Goal: Task Accomplishment & Management: Use online tool/utility

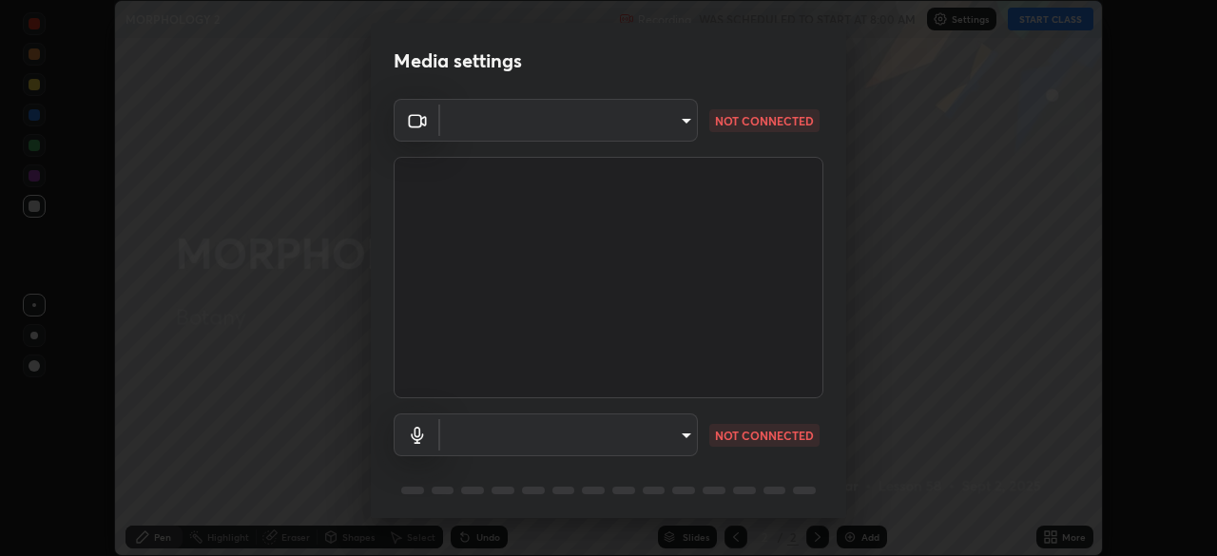
scroll to position [67, 0]
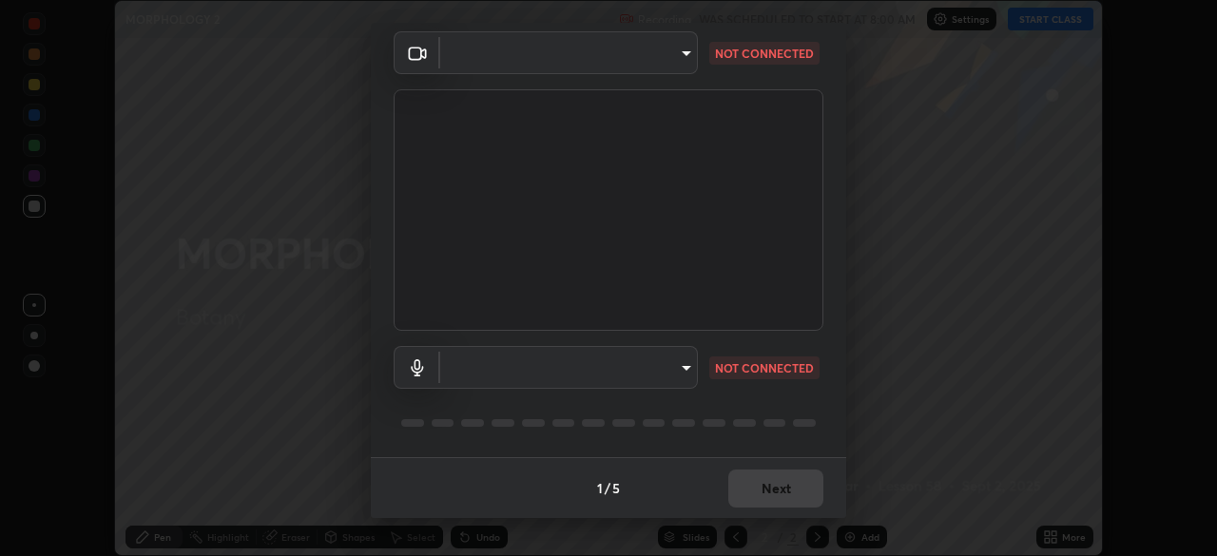
type input "51d019597c161c0694d5583d1f2c643560fde39fe8f4b4da8ea140d4d4830f4c"
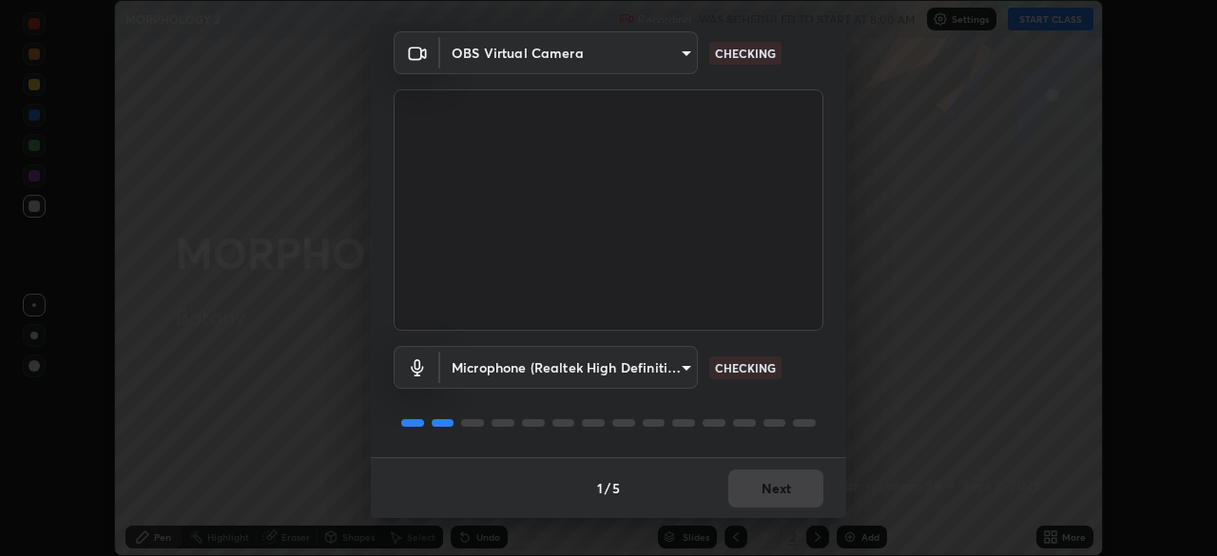
click at [490, 362] on body "Erase all MORPHOLOGY 2 Recording WAS SCHEDULED TO START AT 8:00 AM Settings STA…" at bounding box center [608, 278] width 1217 height 556
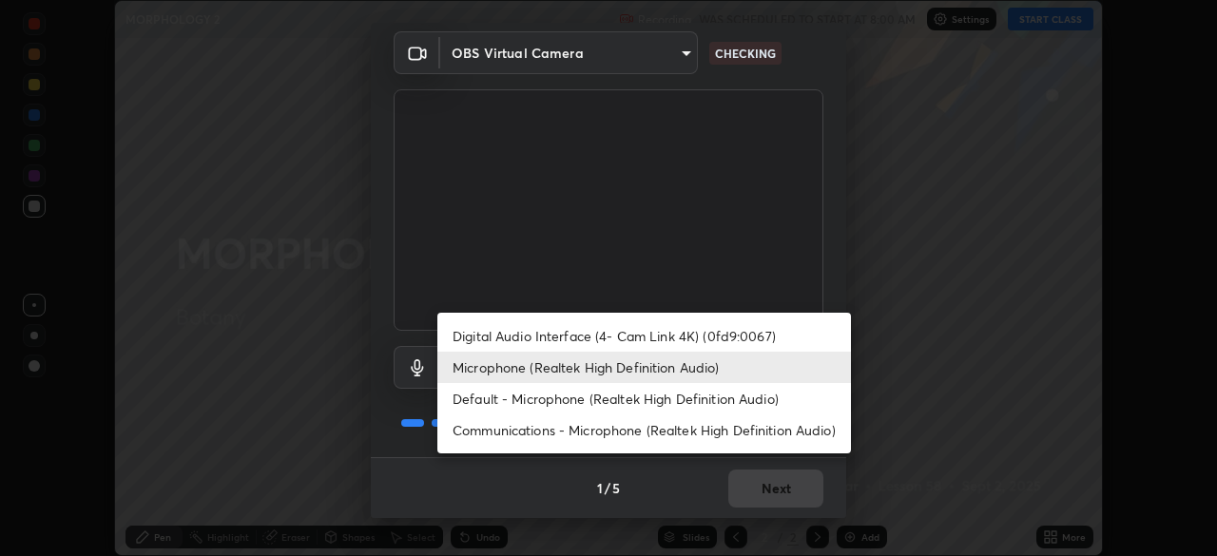
click at [482, 400] on li "Default - Microphone (Realtek High Definition Audio)" at bounding box center [643, 398] width 413 height 31
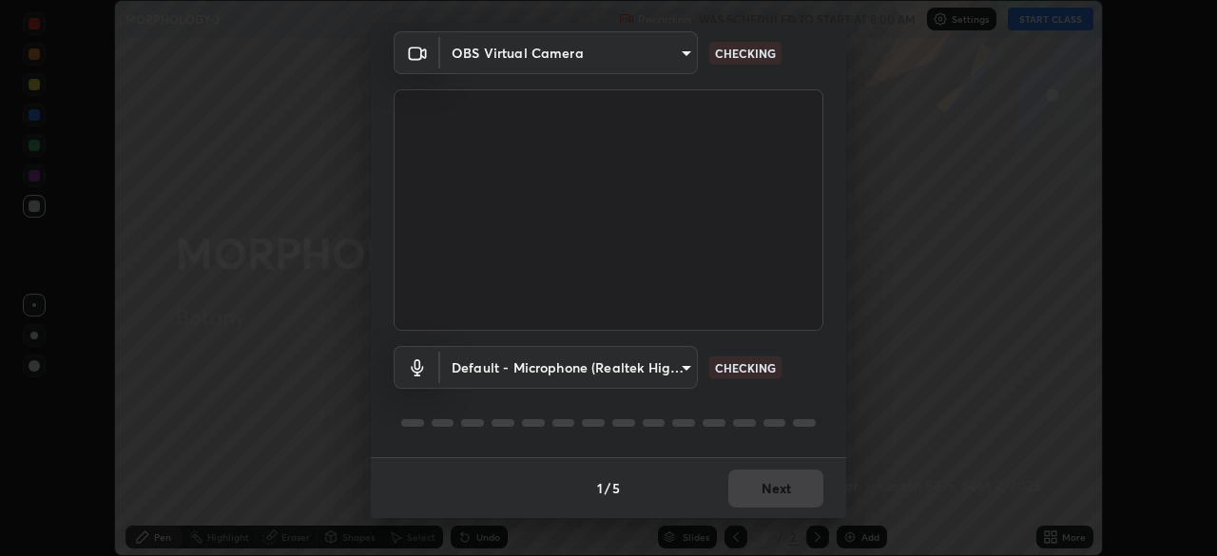
click at [486, 368] on body "Erase all MORPHOLOGY 2 Recording WAS SCHEDULED TO START AT 8:00 AM Settings STA…" at bounding box center [608, 278] width 1217 height 556
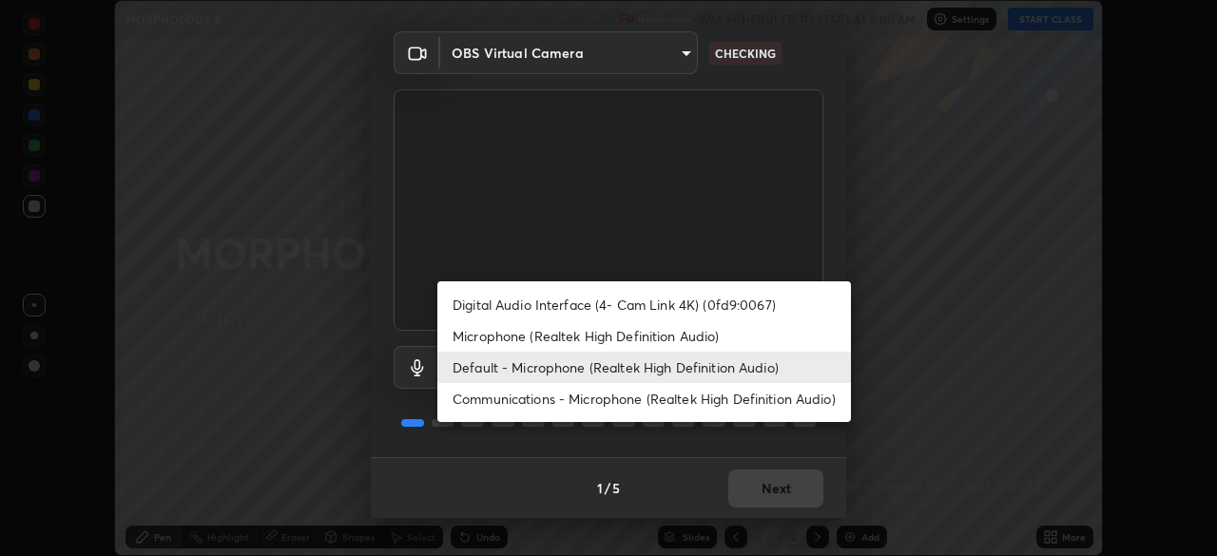
click at [489, 333] on li "Microphone (Realtek High Definition Audio)" at bounding box center [643, 335] width 413 height 31
type input "c6780f4c857a8b81e5497564d4ed67de36d612a8279d52ba4dbf449da7be3efb"
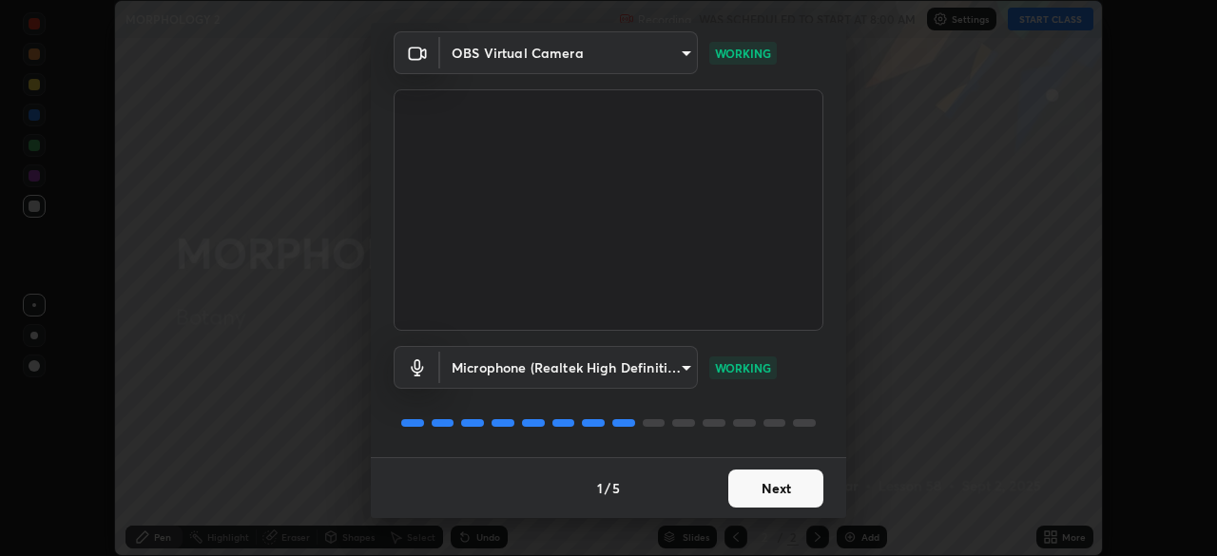
click at [753, 489] on button "Next" at bounding box center [775, 489] width 95 height 38
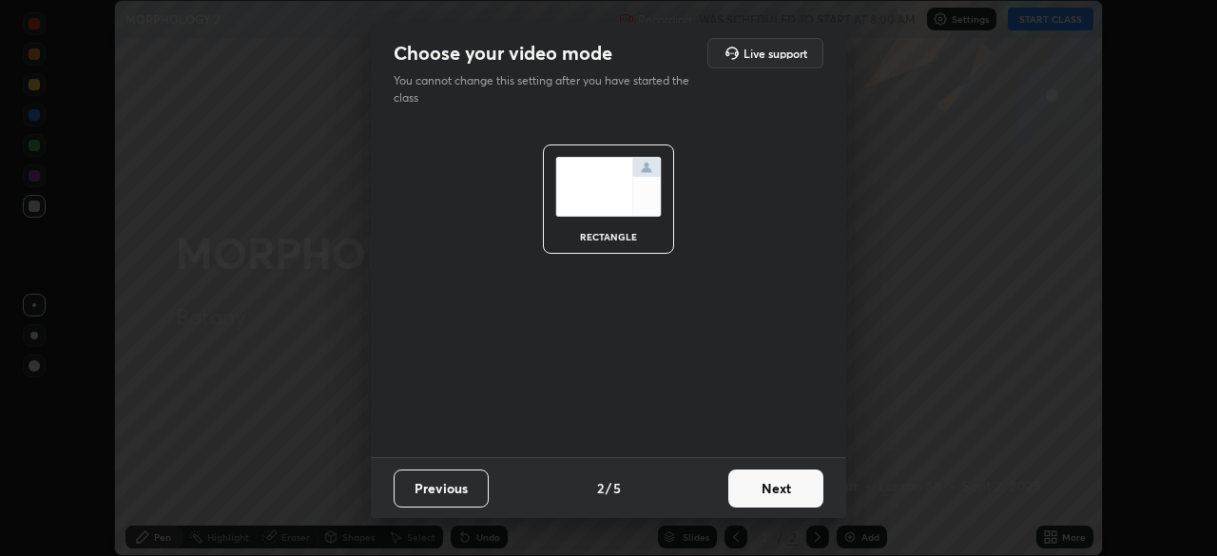
scroll to position [0, 0]
click at [753, 489] on button "Next" at bounding box center [775, 489] width 95 height 38
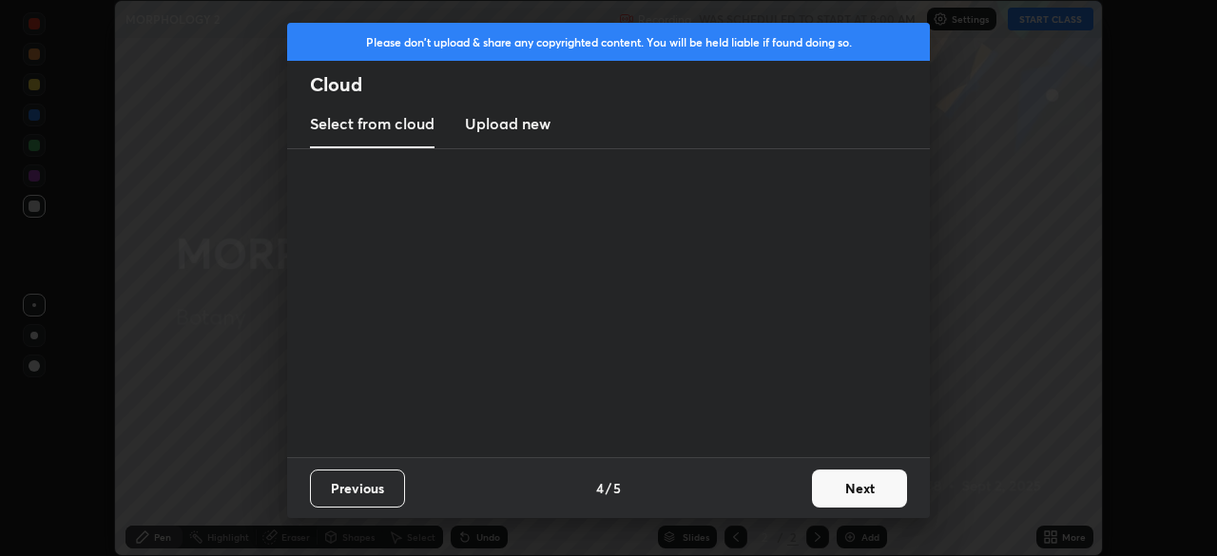
click at [756, 481] on div "Previous 4 / 5 Next" at bounding box center [608, 487] width 643 height 61
click at [812, 502] on div "Previous 4 / 5 Next" at bounding box center [608, 487] width 643 height 61
click at [833, 502] on button "Next" at bounding box center [859, 489] width 95 height 38
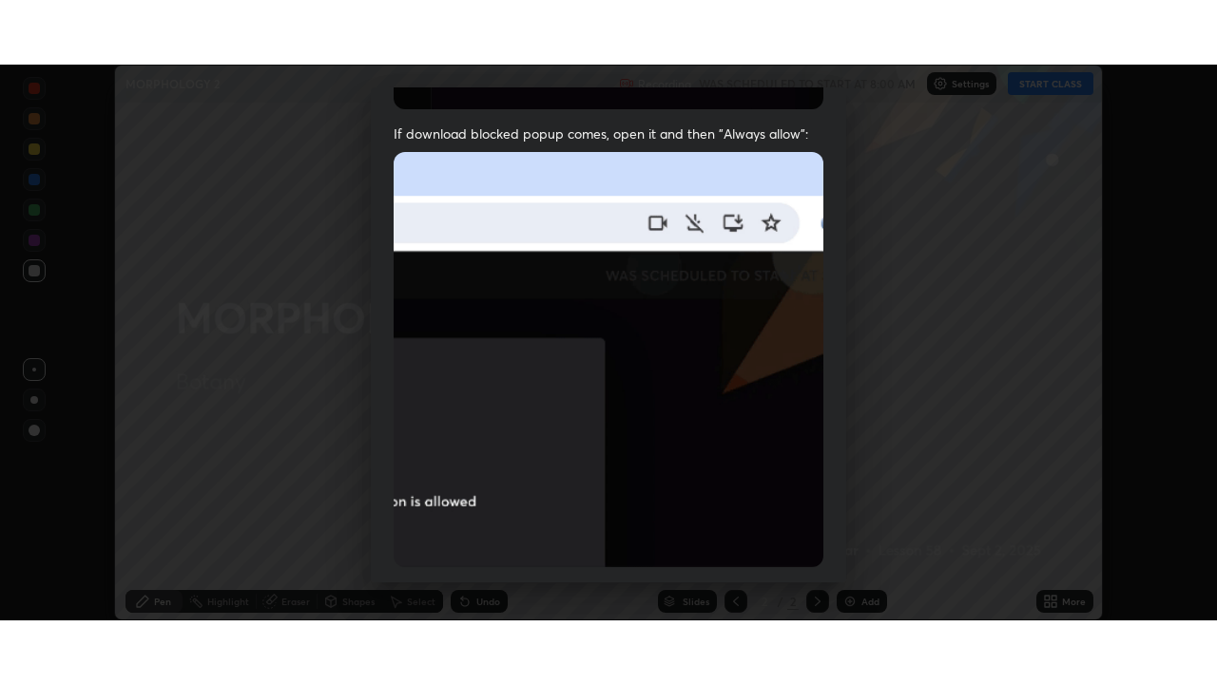
scroll to position [455, 0]
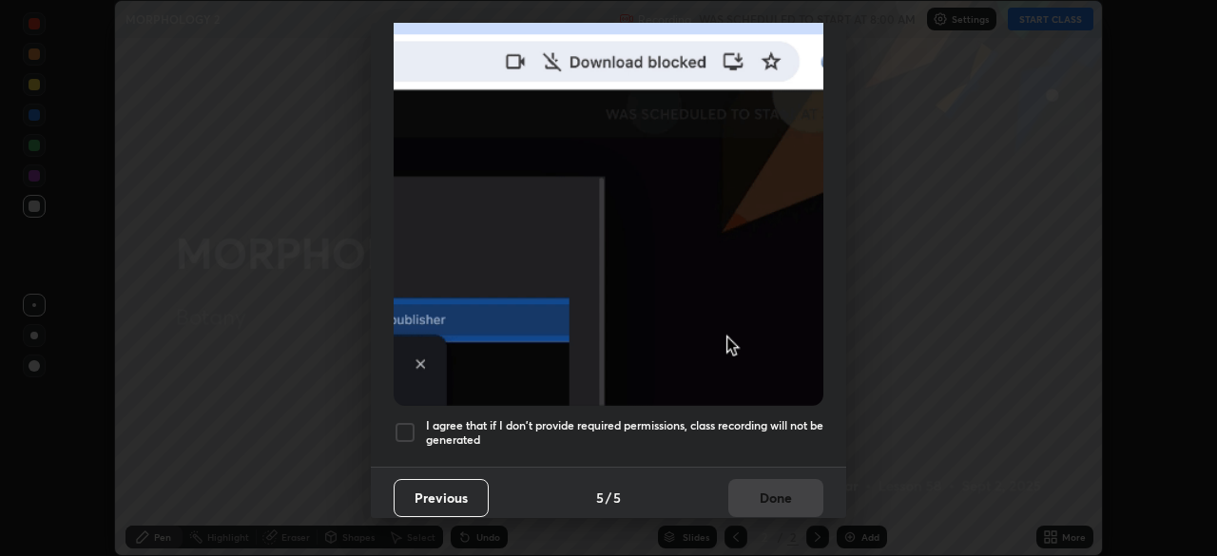
click at [404, 423] on div at bounding box center [405, 432] width 23 height 23
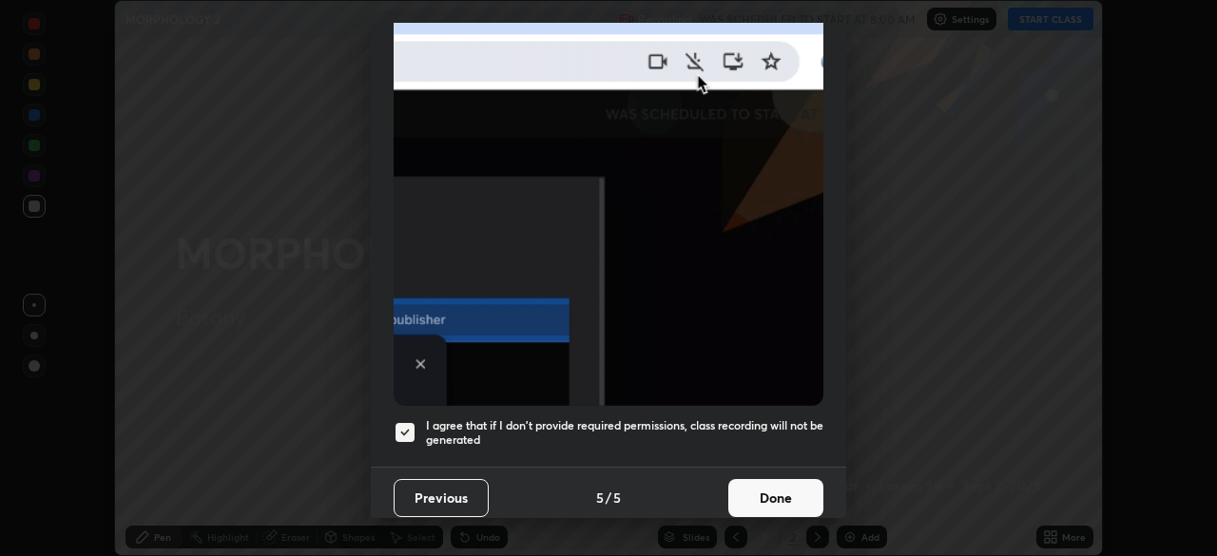
click at [741, 491] on button "Done" at bounding box center [775, 498] width 95 height 38
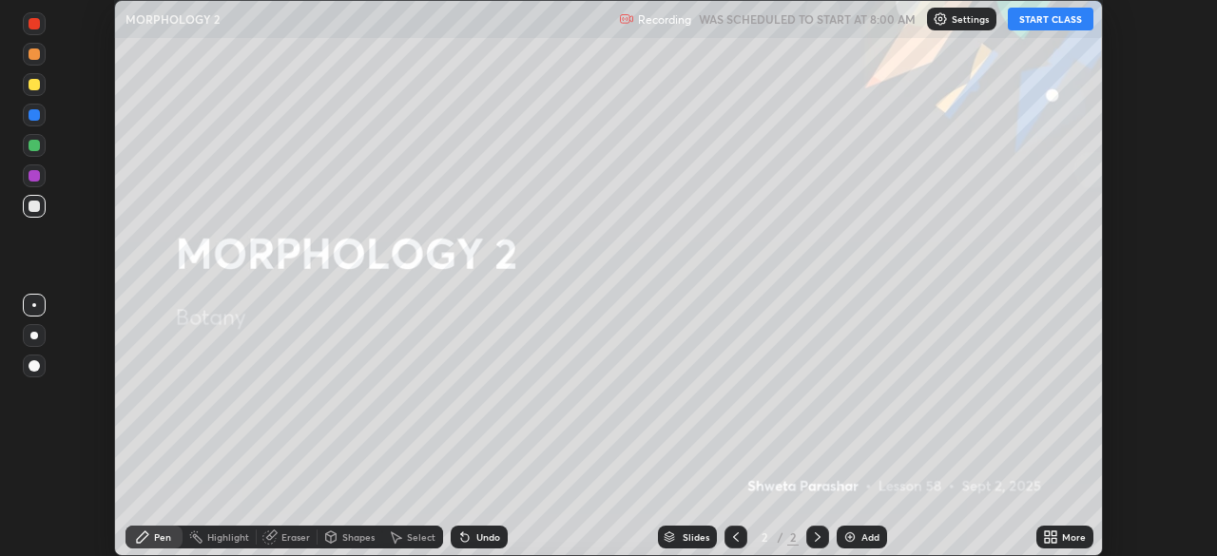
click at [1036, 13] on button "START CLASS" at bounding box center [1051, 19] width 86 height 23
click at [1026, 20] on button "START CLASS" at bounding box center [1051, 19] width 86 height 23
click at [1056, 534] on icon at bounding box center [1053, 533] width 5 height 5
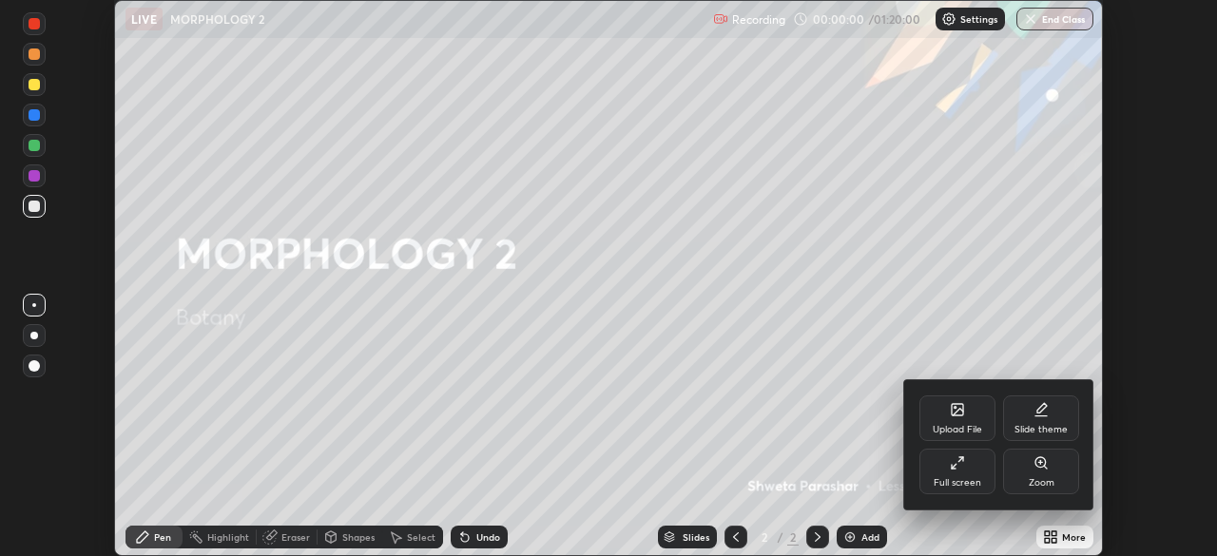
click at [965, 470] on div "Full screen" at bounding box center [957, 472] width 76 height 46
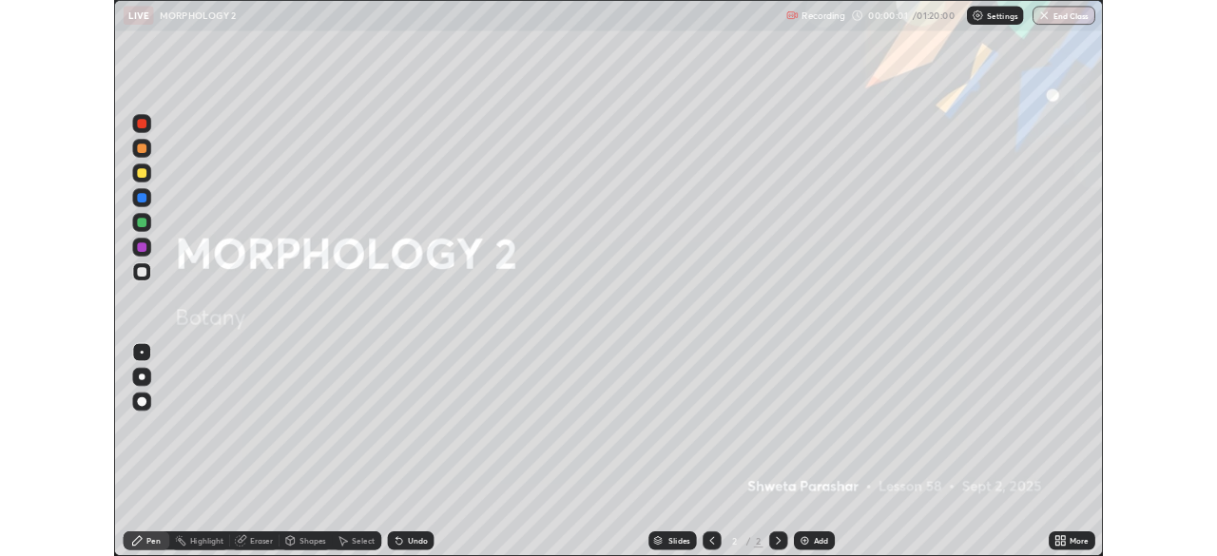
scroll to position [684, 1217]
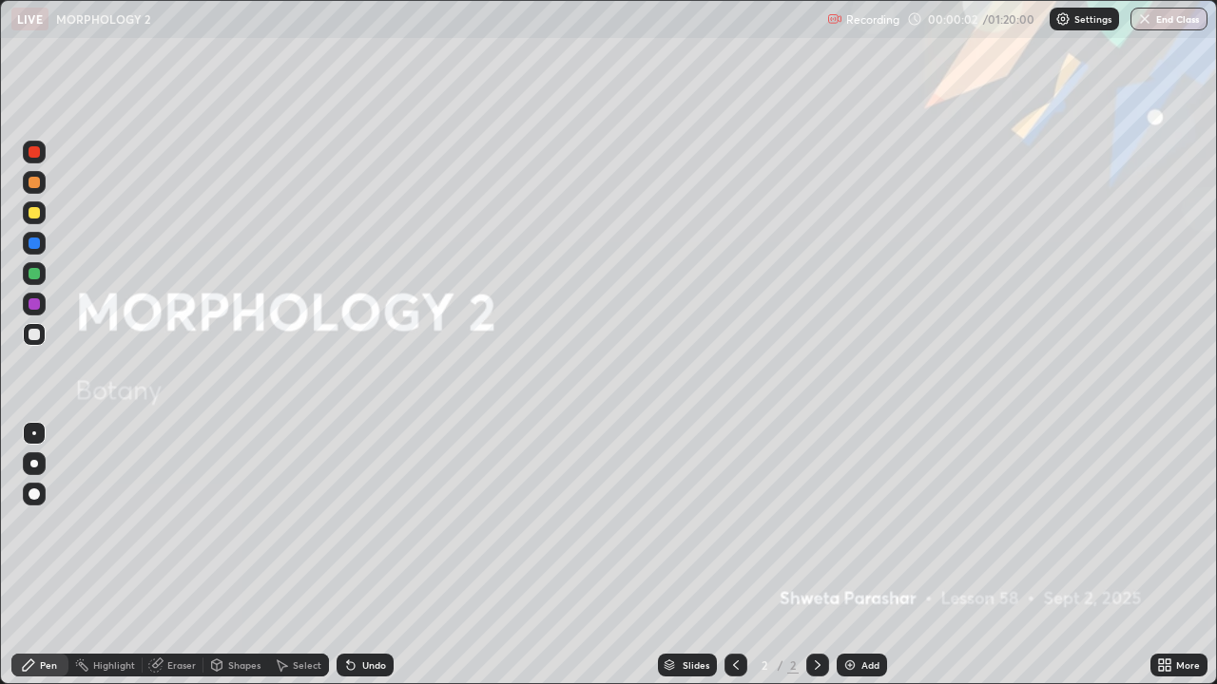
click at [850, 555] on img at bounding box center [849, 665] width 15 height 15
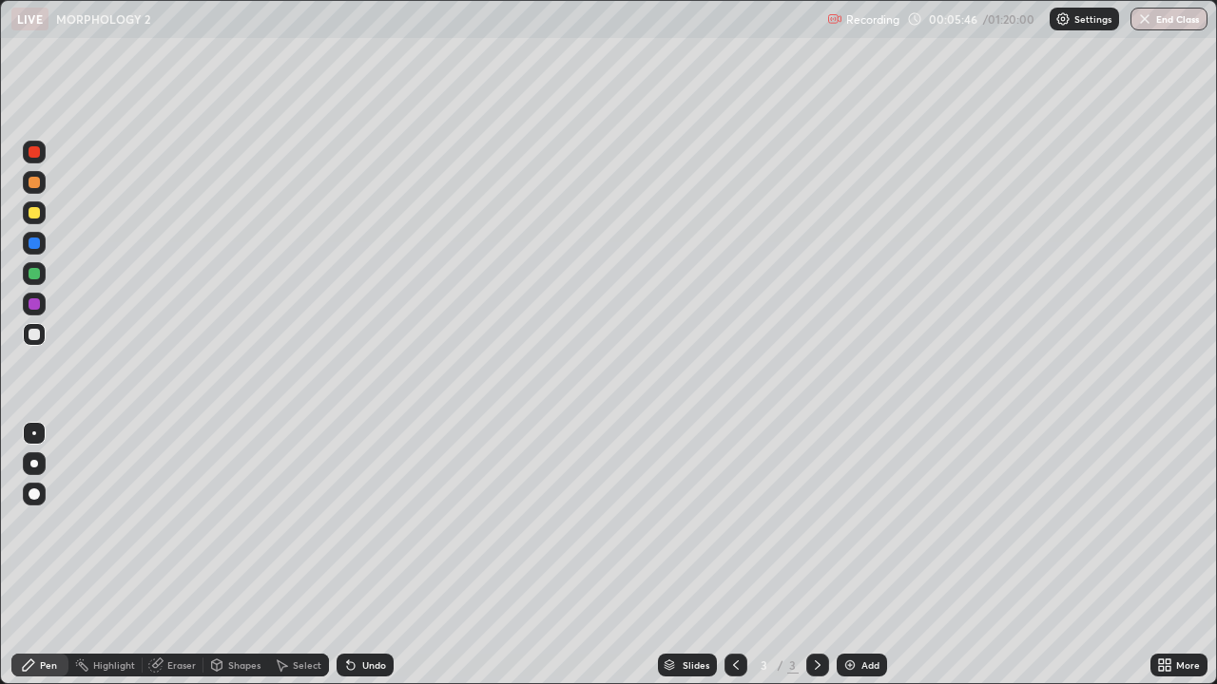
click at [34, 464] on div at bounding box center [34, 464] width 8 height 8
click at [37, 209] on div at bounding box center [34, 212] width 11 height 11
click at [33, 276] on div at bounding box center [34, 273] width 11 height 11
click at [365, 555] on div "Undo" at bounding box center [374, 666] width 24 height 10
click at [373, 555] on div "Undo" at bounding box center [374, 666] width 24 height 10
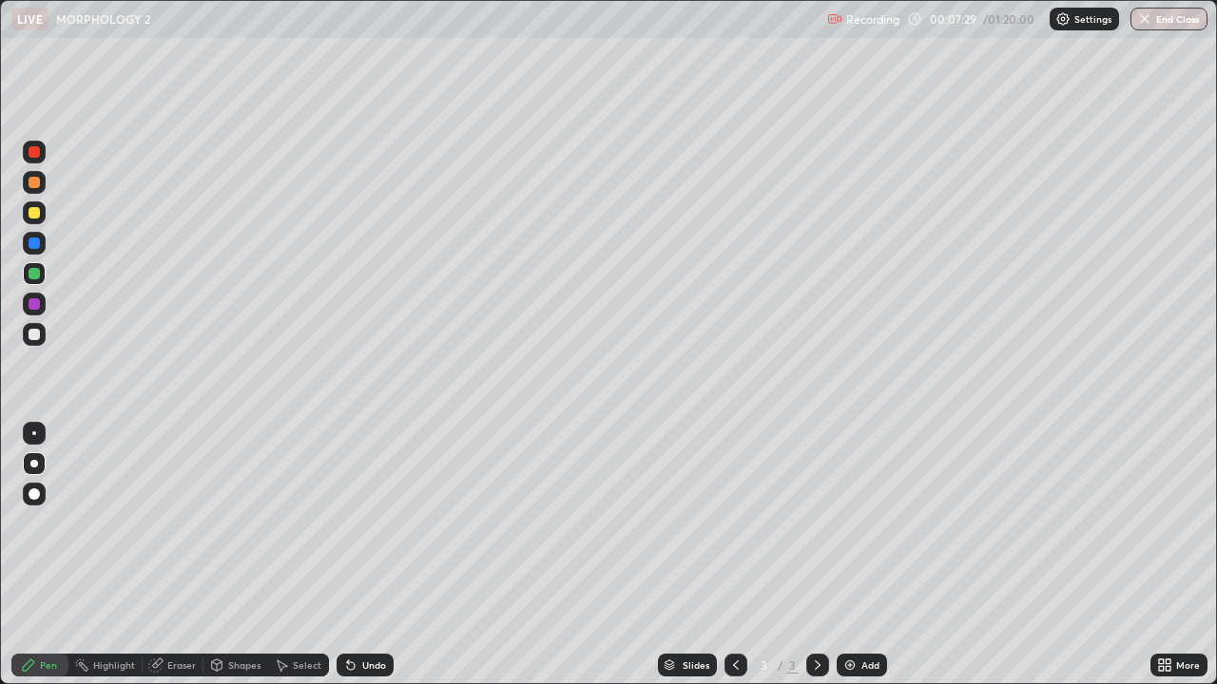
click at [27, 305] on div at bounding box center [34, 304] width 23 height 23
click at [36, 244] on div at bounding box center [34, 243] width 11 height 11
click at [41, 337] on div at bounding box center [34, 334] width 23 height 23
click at [38, 276] on div at bounding box center [34, 273] width 11 height 11
click at [44, 153] on div at bounding box center [34, 152] width 23 height 23
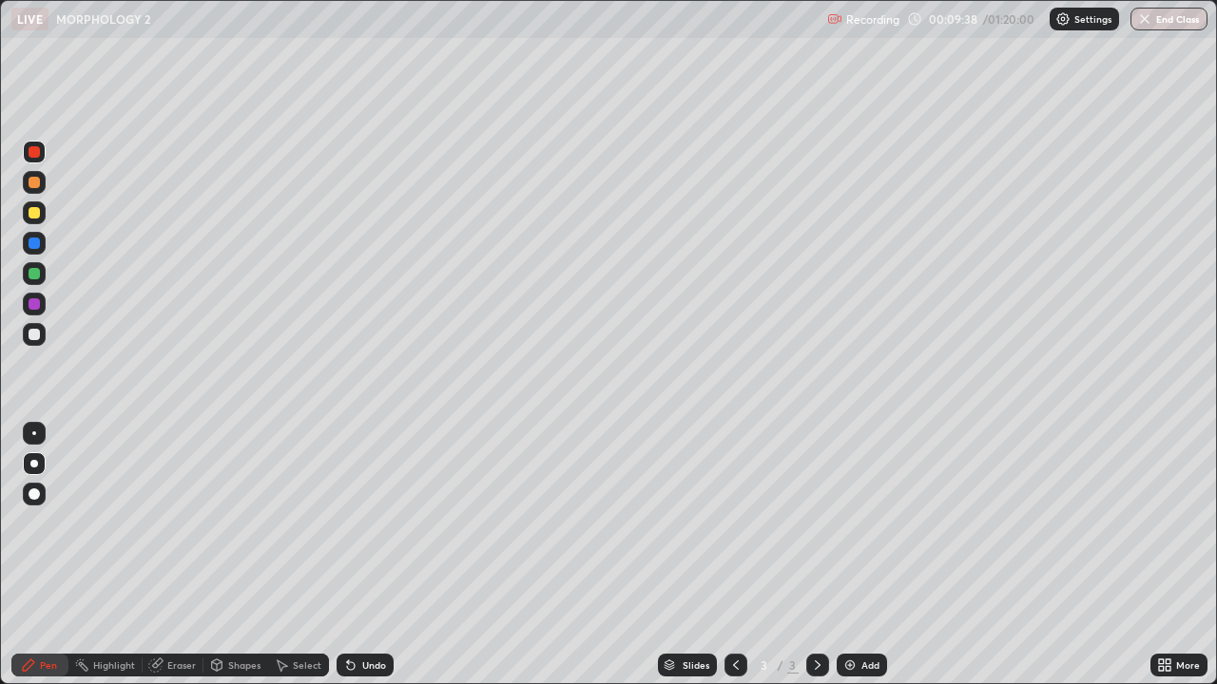
click at [29, 217] on div at bounding box center [34, 212] width 11 height 11
click at [34, 248] on div at bounding box center [34, 243] width 11 height 11
click at [38, 186] on div at bounding box center [34, 182] width 11 height 11
click at [865, 555] on div "Add" at bounding box center [861, 665] width 50 height 23
click at [35, 304] on div at bounding box center [34, 303] width 11 height 11
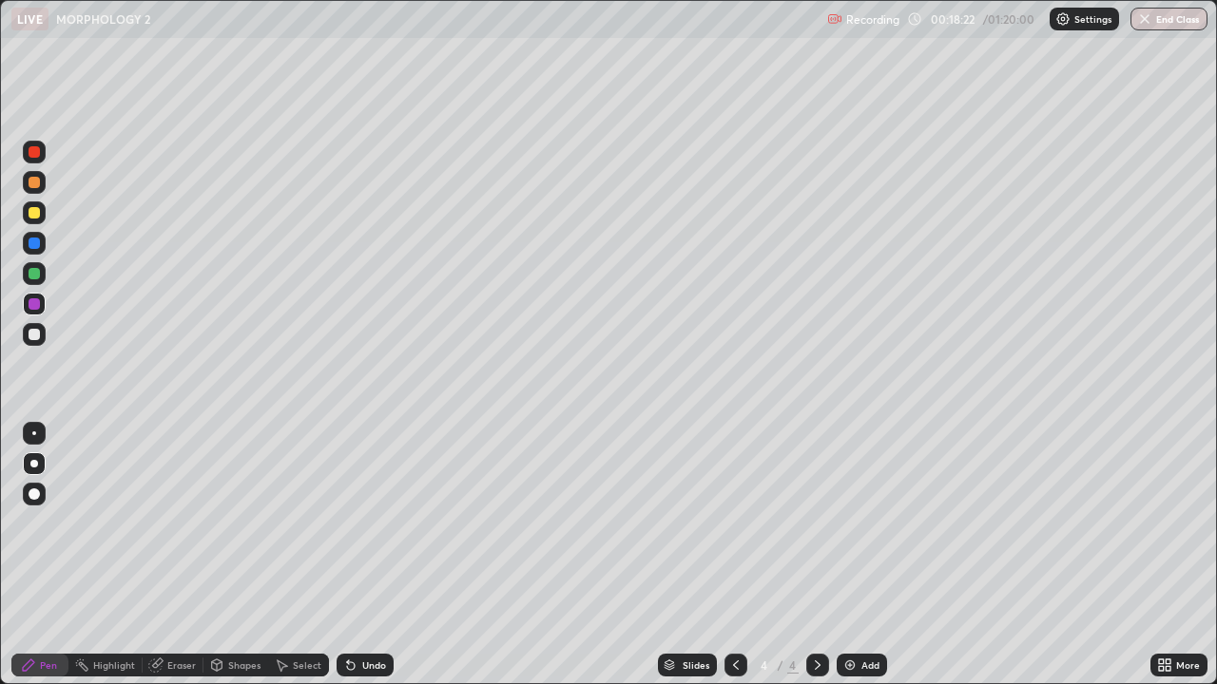
click at [34, 275] on div at bounding box center [34, 273] width 11 height 11
click at [37, 278] on div at bounding box center [34, 273] width 11 height 11
click at [362, 555] on div "Undo" at bounding box center [374, 666] width 24 height 10
click at [372, 555] on div "Undo" at bounding box center [374, 666] width 24 height 10
click at [240, 555] on div "Shapes" at bounding box center [235, 665] width 65 height 23
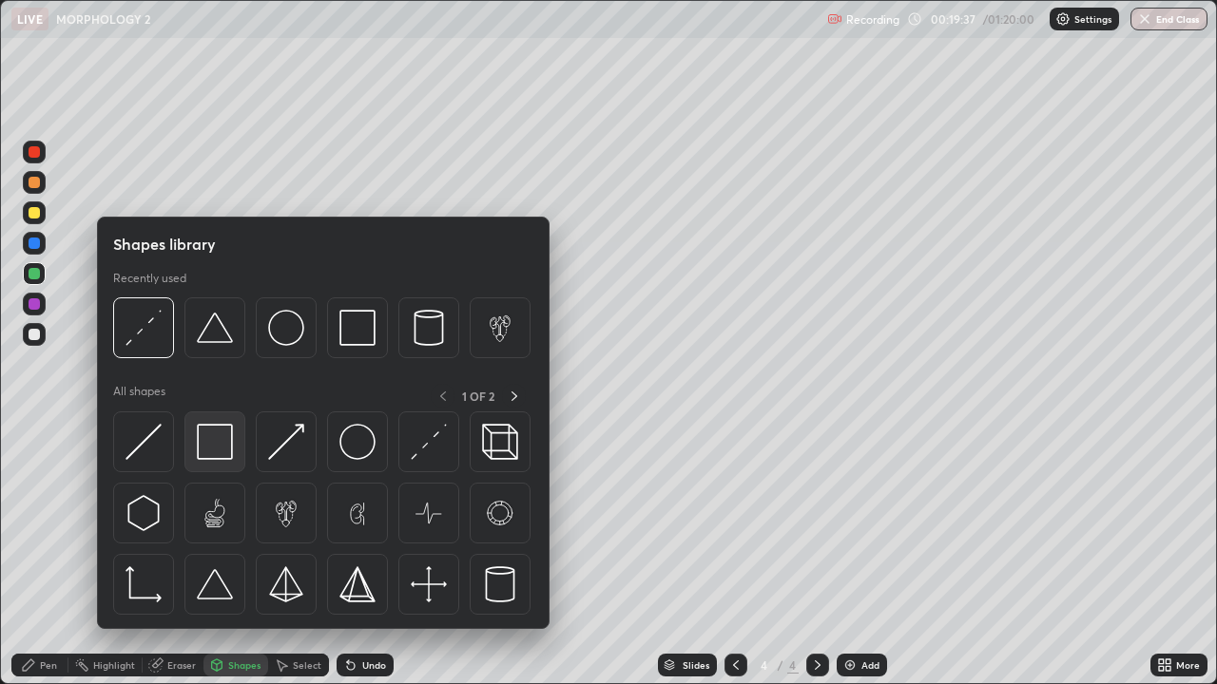
click at [218, 448] on img at bounding box center [215, 442] width 36 height 36
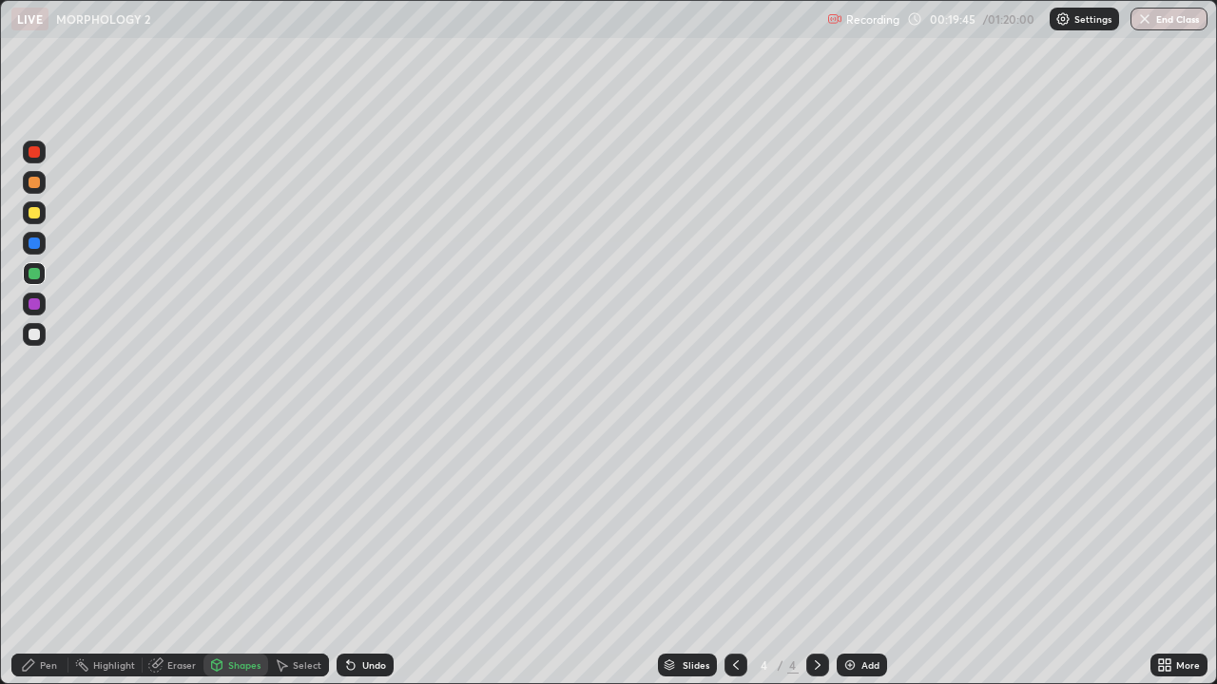
click at [44, 555] on div "Pen" at bounding box center [48, 666] width 17 height 10
click at [32, 339] on div at bounding box center [34, 334] width 11 height 11
click at [31, 308] on div at bounding box center [34, 303] width 11 height 11
click at [368, 555] on div "Undo" at bounding box center [374, 666] width 24 height 10
click at [370, 555] on div "Undo" at bounding box center [374, 666] width 24 height 10
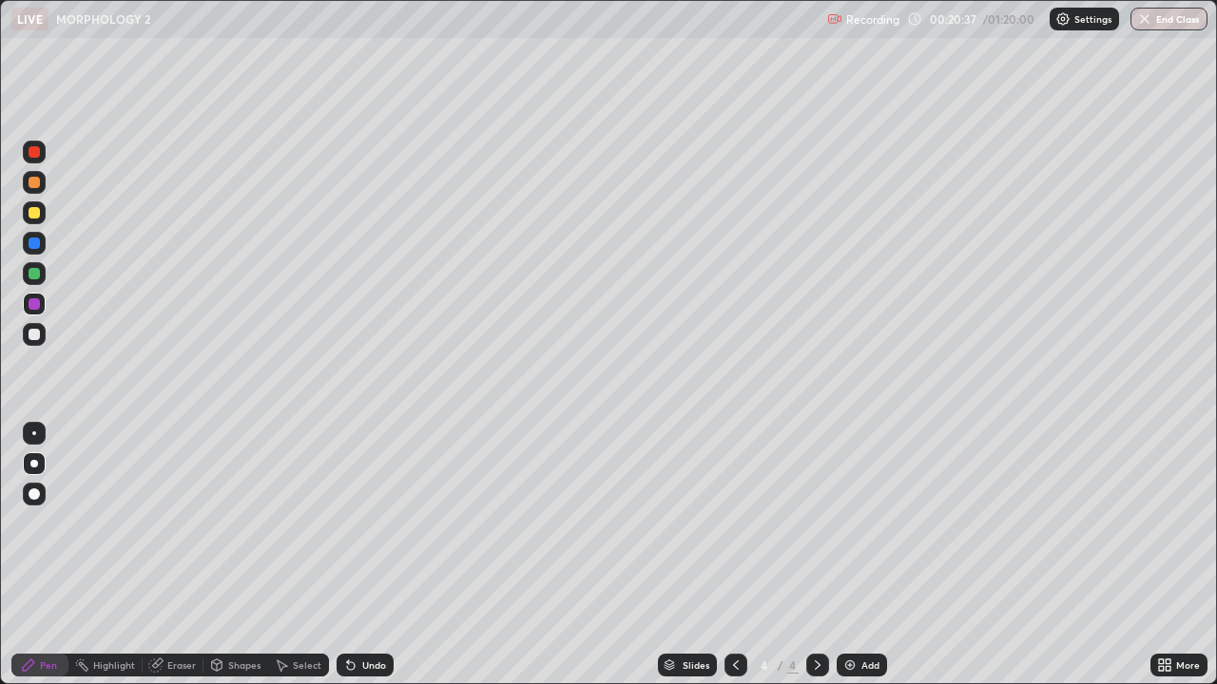
click at [365, 555] on div "Undo" at bounding box center [374, 666] width 24 height 10
click at [308, 555] on div "Select" at bounding box center [307, 666] width 29 height 10
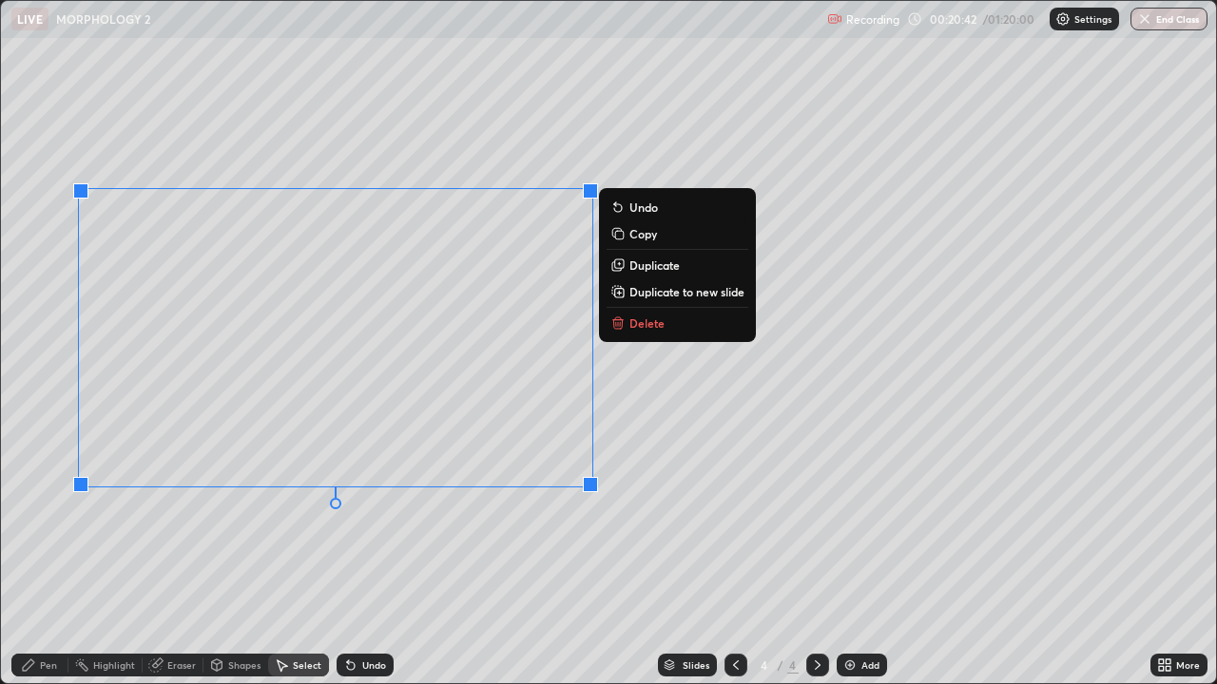
click at [228, 555] on div "0 ° Undo Copy Duplicate Duplicate to new slide Delete" at bounding box center [608, 342] width 1215 height 682
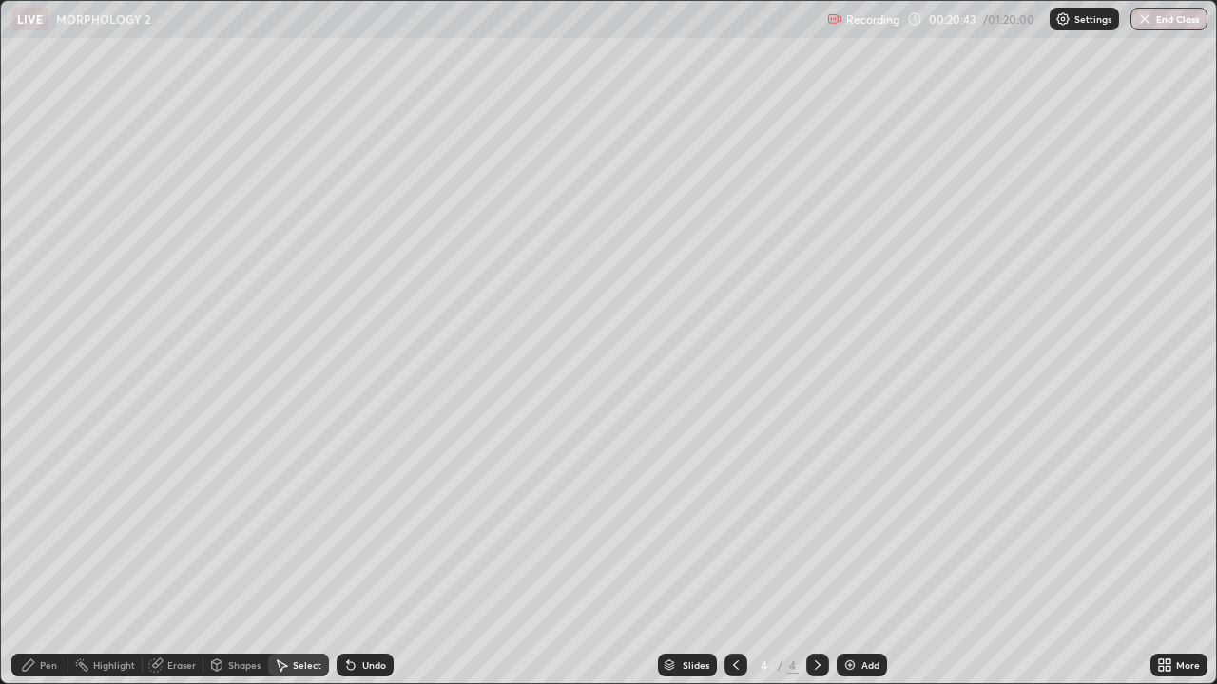
click at [33, 555] on icon at bounding box center [28, 665] width 11 height 11
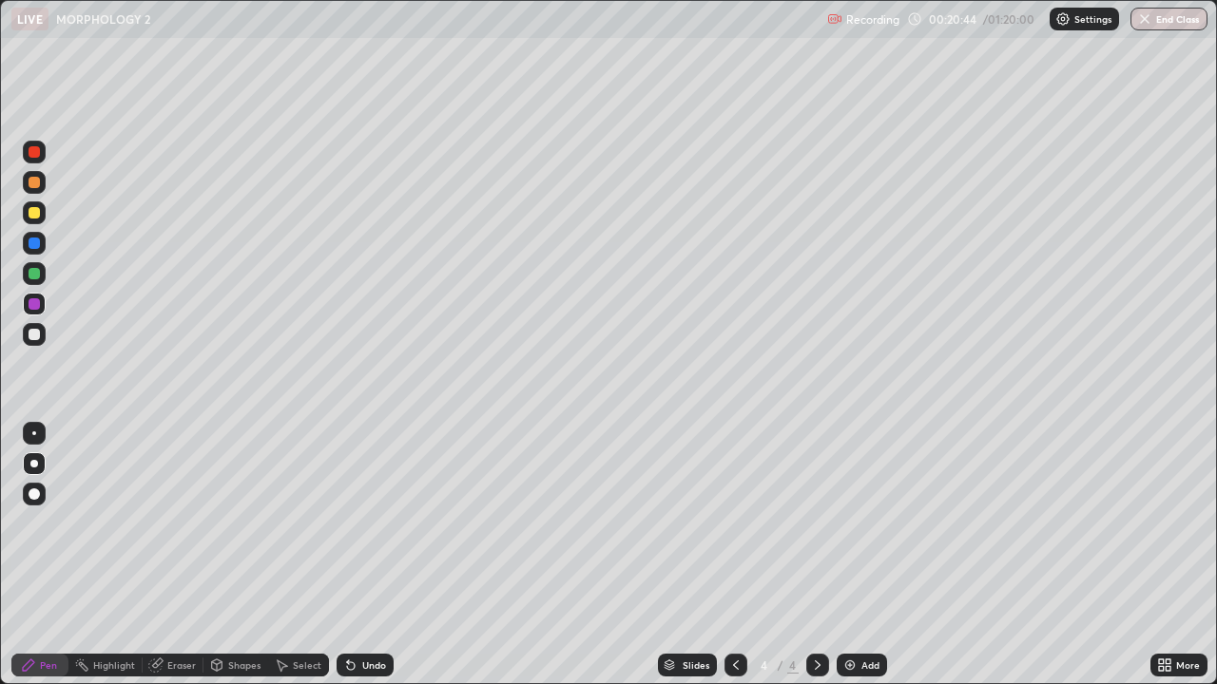
click at [31, 182] on div at bounding box center [34, 182] width 11 height 11
click at [31, 336] on div at bounding box center [34, 334] width 11 height 11
click at [39, 304] on div at bounding box center [34, 303] width 11 height 11
click at [35, 184] on div at bounding box center [34, 182] width 11 height 11
click at [175, 555] on div "Eraser" at bounding box center [181, 666] width 29 height 10
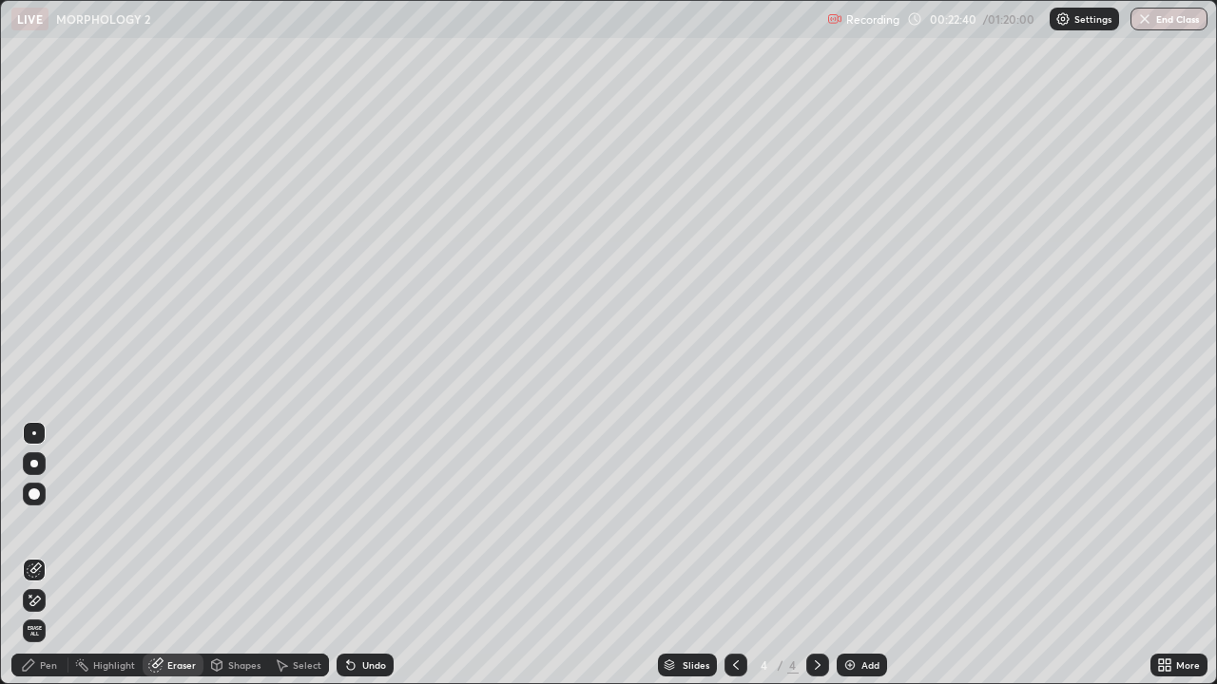
click at [27, 555] on icon at bounding box center [28, 665] width 11 height 11
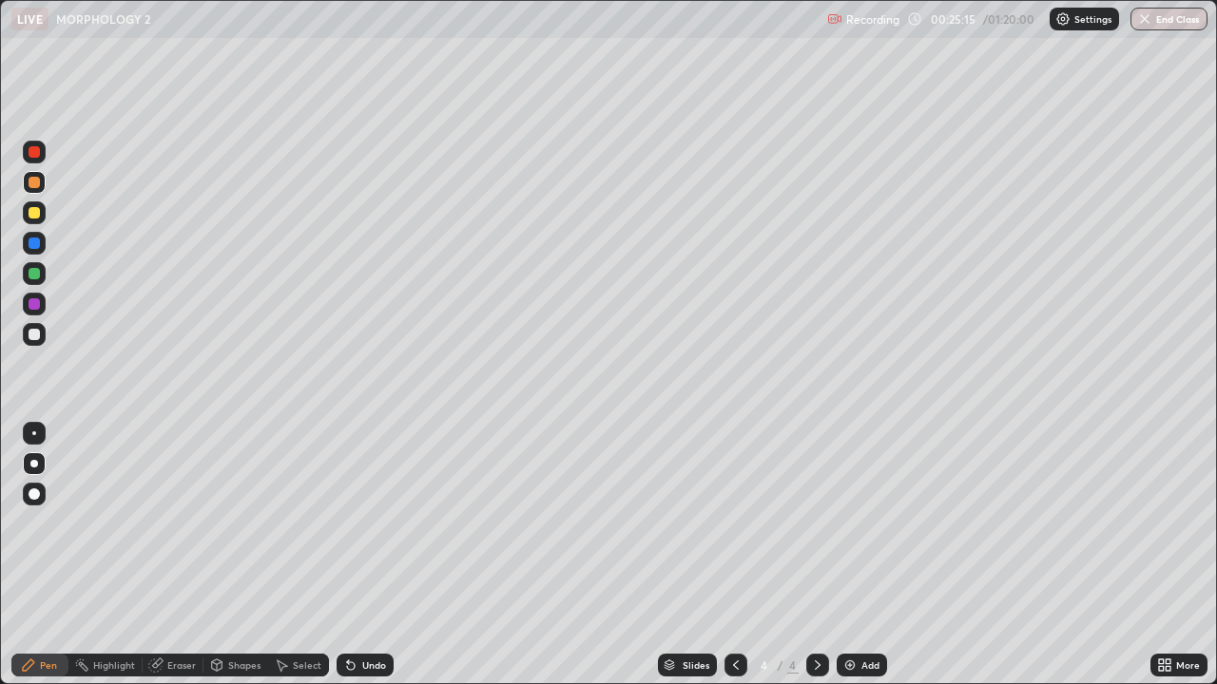
click at [29, 186] on div at bounding box center [34, 182] width 23 height 23
click at [41, 306] on div at bounding box center [34, 304] width 23 height 23
click at [35, 335] on div at bounding box center [34, 334] width 11 height 11
click at [35, 304] on div at bounding box center [34, 303] width 11 height 11
click at [736, 555] on icon at bounding box center [735, 665] width 15 height 15
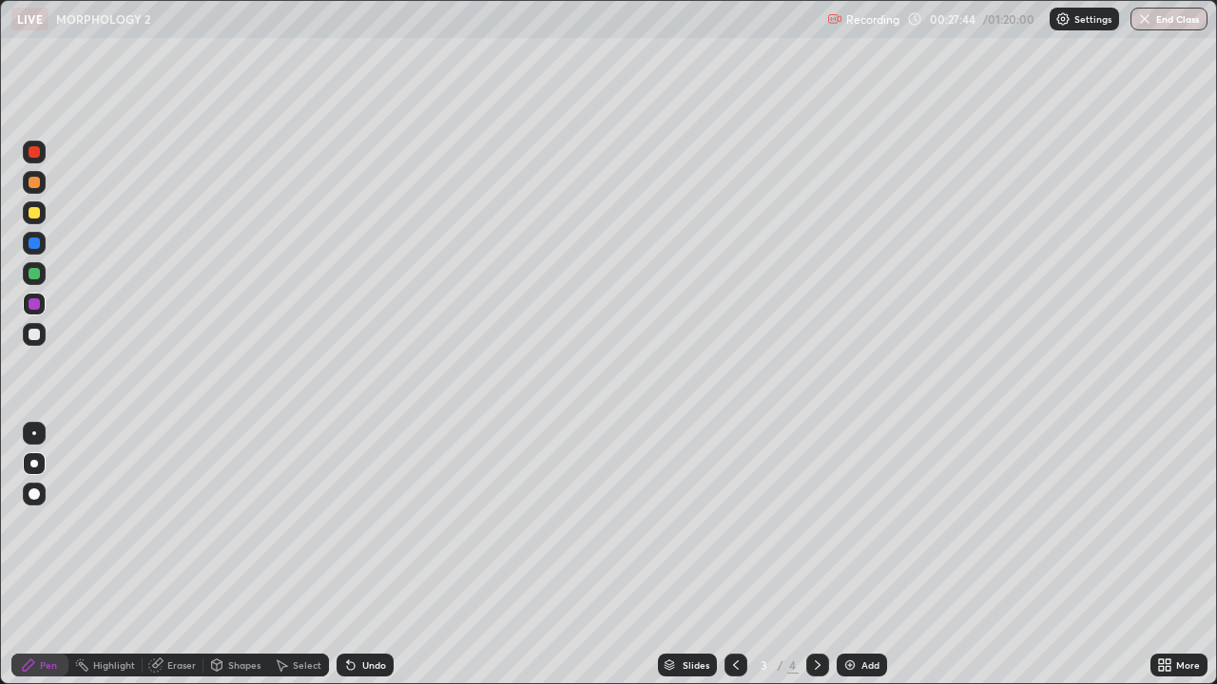
click at [164, 555] on div "Eraser" at bounding box center [173, 665] width 61 height 23
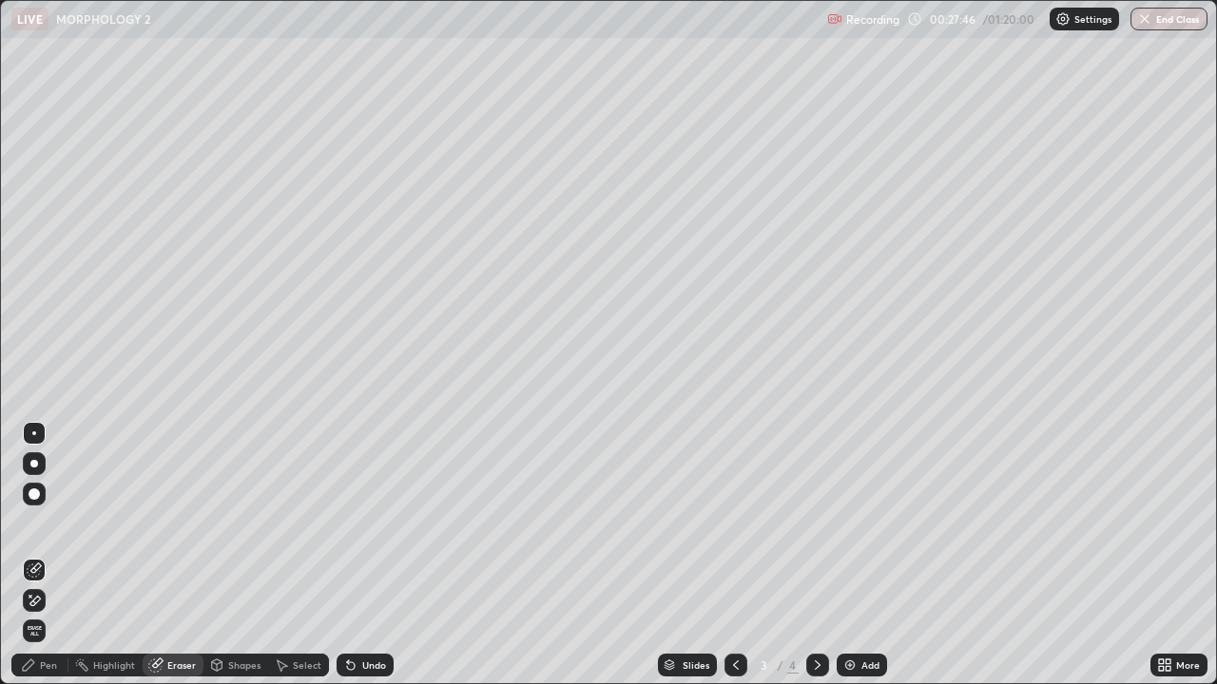
click at [43, 555] on div "Pen" at bounding box center [48, 666] width 17 height 10
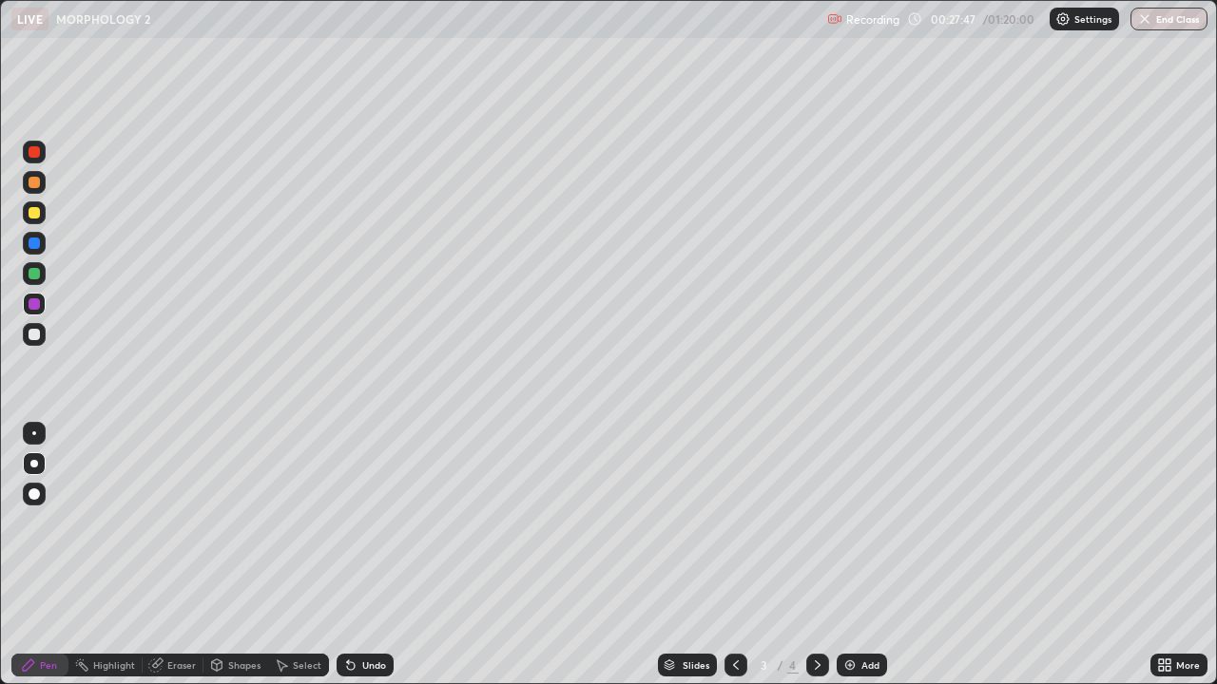
click at [29, 244] on div at bounding box center [34, 243] width 11 height 11
click at [29, 160] on div at bounding box center [34, 152] width 23 height 23
click at [33, 272] on div at bounding box center [34, 273] width 11 height 11
click at [817, 555] on icon at bounding box center [817, 665] width 15 height 15
click at [33, 339] on div at bounding box center [34, 334] width 11 height 11
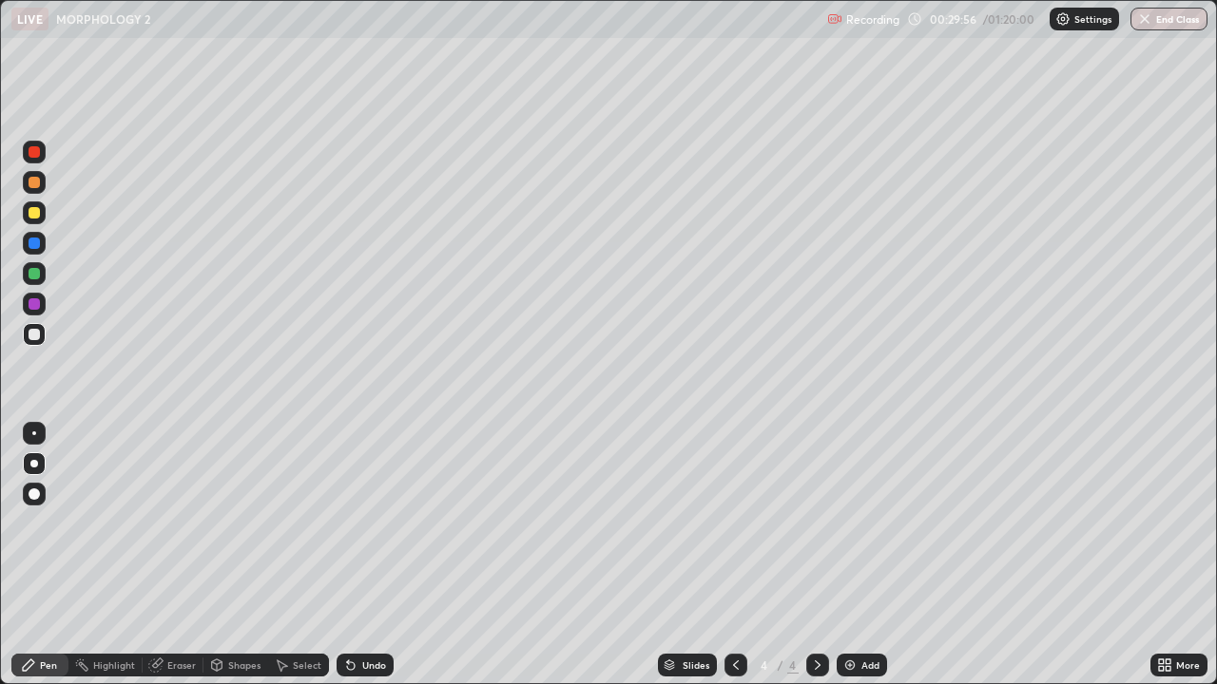
click at [300, 555] on div "Select" at bounding box center [307, 666] width 29 height 10
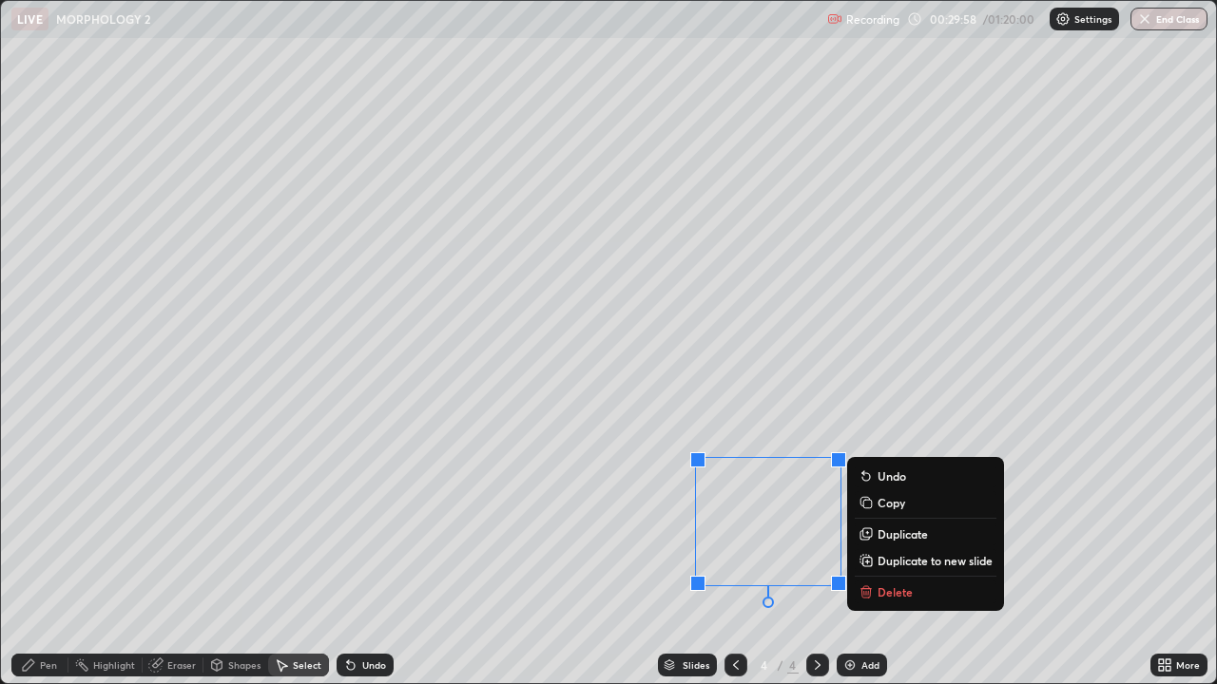
click at [873, 555] on button "Delete" at bounding box center [925, 592] width 142 height 23
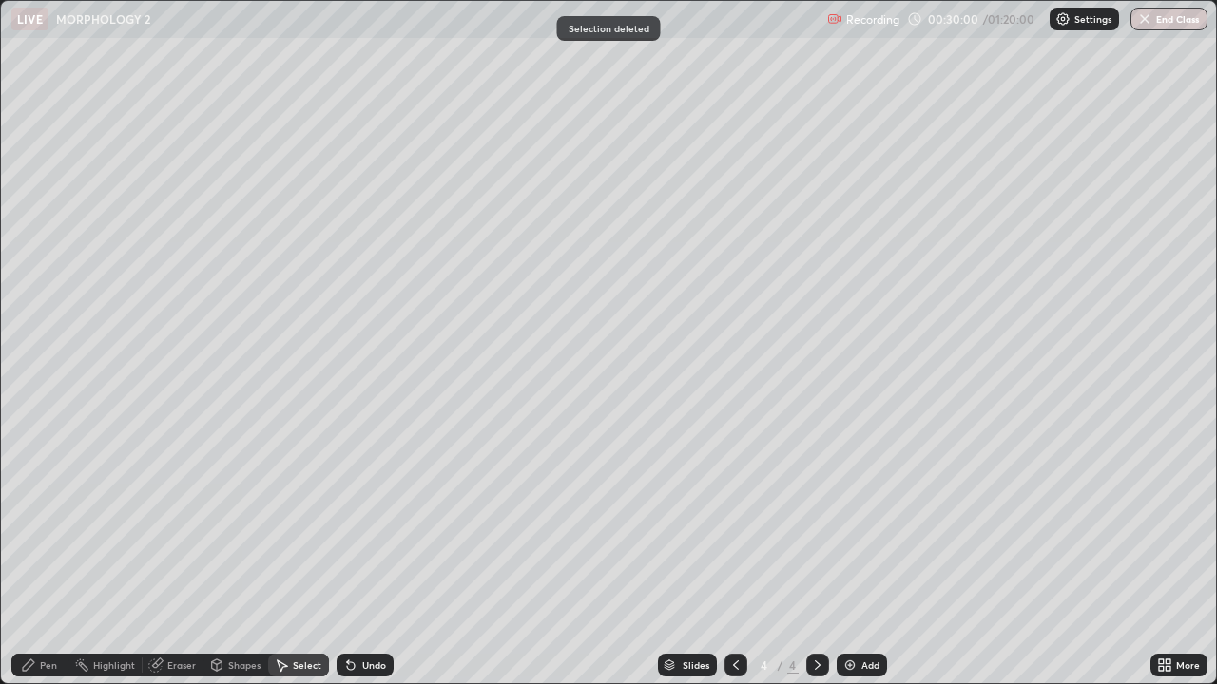
click at [55, 555] on div "Pen" at bounding box center [39, 665] width 57 height 23
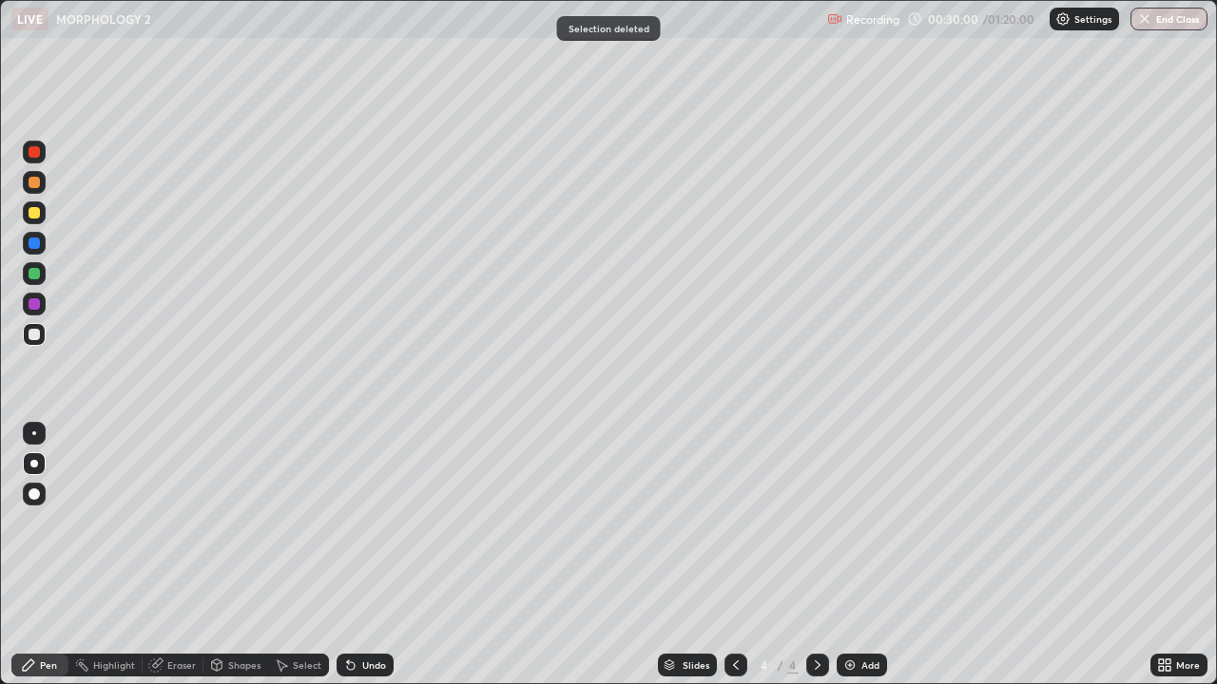
click at [37, 305] on div at bounding box center [34, 303] width 11 height 11
click at [36, 275] on div at bounding box center [34, 273] width 11 height 11
click at [35, 214] on div at bounding box center [34, 212] width 11 height 11
click at [363, 555] on div "Undo" at bounding box center [374, 666] width 24 height 10
click at [362, 555] on div "Undo" at bounding box center [374, 666] width 24 height 10
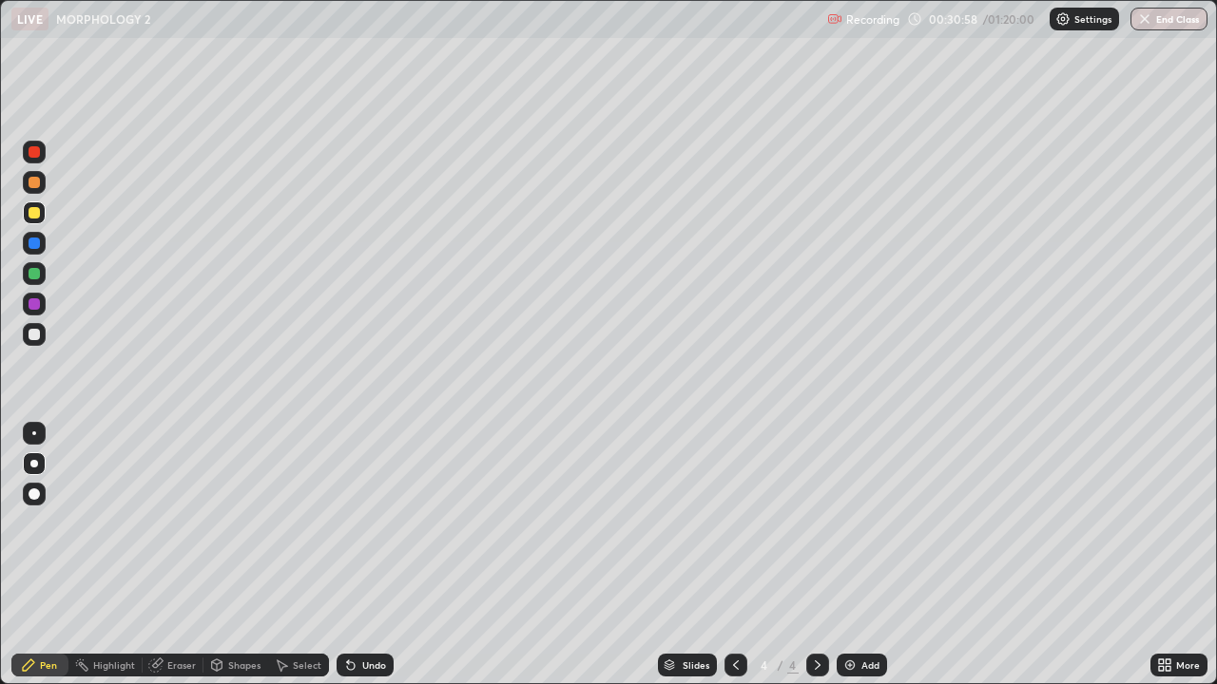
click at [362, 555] on div "Undo" at bounding box center [374, 666] width 24 height 10
click at [362, 555] on div "Undo" at bounding box center [364, 665] width 57 height 23
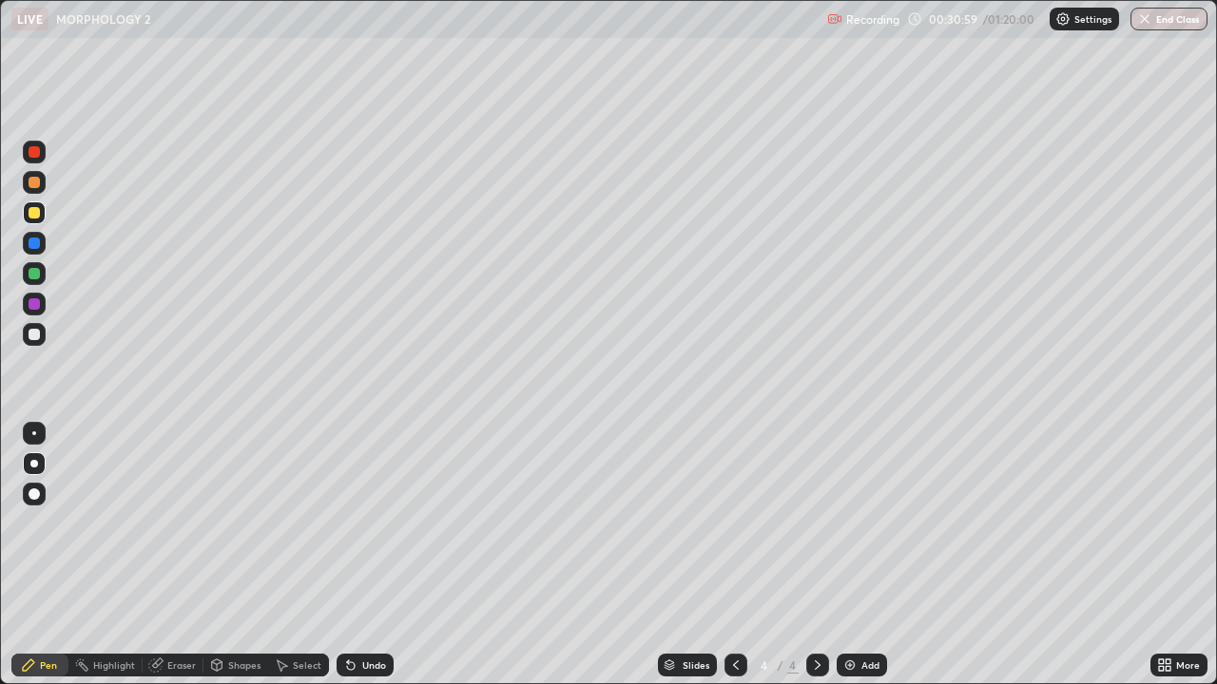
click at [362, 555] on div "Undo" at bounding box center [364, 665] width 57 height 23
click at [361, 555] on div "Undo" at bounding box center [364, 665] width 57 height 23
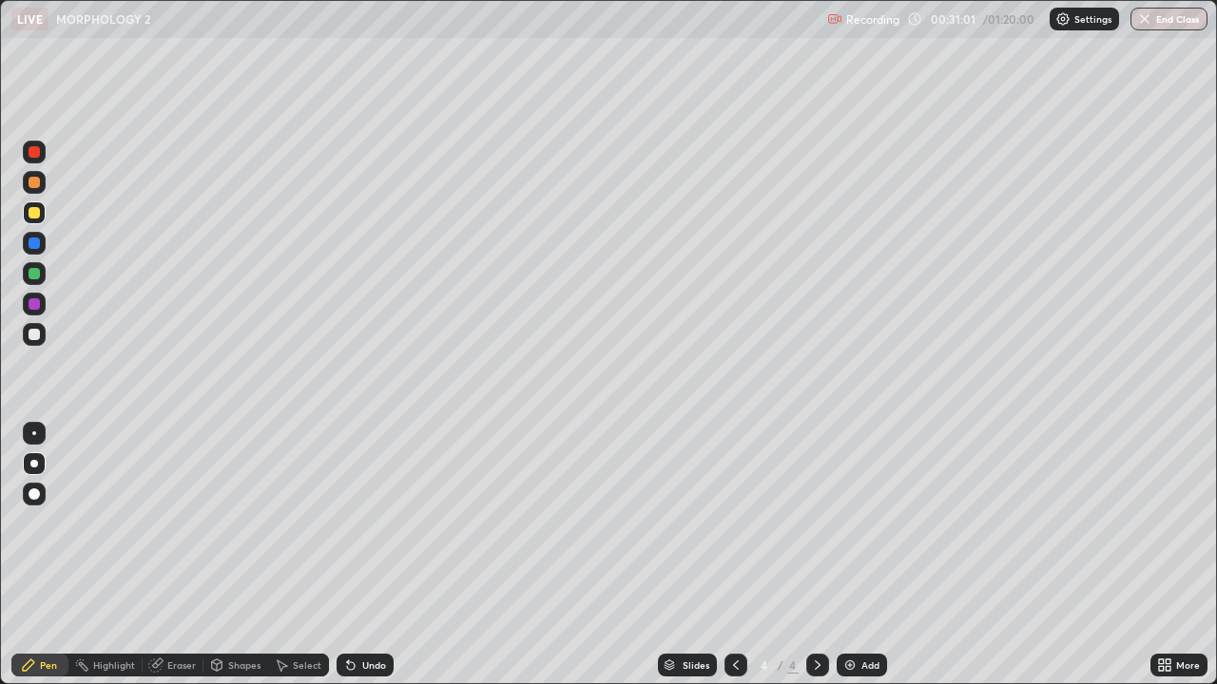
click at [361, 555] on div "Undo" at bounding box center [364, 665] width 57 height 23
click at [36, 273] on div at bounding box center [34, 273] width 11 height 11
click at [42, 221] on div at bounding box center [34, 213] width 23 height 23
click at [349, 555] on div "Undo" at bounding box center [364, 665] width 57 height 23
click at [289, 555] on div "Select" at bounding box center [298, 665] width 61 height 23
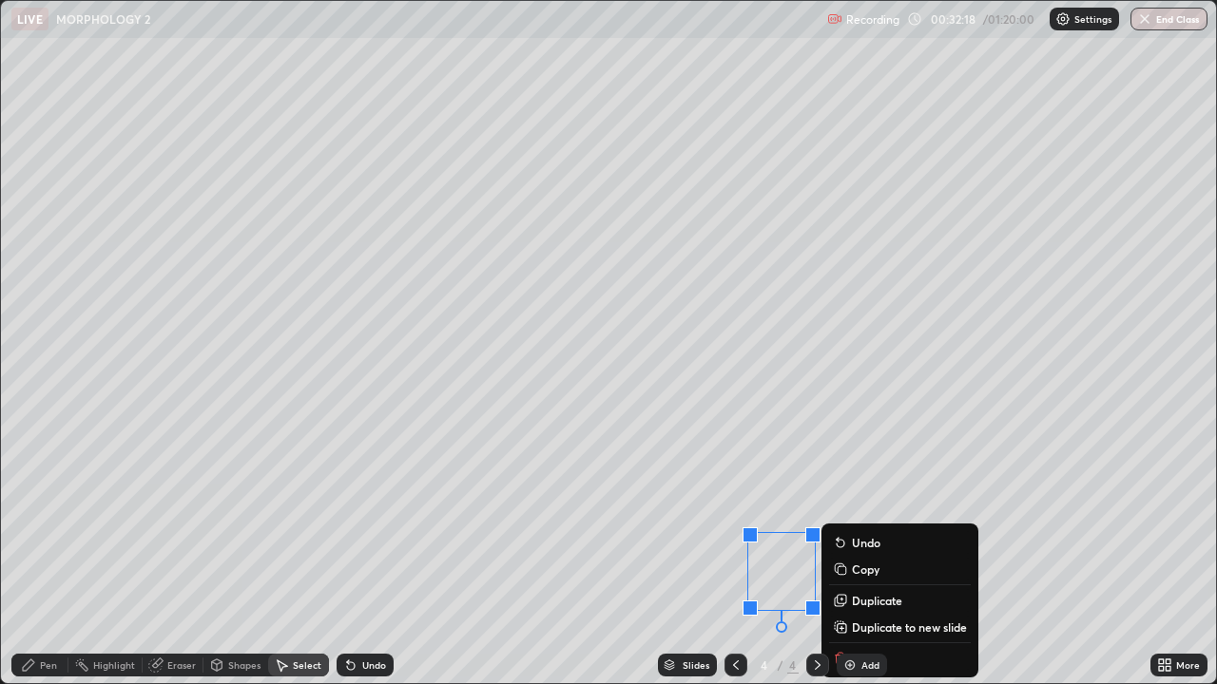
click at [854, 547] on p "Undo" at bounding box center [866, 542] width 29 height 15
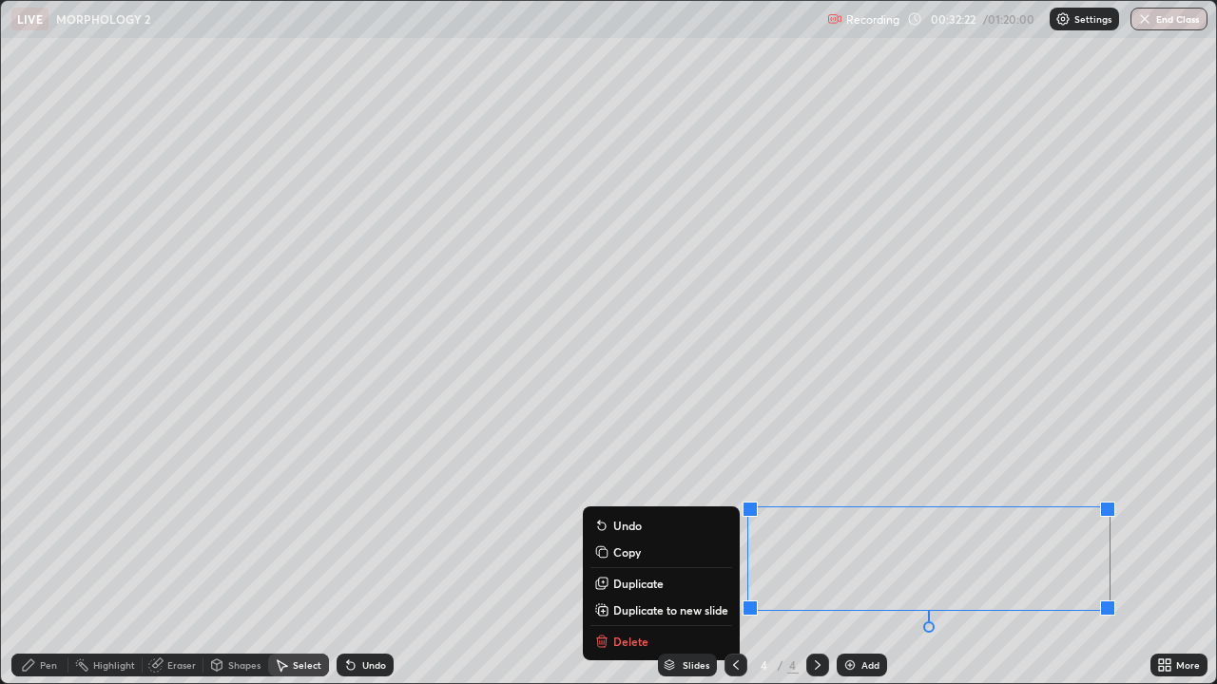
click at [634, 555] on p "Delete" at bounding box center [630, 641] width 35 height 15
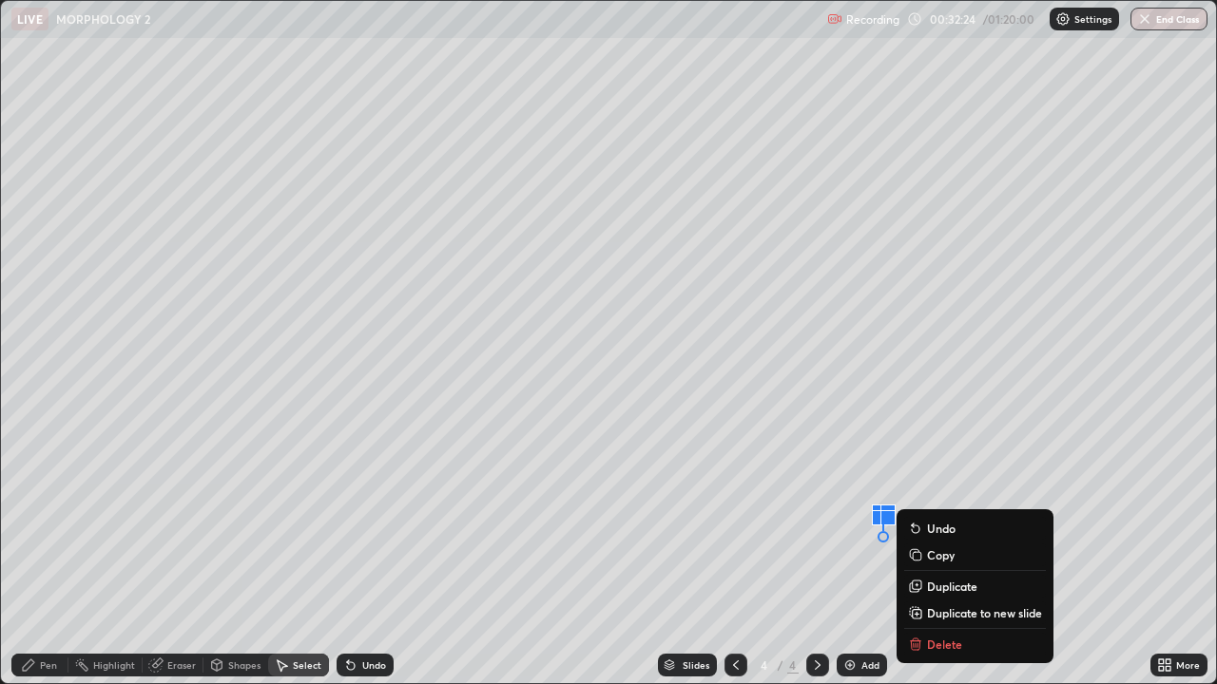
click at [941, 555] on p "Delete" at bounding box center [944, 644] width 35 height 15
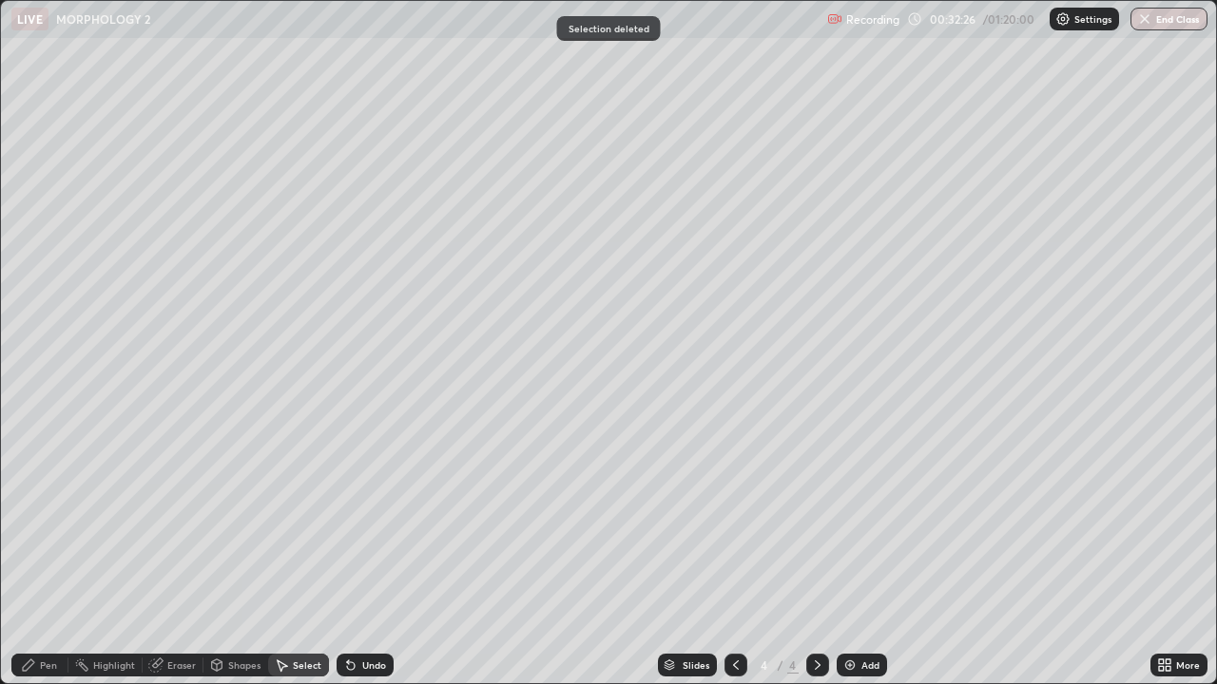
click at [46, 555] on div "Pen" at bounding box center [48, 666] width 17 height 10
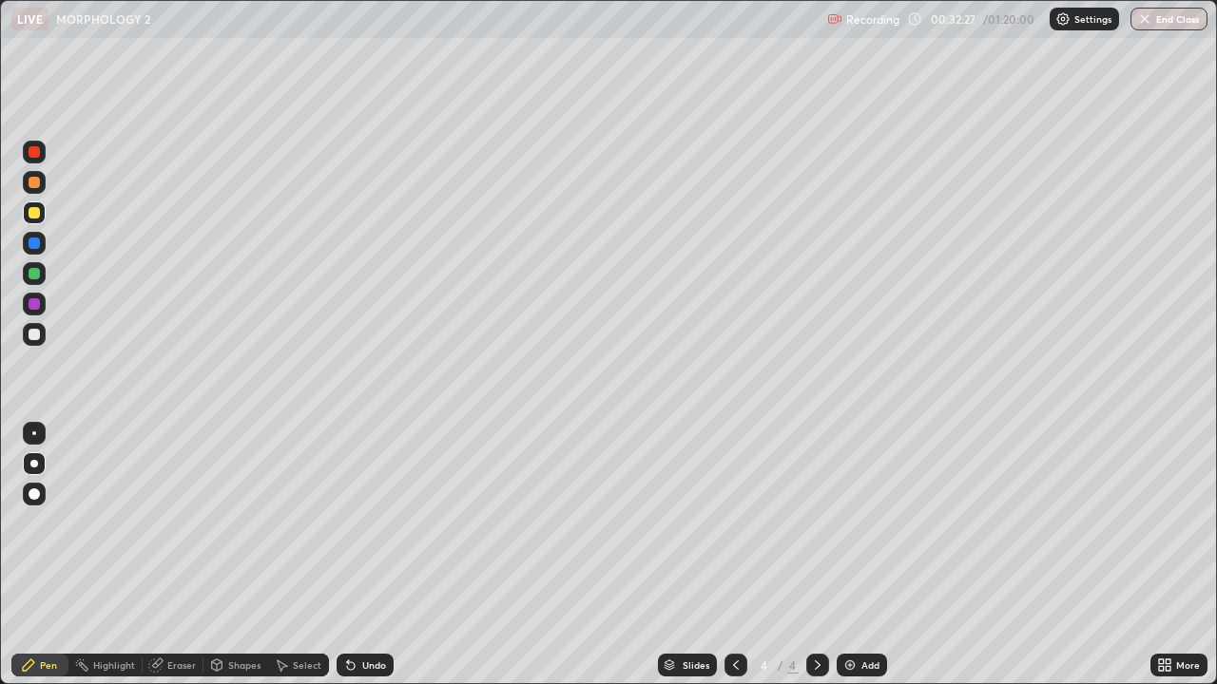
click at [35, 304] on div at bounding box center [34, 303] width 11 height 11
click at [301, 555] on div "Select" at bounding box center [307, 666] width 29 height 10
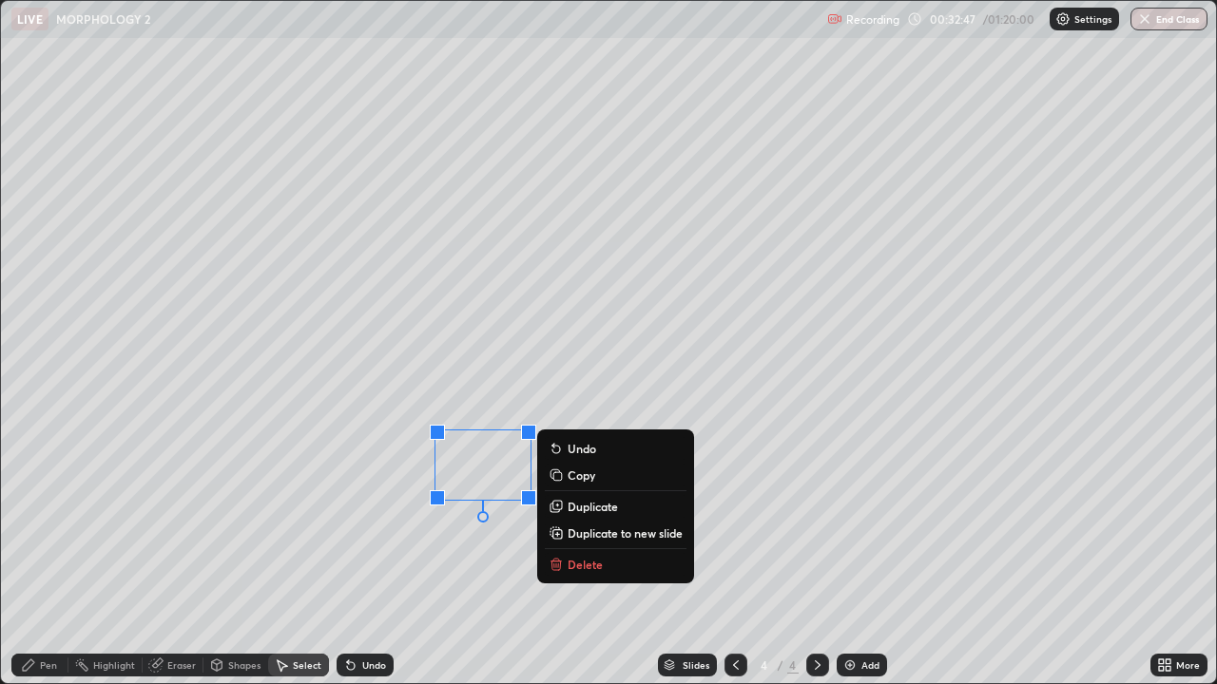
click at [509, 555] on div "0 ° Undo Copy Duplicate Duplicate to new slide Delete" at bounding box center [608, 342] width 1215 height 682
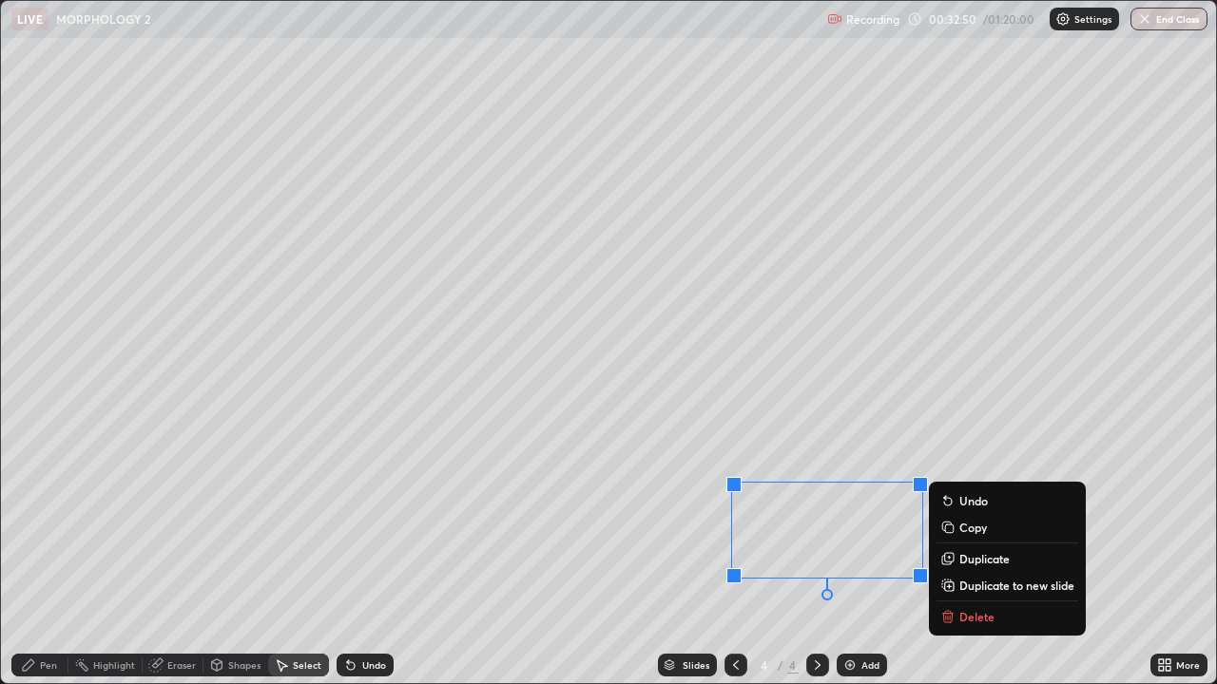
click at [567, 555] on div "0 ° Undo Copy Duplicate Duplicate to new slide Delete" at bounding box center [608, 342] width 1215 height 682
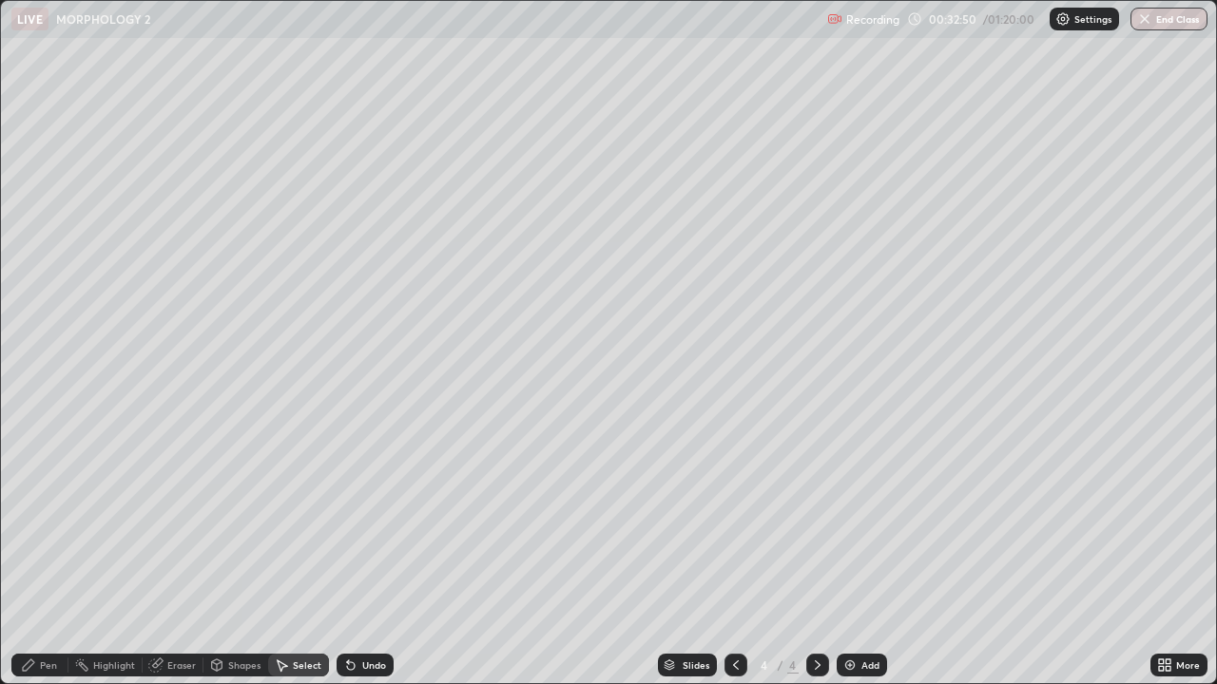
click at [47, 555] on div "Pen" at bounding box center [48, 666] width 17 height 10
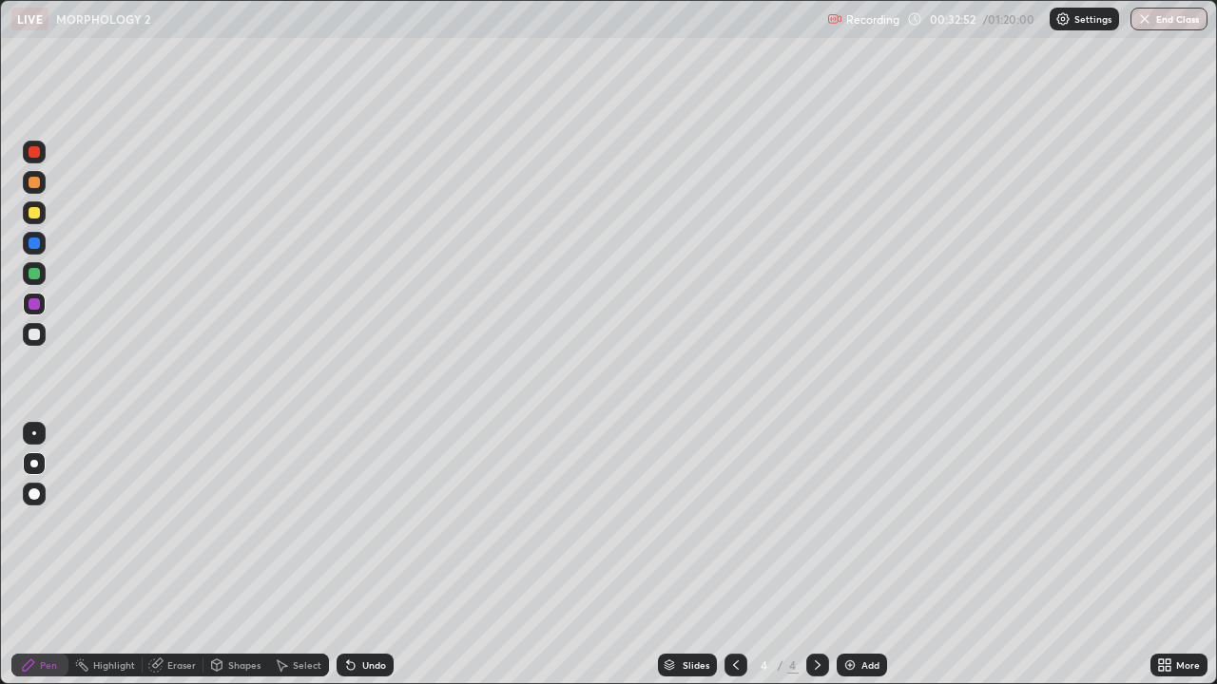
click at [35, 152] on div at bounding box center [34, 151] width 11 height 11
click at [35, 304] on div at bounding box center [34, 303] width 11 height 11
click at [352, 555] on icon at bounding box center [351, 666] width 8 height 8
click at [351, 555] on icon at bounding box center [351, 666] width 8 height 8
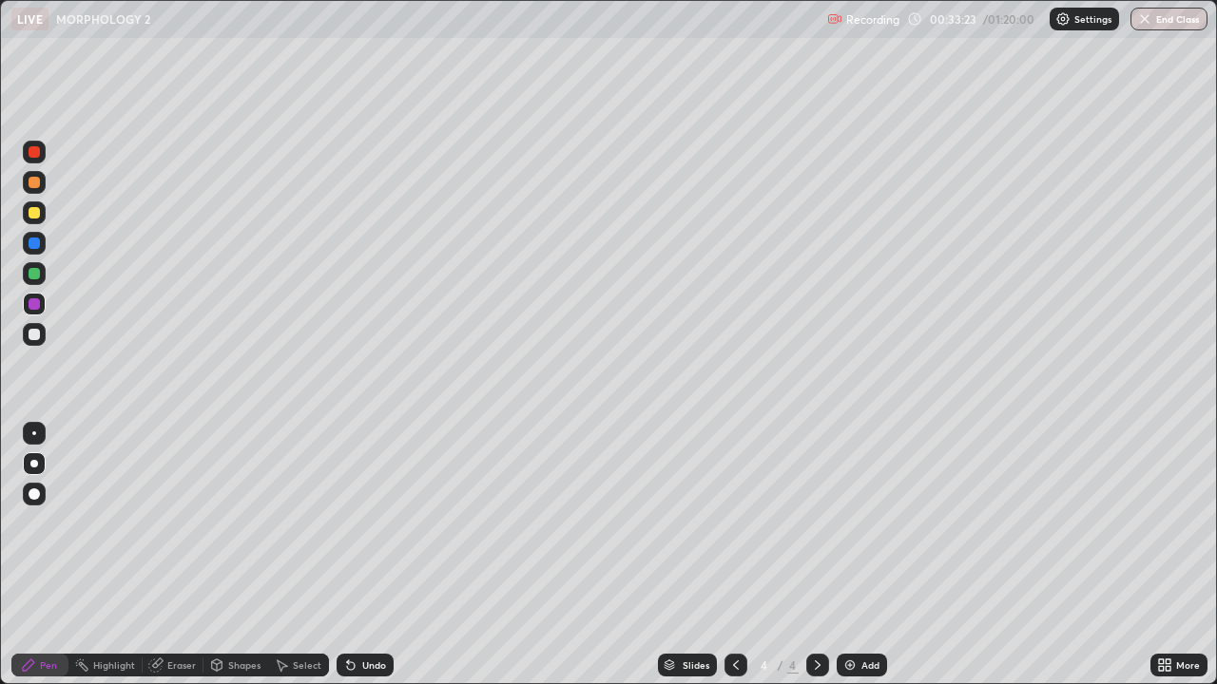
click at [355, 555] on icon at bounding box center [350, 665] width 15 height 15
click at [355, 555] on div "Undo" at bounding box center [364, 665] width 57 height 23
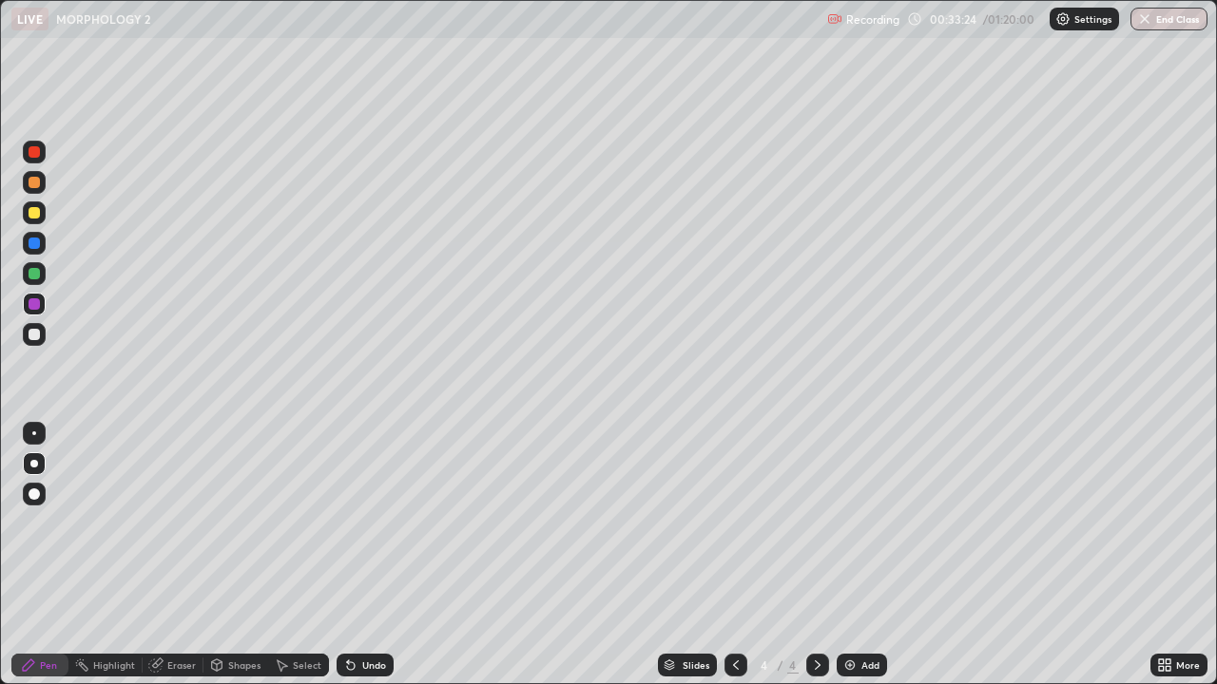
click at [355, 555] on div "Undo" at bounding box center [364, 665] width 57 height 23
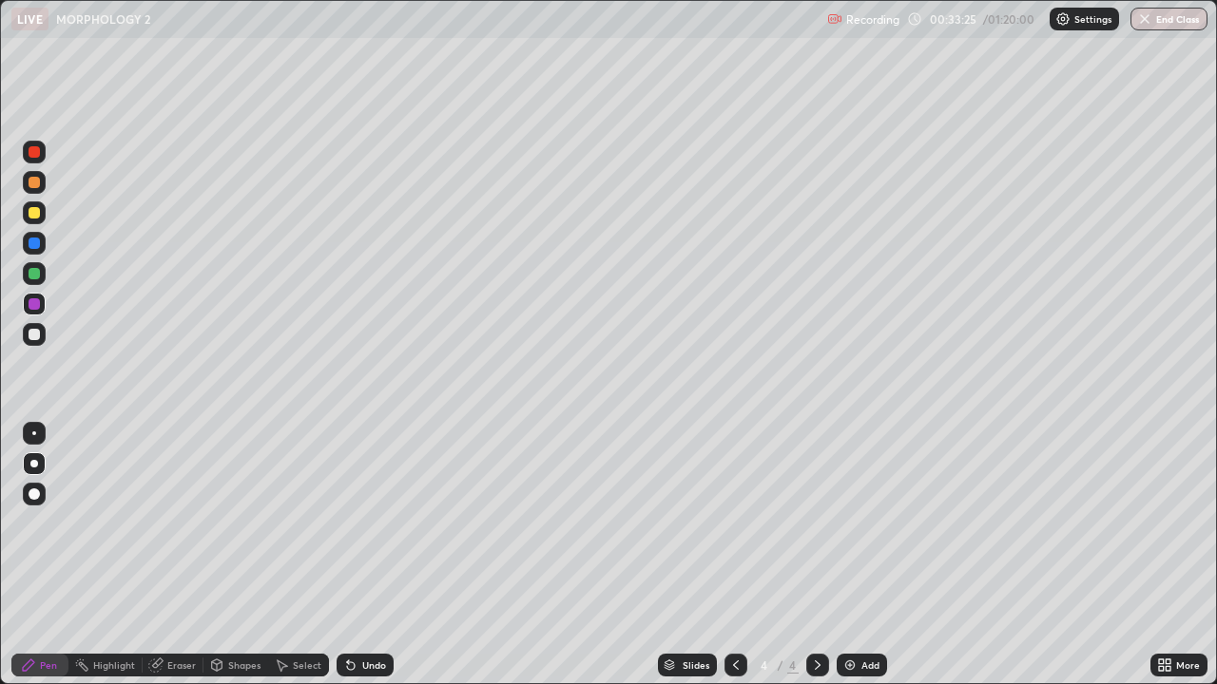
click at [364, 555] on div "Undo" at bounding box center [374, 666] width 24 height 10
click at [34, 275] on div at bounding box center [34, 273] width 11 height 11
click at [33, 156] on div at bounding box center [34, 151] width 11 height 11
click at [39, 215] on div at bounding box center [34, 212] width 11 height 11
click at [985, 555] on div "Slides 4 / 4 Add" at bounding box center [772, 665] width 757 height 38
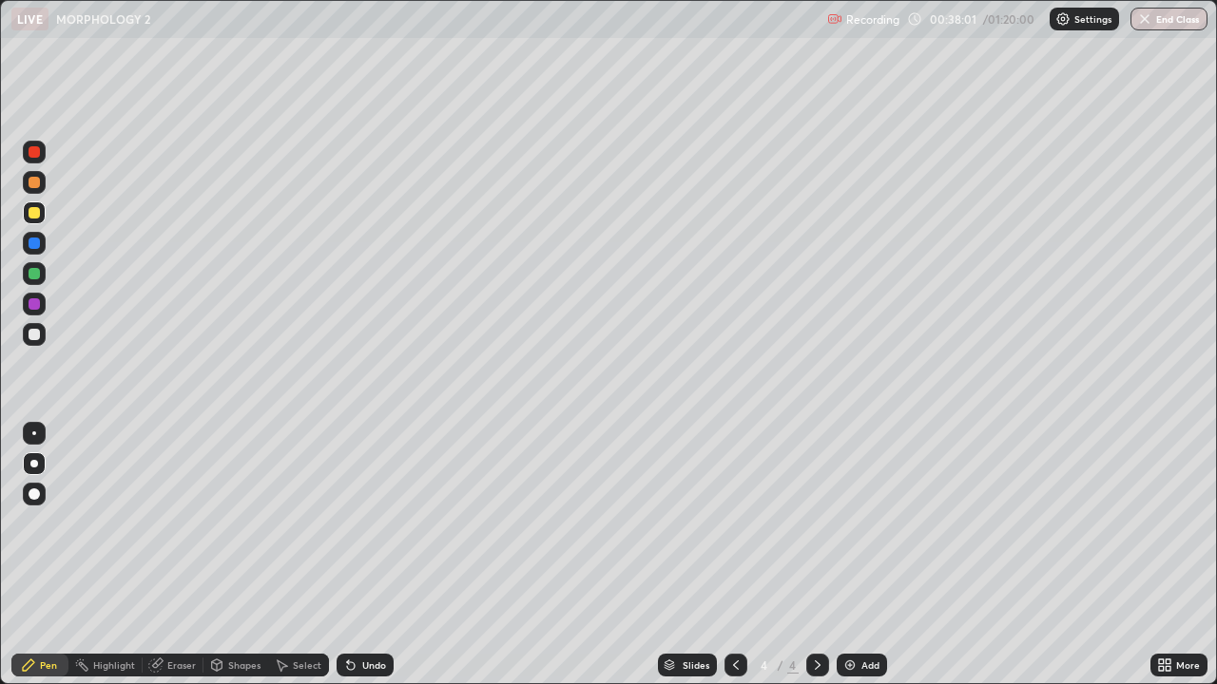
click at [1172, 555] on div "More" at bounding box center [1178, 665] width 57 height 23
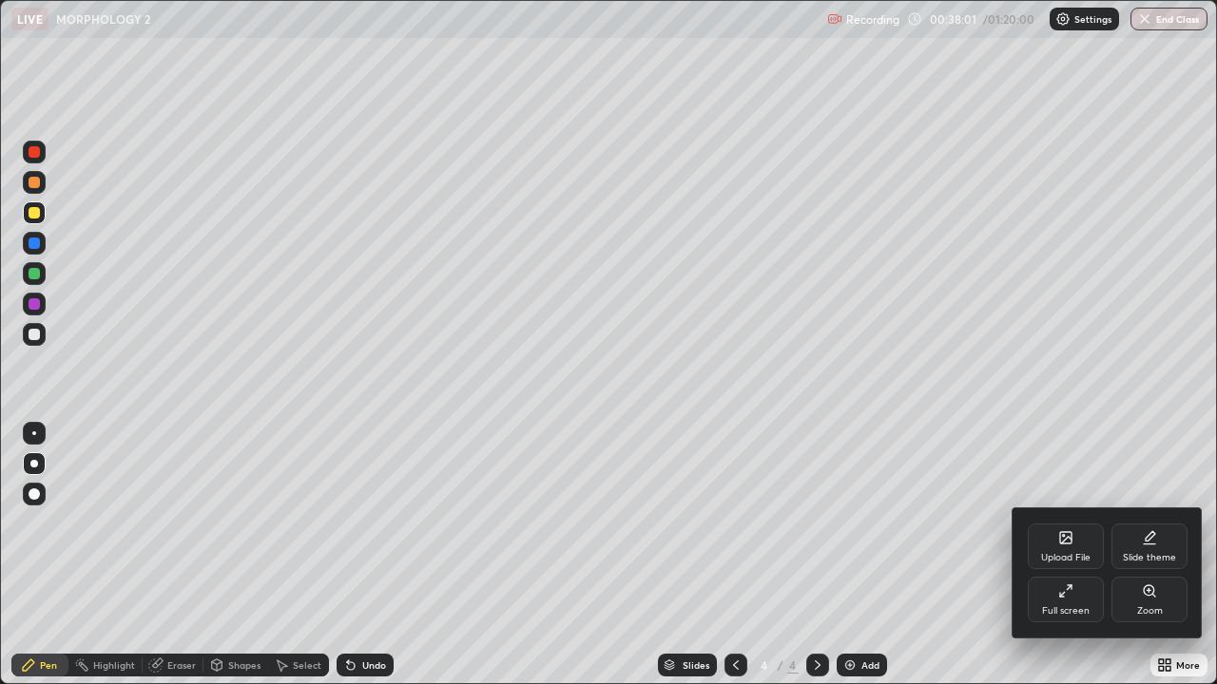
click at [1051, 555] on div "Full screen" at bounding box center [1065, 600] width 76 height 46
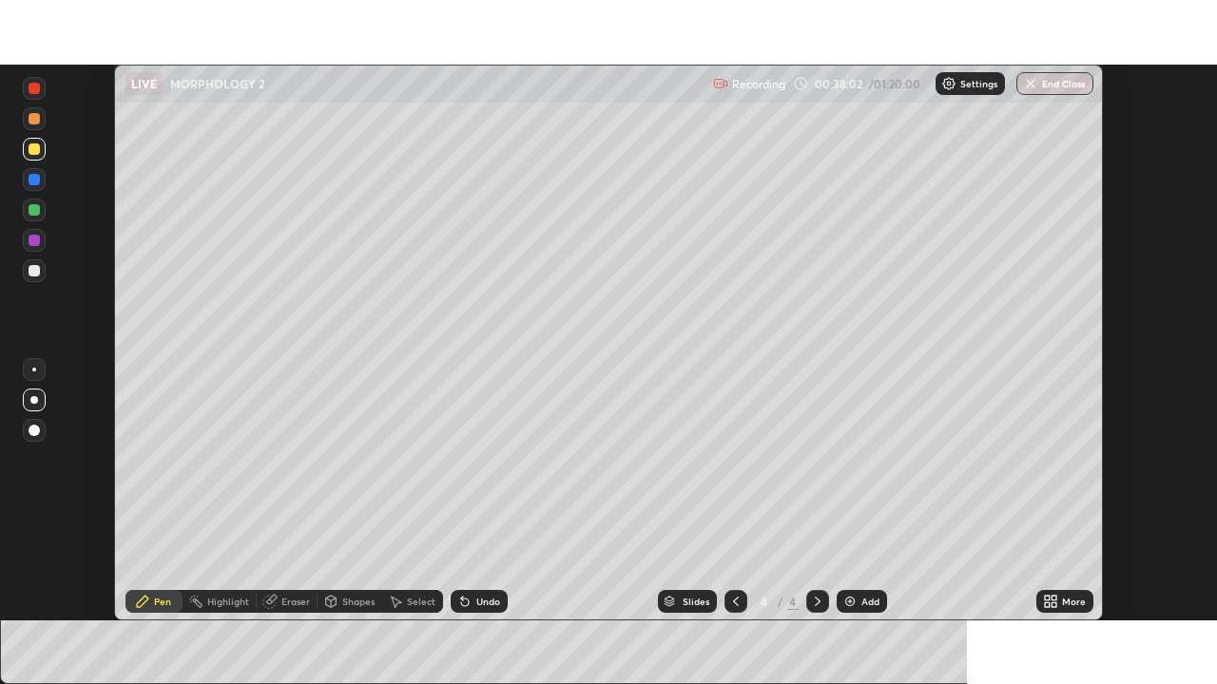
scroll to position [94493, 93832]
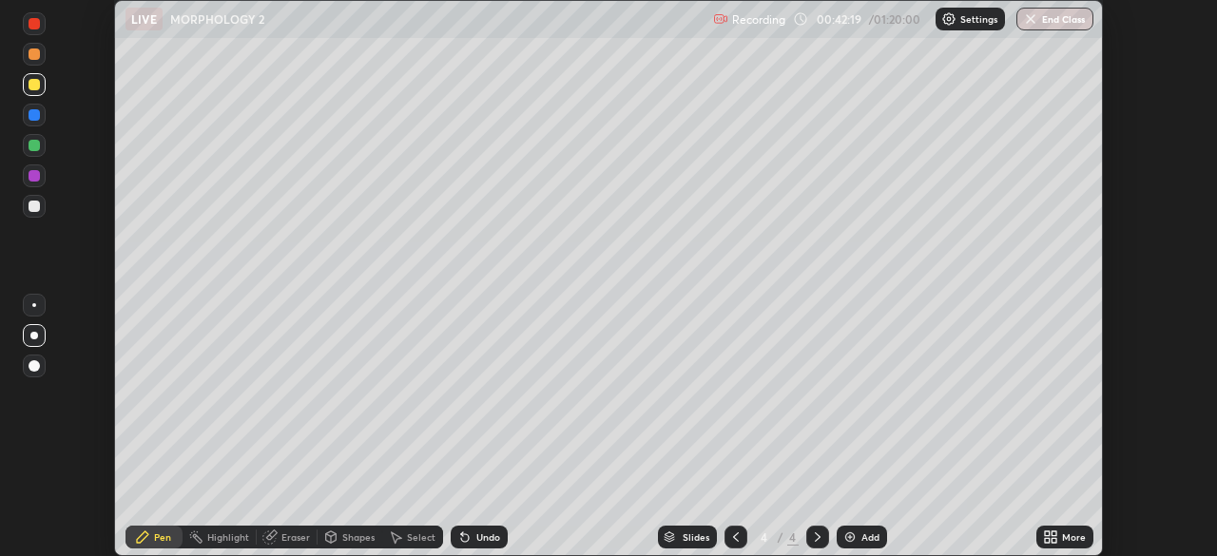
click at [1061, 541] on div "More" at bounding box center [1064, 537] width 57 height 23
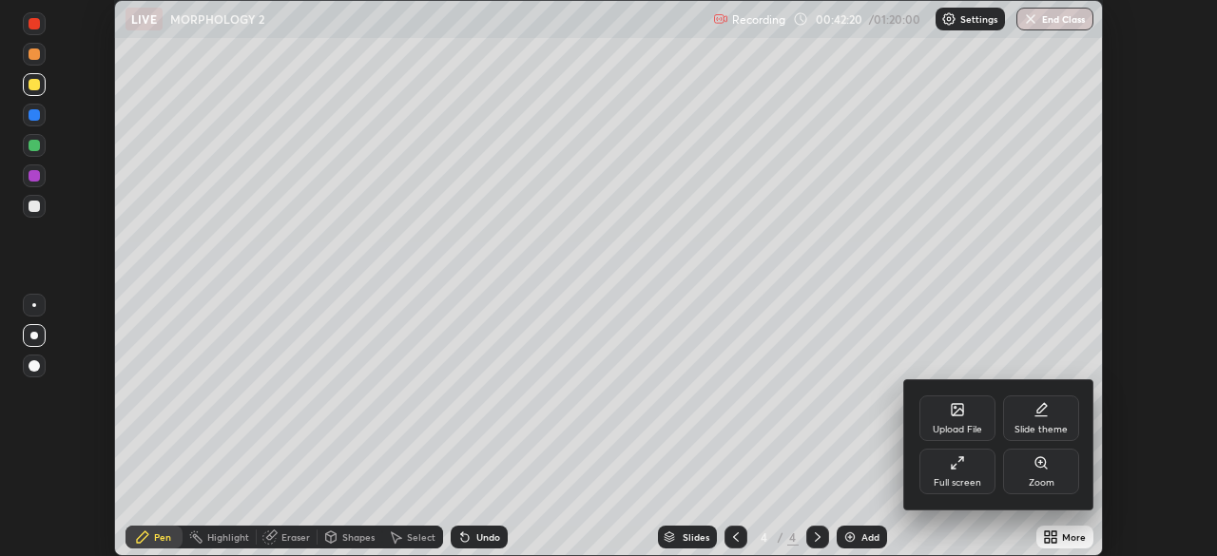
click at [965, 478] on div "Full screen" at bounding box center [957, 483] width 48 height 10
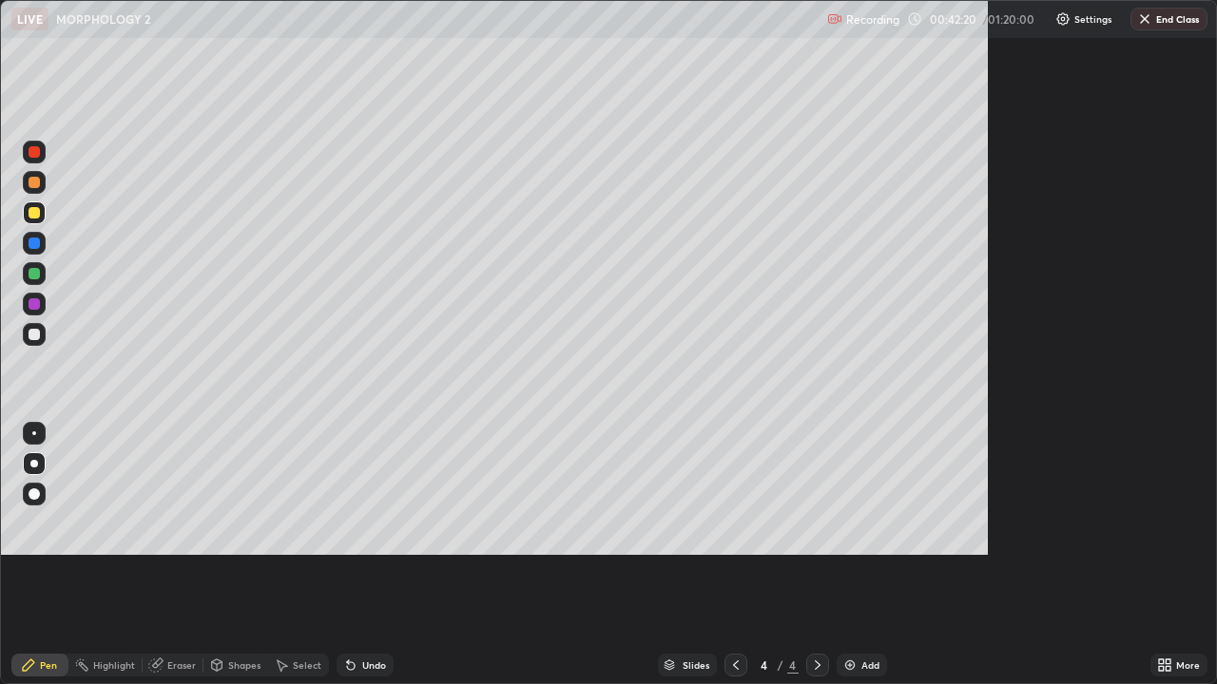
scroll to position [684, 1217]
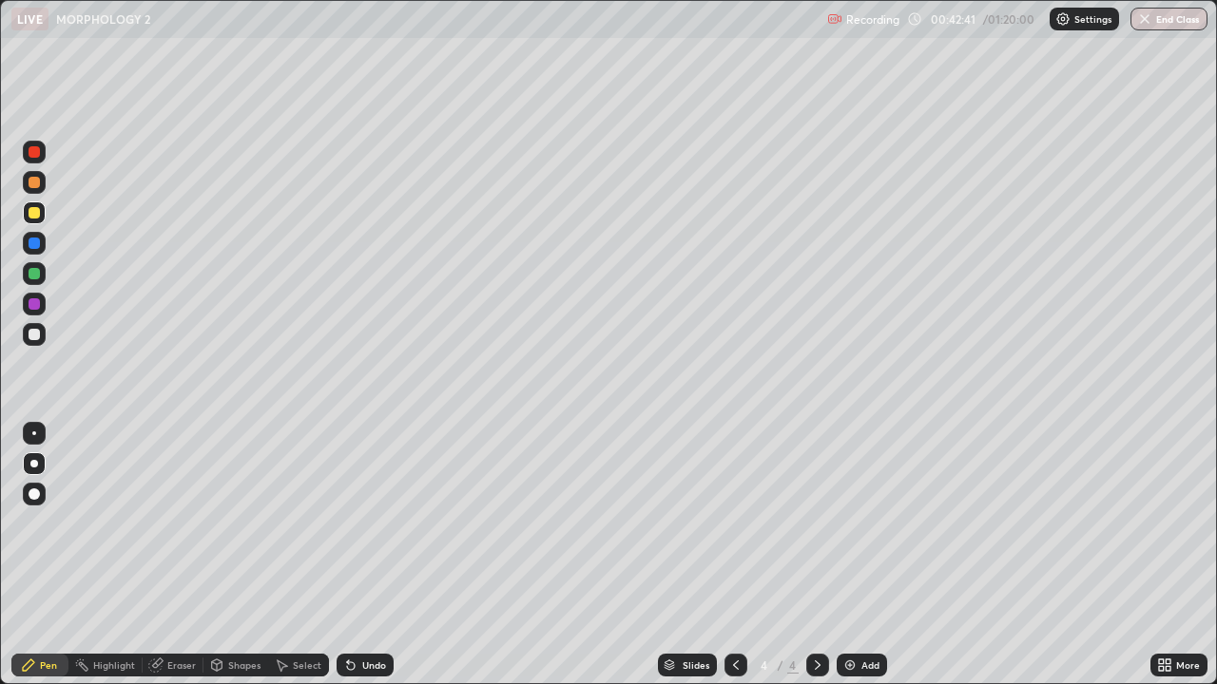
click at [862, 555] on div "Add" at bounding box center [870, 666] width 18 height 10
click at [34, 183] on div at bounding box center [34, 182] width 11 height 11
click at [39, 271] on div at bounding box center [34, 273] width 11 height 11
click at [35, 276] on div at bounding box center [34, 273] width 11 height 11
click at [36, 306] on div at bounding box center [34, 303] width 11 height 11
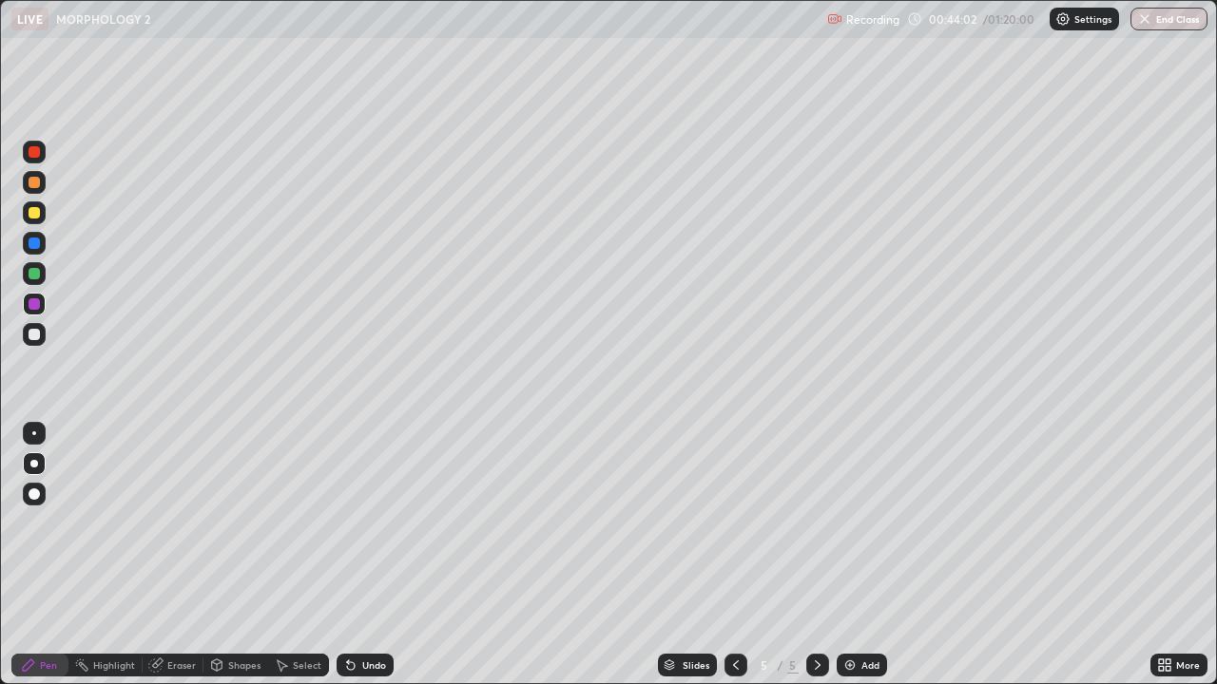
click at [36, 179] on div at bounding box center [34, 182] width 11 height 11
click at [33, 243] on div at bounding box center [34, 243] width 11 height 11
click at [35, 274] on div at bounding box center [34, 273] width 11 height 11
click at [35, 308] on div at bounding box center [34, 303] width 11 height 11
click at [42, 328] on div at bounding box center [34, 334] width 23 height 23
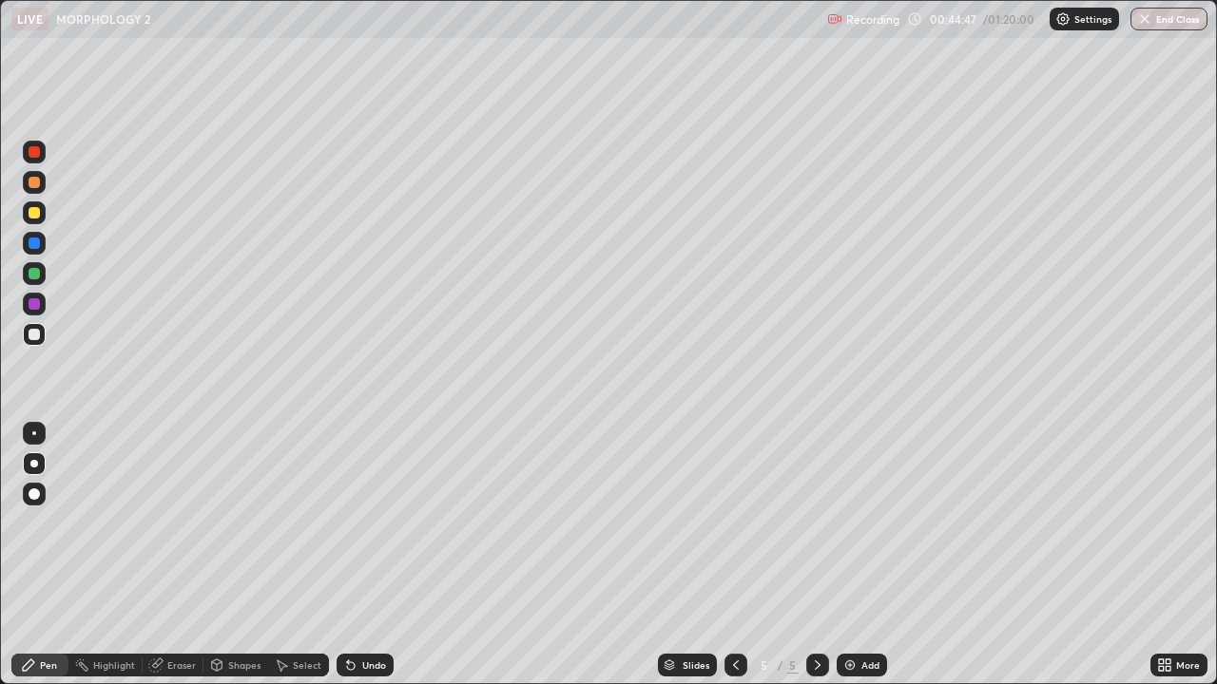
click at [34, 212] on div at bounding box center [34, 212] width 11 height 11
click at [33, 185] on div at bounding box center [34, 182] width 11 height 11
click at [36, 276] on div at bounding box center [34, 273] width 11 height 11
click at [300, 555] on div "Select" at bounding box center [307, 666] width 29 height 10
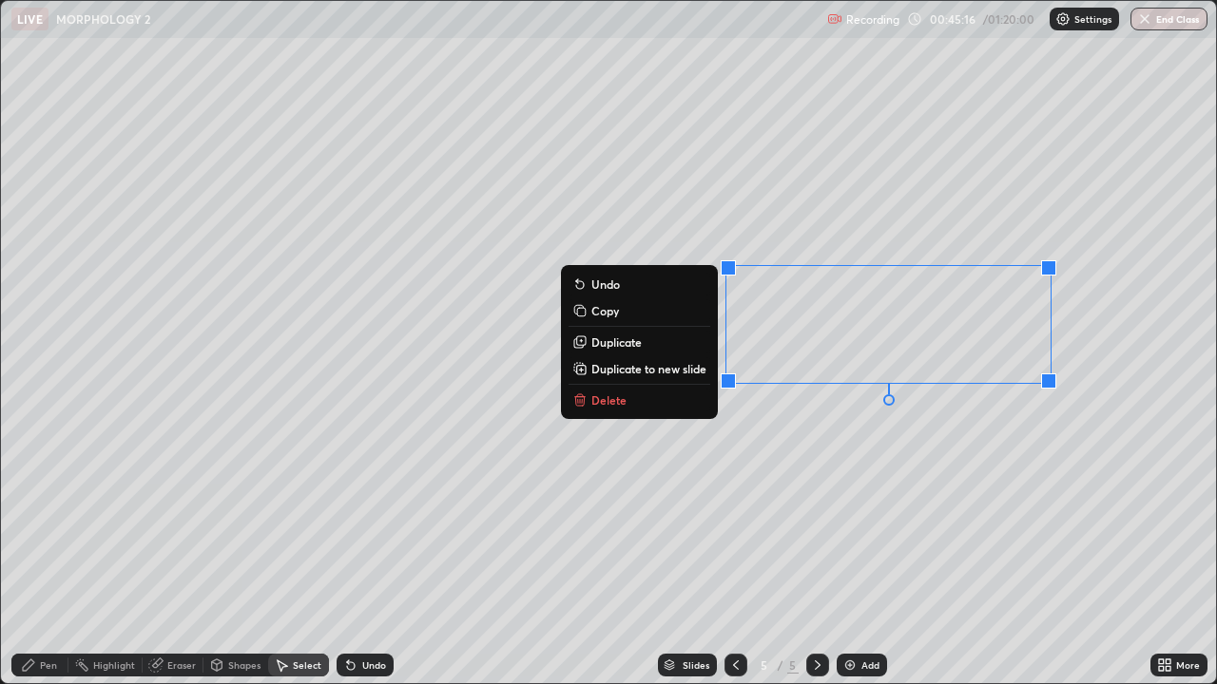
click at [632, 400] on button "Delete" at bounding box center [639, 400] width 142 height 23
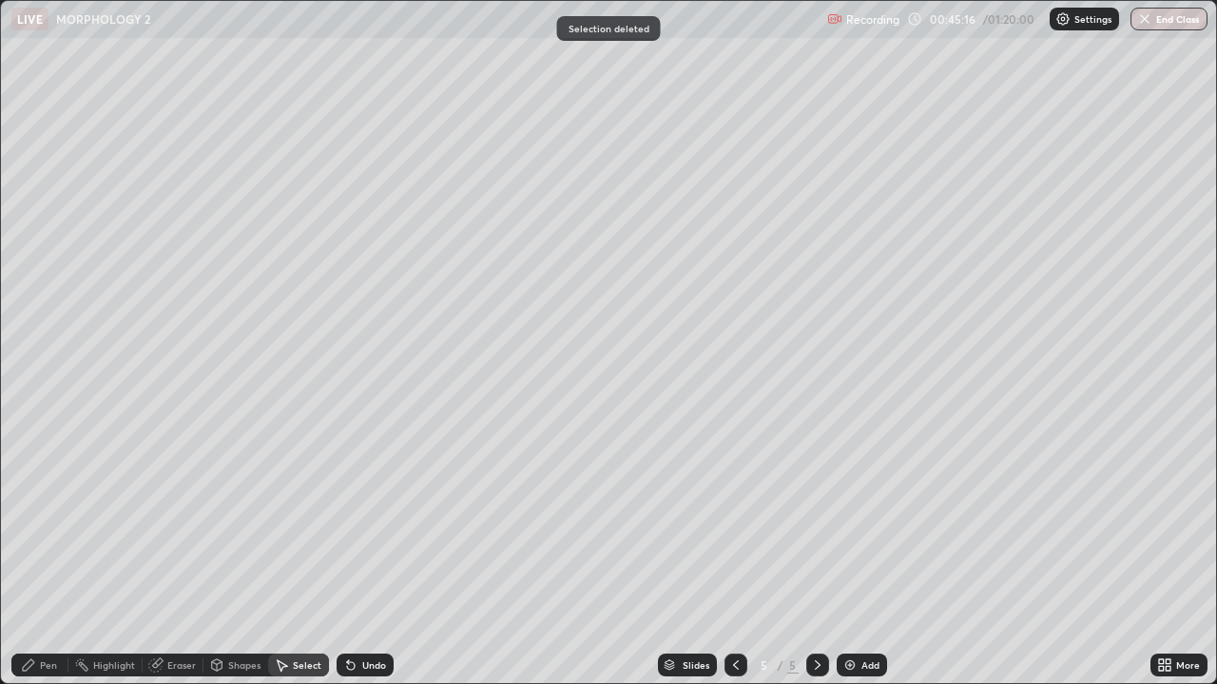
click at [66, 555] on div "Pen" at bounding box center [39, 665] width 57 height 23
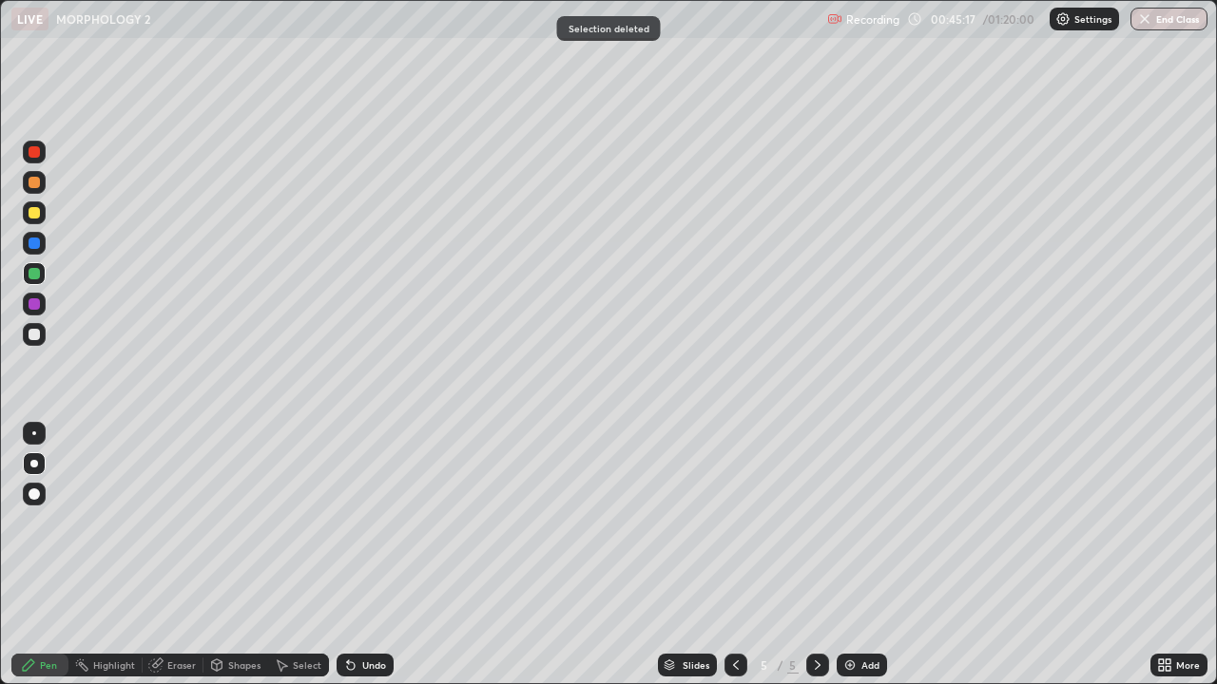
click at [34, 275] on div at bounding box center [34, 273] width 11 height 11
click at [362, 555] on div "Undo" at bounding box center [374, 666] width 24 height 10
click at [361, 555] on div "Undo" at bounding box center [364, 665] width 57 height 23
click at [367, 555] on div "Undo" at bounding box center [364, 665] width 57 height 23
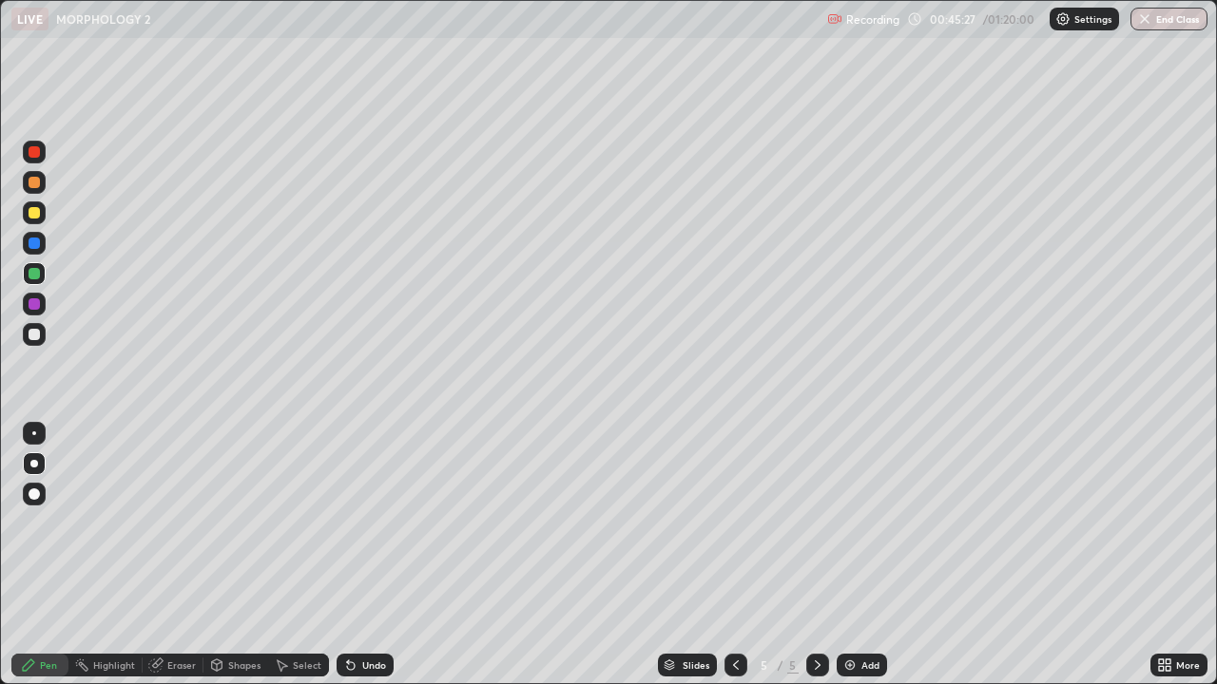
click at [368, 555] on div "Undo" at bounding box center [364, 665] width 57 height 23
click at [368, 555] on div "Undo" at bounding box center [374, 666] width 24 height 10
click at [49, 555] on div "Pen" at bounding box center [48, 666] width 17 height 10
click at [37, 240] on div at bounding box center [34, 243] width 11 height 11
click at [38, 277] on div at bounding box center [34, 273] width 11 height 11
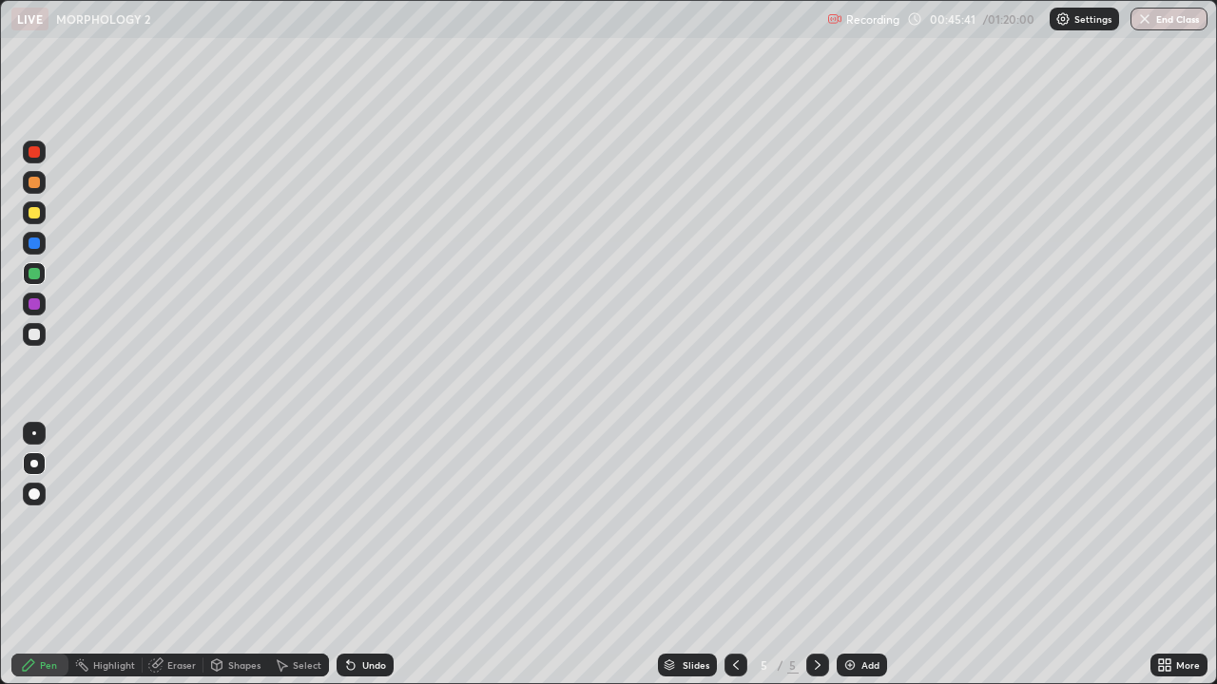
click at [134, 555] on div "Highlight" at bounding box center [114, 666] width 42 height 10
click at [36, 555] on icon at bounding box center [34, 600] width 15 height 15
click at [48, 555] on div "Pen" at bounding box center [48, 666] width 17 height 10
click at [36, 250] on div at bounding box center [34, 243] width 23 height 23
click at [35, 213] on div at bounding box center [34, 212] width 11 height 11
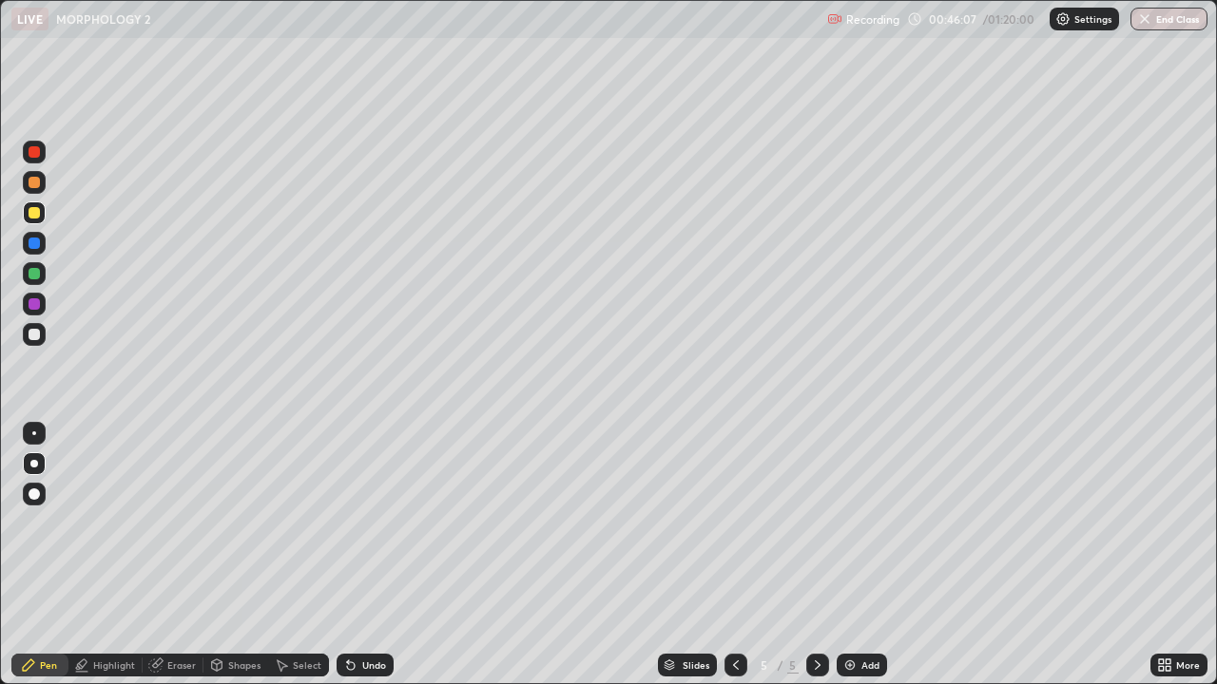
click at [34, 153] on div at bounding box center [34, 151] width 11 height 11
click at [35, 243] on div at bounding box center [34, 243] width 11 height 11
click at [36, 218] on div at bounding box center [34, 212] width 11 height 11
click at [37, 245] on div at bounding box center [34, 243] width 11 height 11
click at [33, 336] on div at bounding box center [34, 334] width 11 height 11
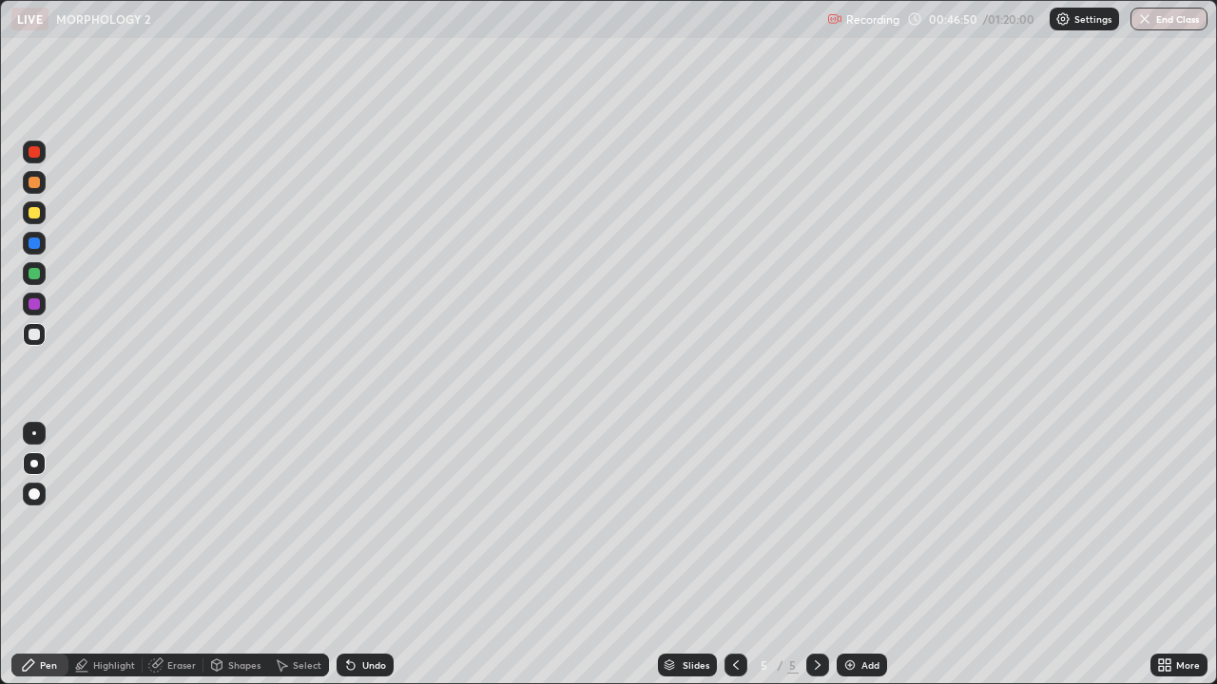
click at [38, 187] on div at bounding box center [34, 182] width 23 height 23
click at [32, 308] on div at bounding box center [34, 303] width 11 height 11
click at [363, 555] on div "Undo" at bounding box center [374, 666] width 24 height 10
click at [357, 555] on div "Undo" at bounding box center [364, 665] width 57 height 23
click at [288, 555] on div "Select" at bounding box center [298, 665] width 61 height 23
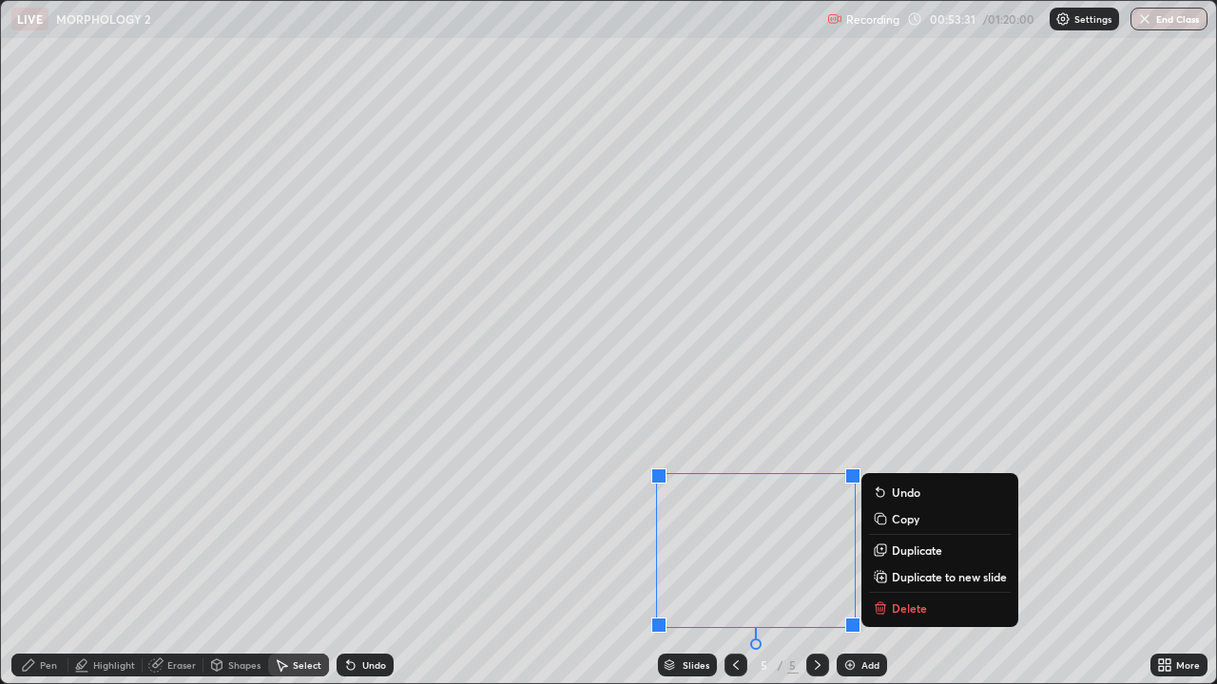
click at [908, 555] on p "Delete" at bounding box center [909, 608] width 35 height 15
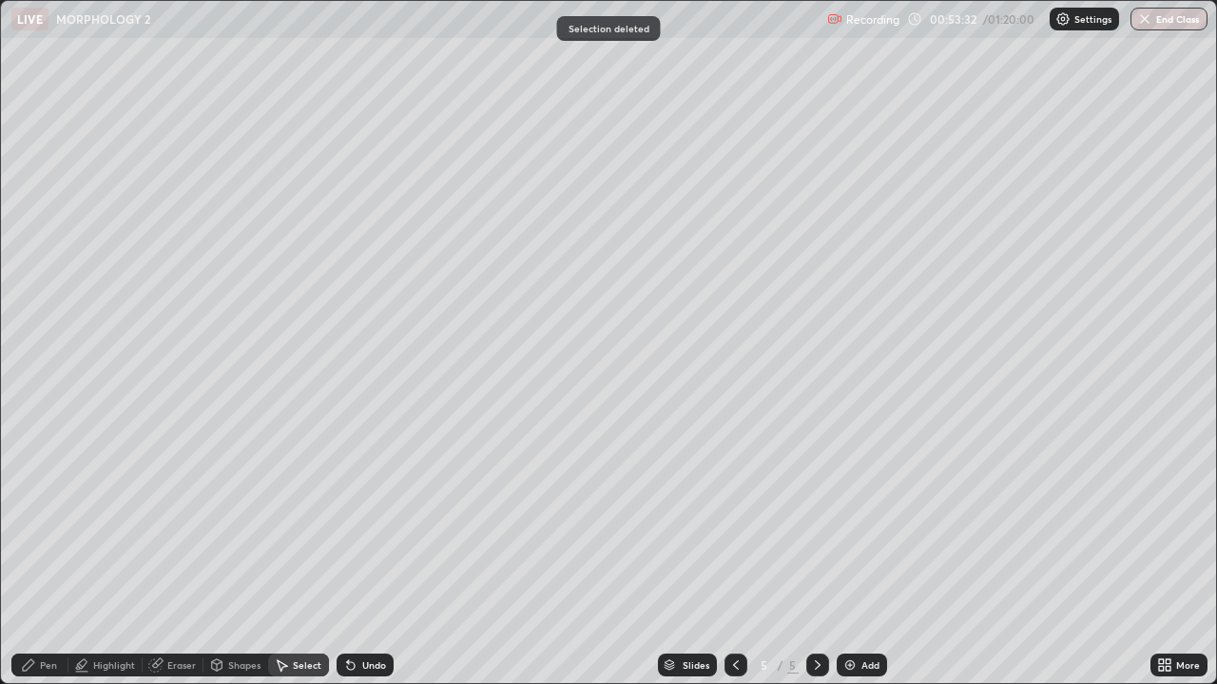
click at [51, 555] on div "Pen" at bounding box center [39, 665] width 57 height 23
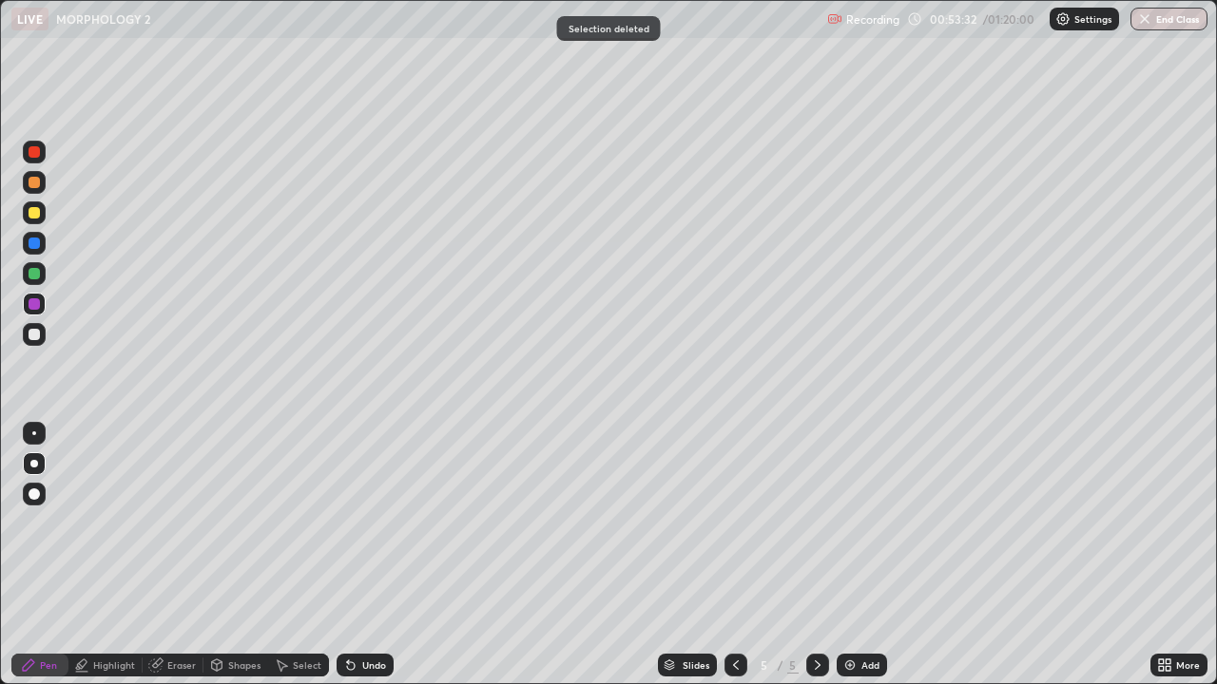
click at [36, 555] on div "Pen" at bounding box center [39, 665] width 57 height 23
click at [293, 555] on div "Select" at bounding box center [307, 666] width 29 height 10
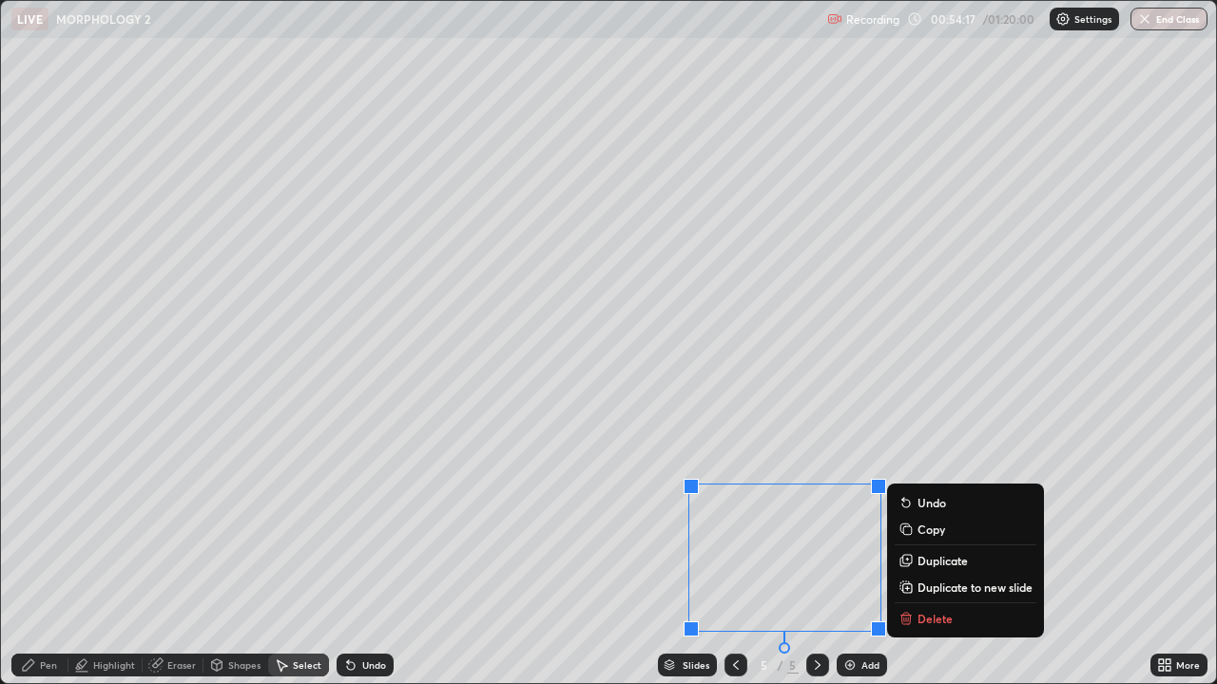
click at [937, 555] on p "Delete" at bounding box center [934, 618] width 35 height 15
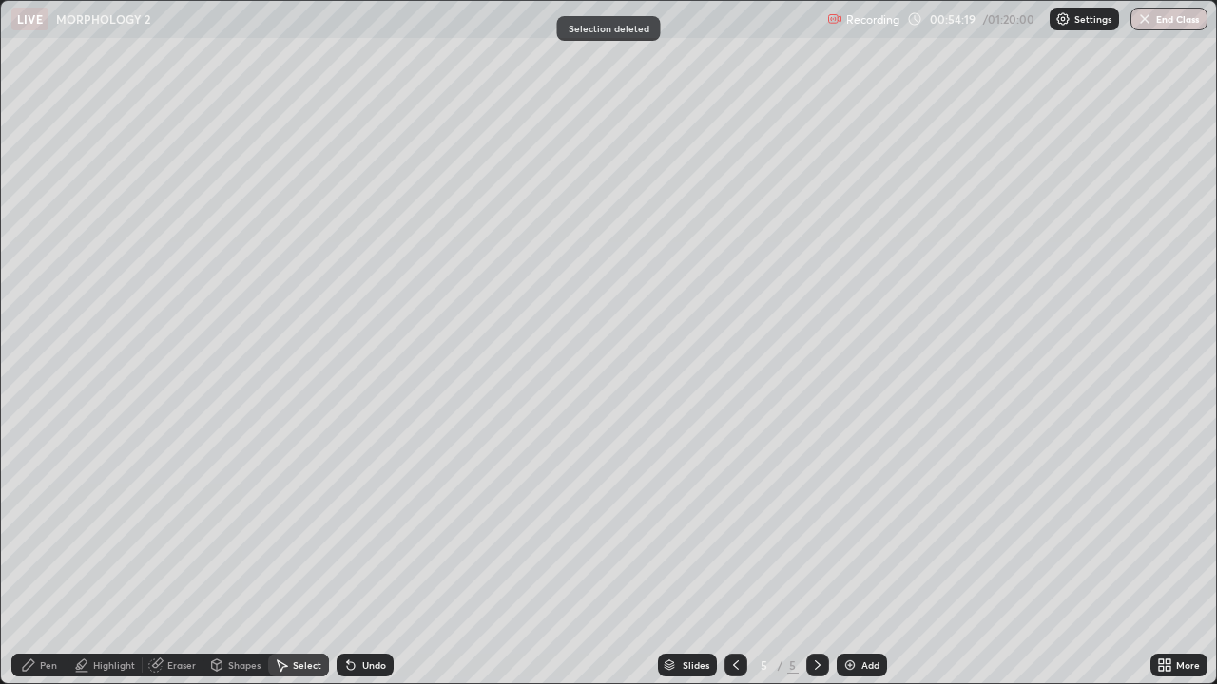
click at [37, 555] on div "Pen" at bounding box center [39, 665] width 57 height 23
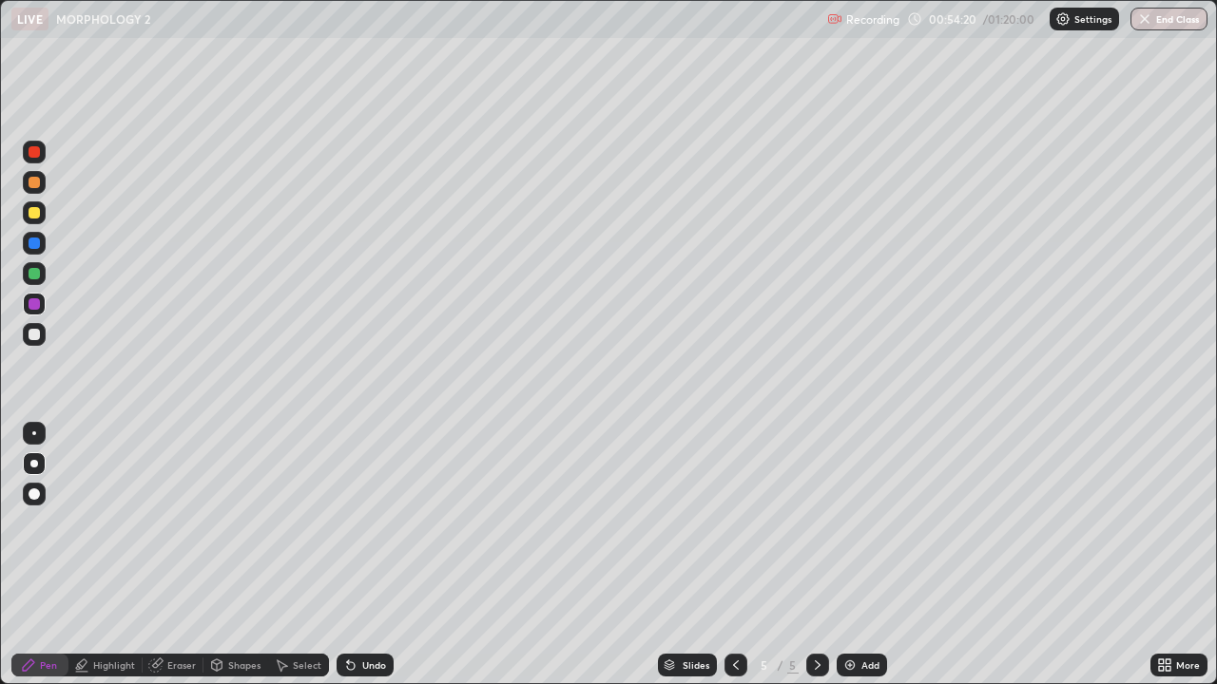
click at [40, 343] on div at bounding box center [34, 334] width 23 height 23
click at [280, 555] on icon at bounding box center [283, 666] width 10 height 11
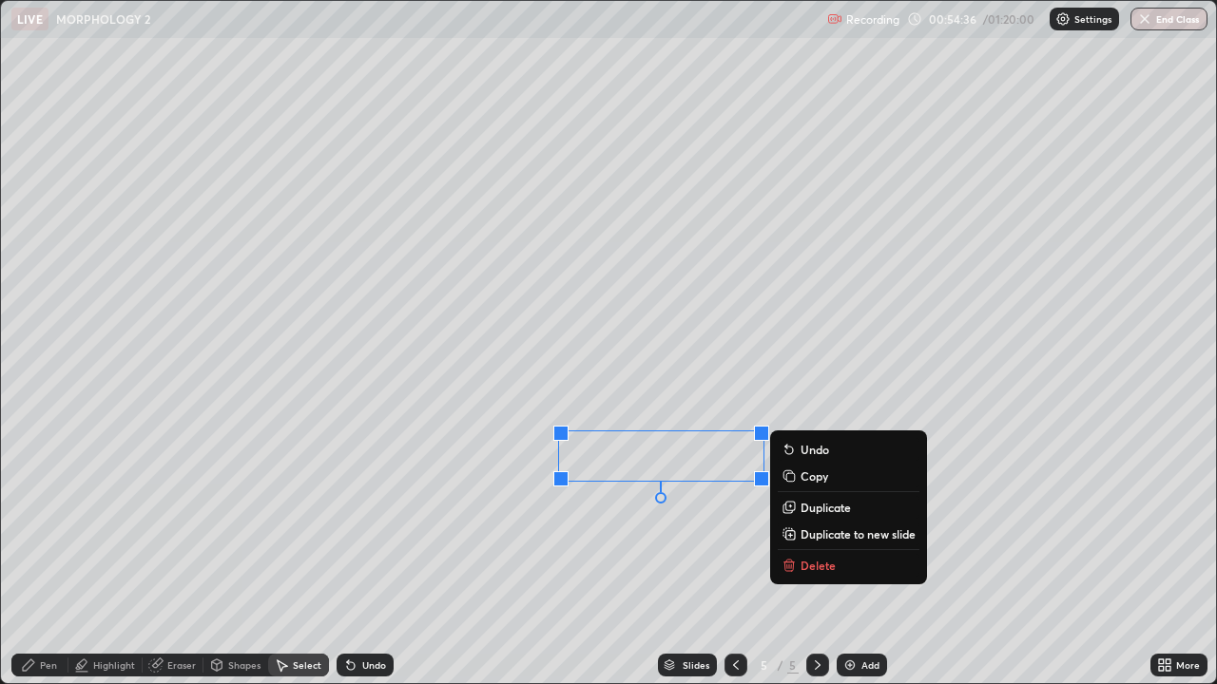
click at [828, 555] on p "Delete" at bounding box center [817, 565] width 35 height 15
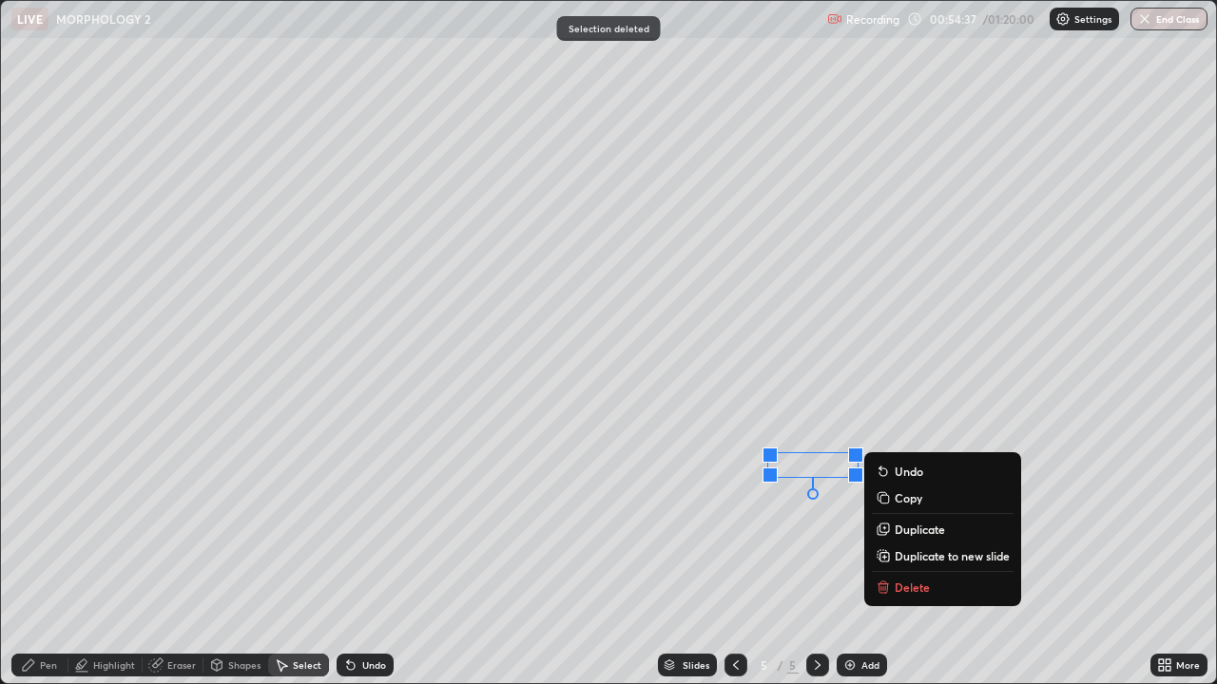
click at [919, 555] on p "Delete" at bounding box center [911, 587] width 35 height 15
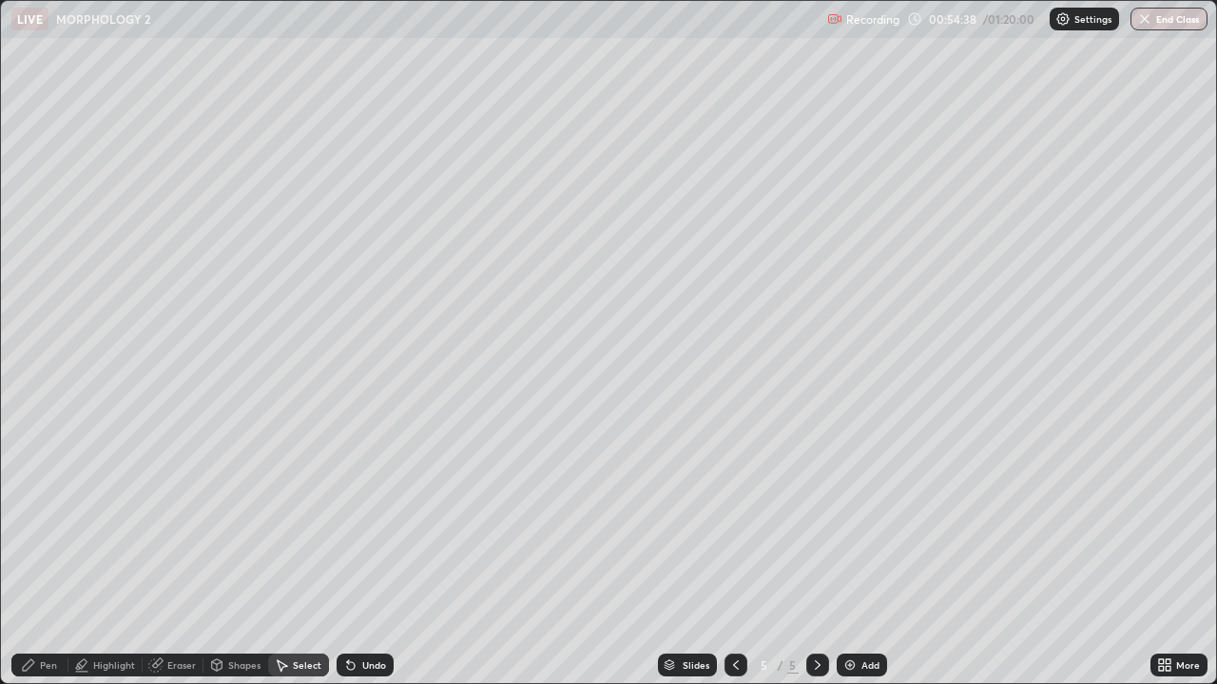
click at [45, 555] on div "Pen" at bounding box center [39, 665] width 57 height 23
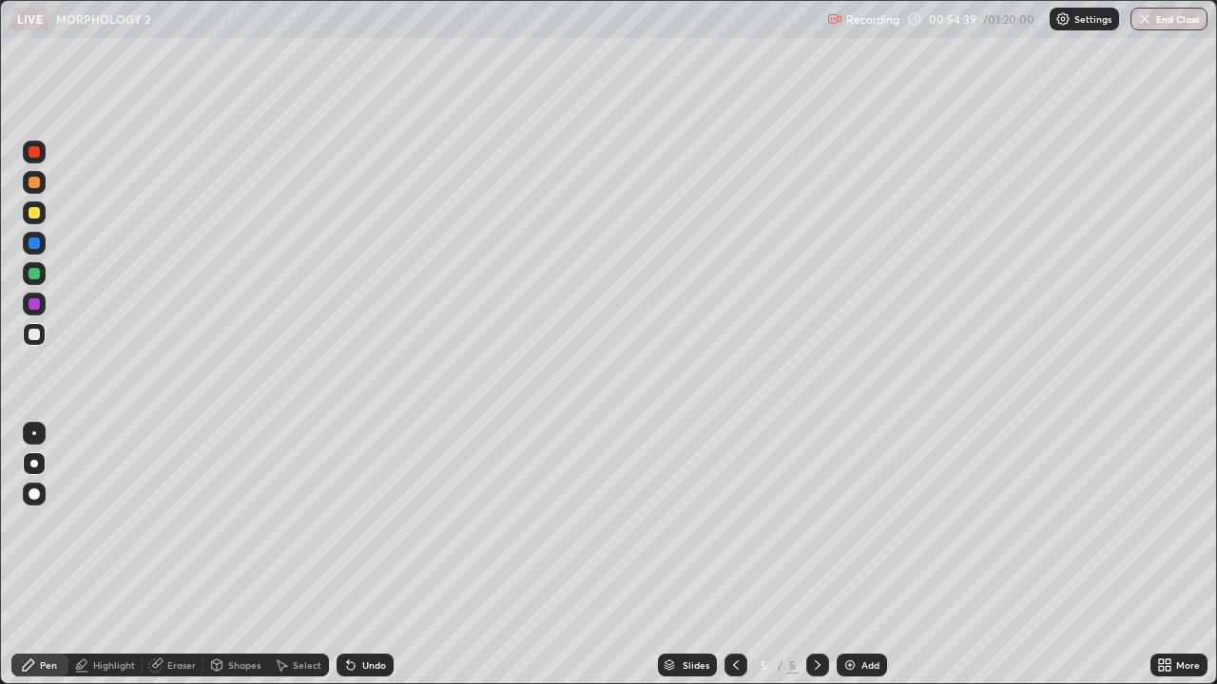
click at [34, 336] on div at bounding box center [34, 334] width 11 height 11
click at [35, 304] on div at bounding box center [34, 303] width 11 height 11
click at [31, 273] on div at bounding box center [34, 273] width 11 height 11
click at [34, 182] on div at bounding box center [34, 182] width 11 height 11
click at [861, 555] on div "Add" at bounding box center [870, 666] width 18 height 10
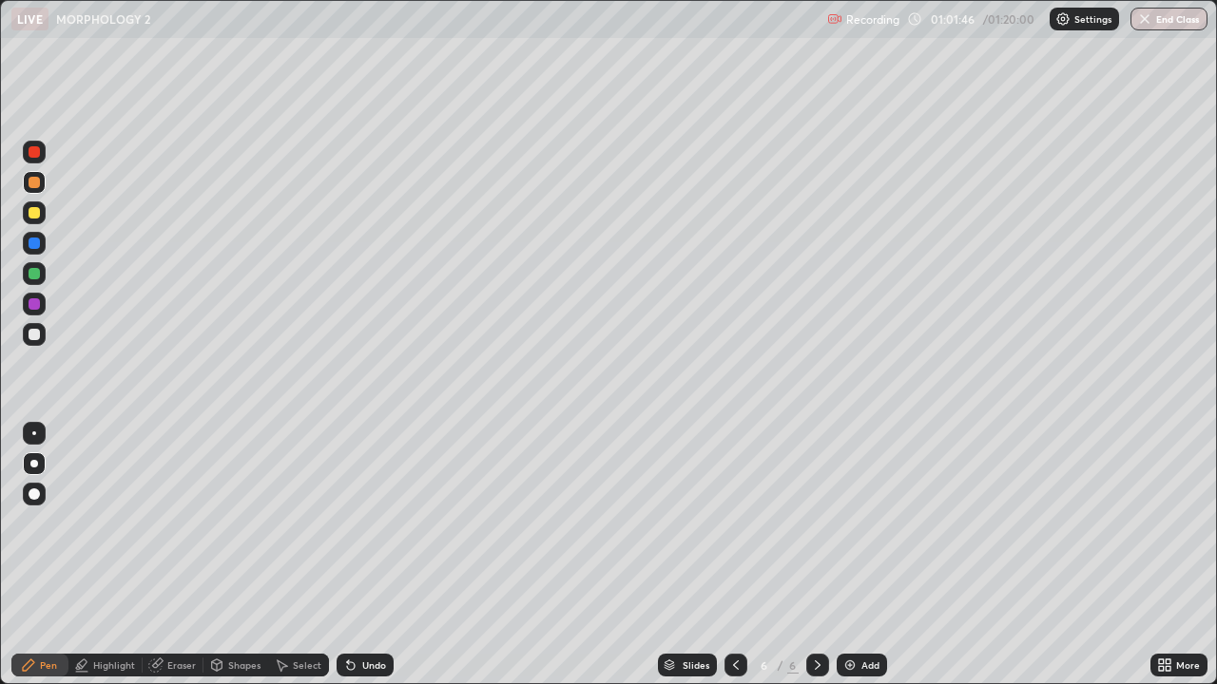
click at [38, 277] on div at bounding box center [34, 273] width 11 height 11
click at [35, 246] on div at bounding box center [34, 243] width 11 height 11
click at [34, 306] on div at bounding box center [34, 303] width 11 height 11
click at [290, 555] on div "Select" at bounding box center [298, 665] width 61 height 23
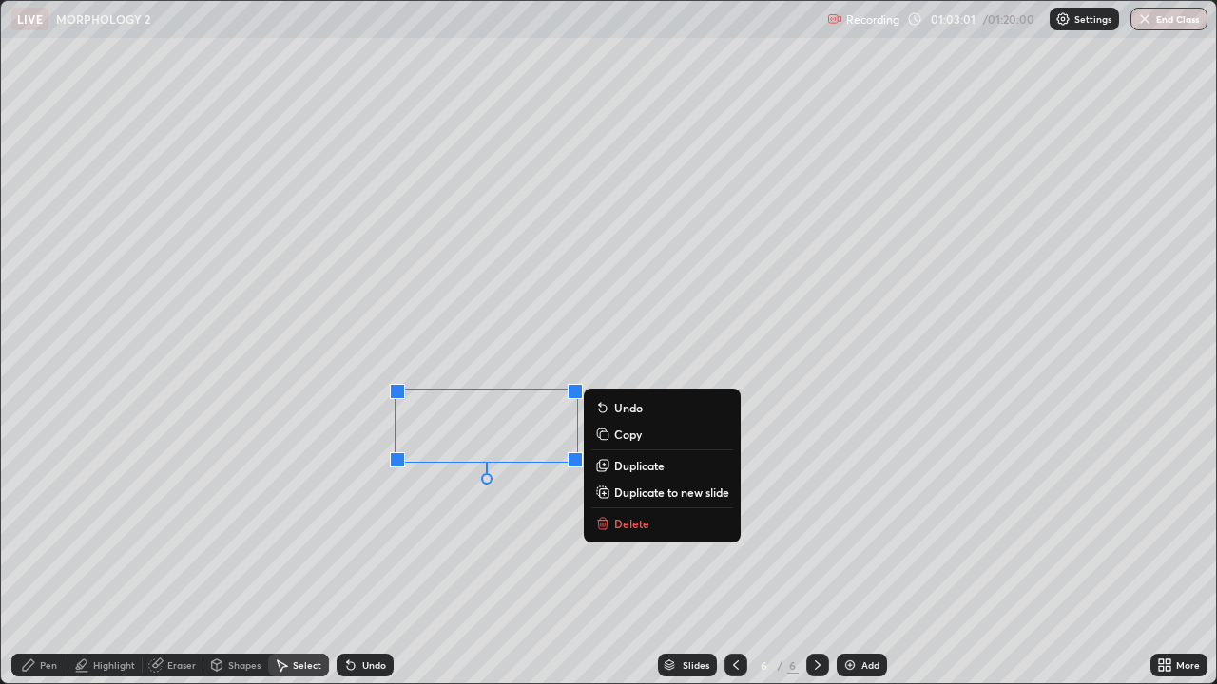
click at [628, 526] on p "Delete" at bounding box center [631, 523] width 35 height 15
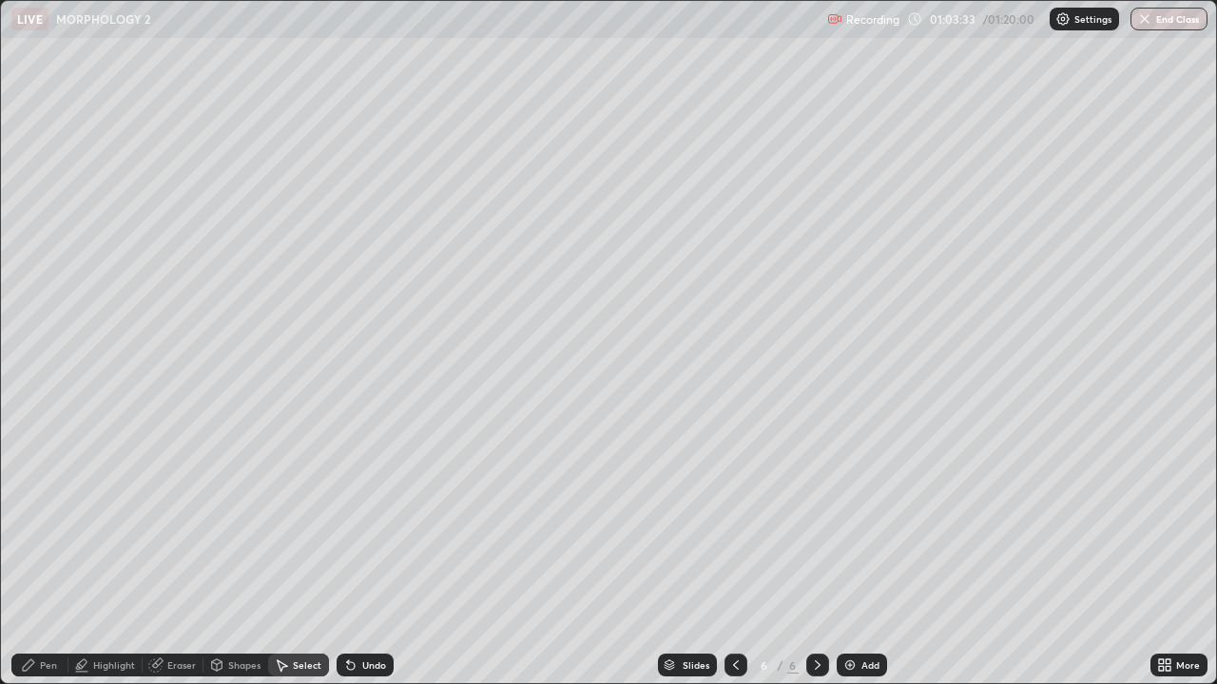
click at [39, 555] on div "Pen" at bounding box center [39, 665] width 57 height 23
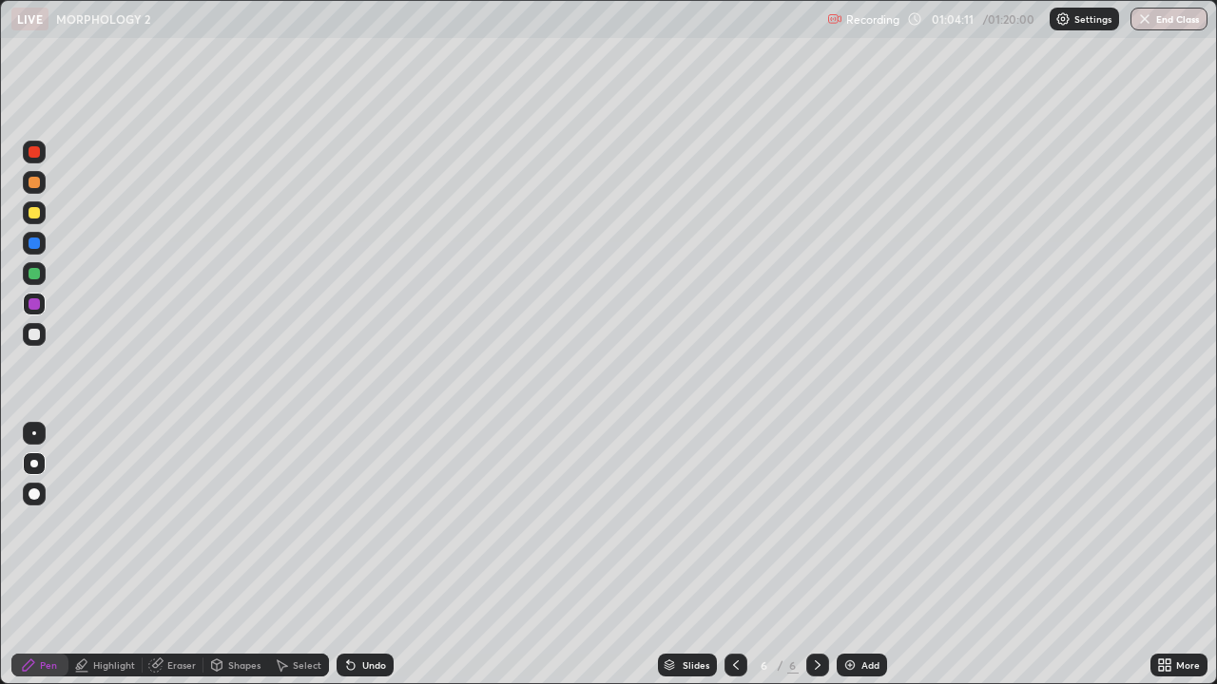
click at [34, 275] on div at bounding box center [34, 273] width 11 height 11
click at [298, 555] on div "Select" at bounding box center [307, 666] width 29 height 10
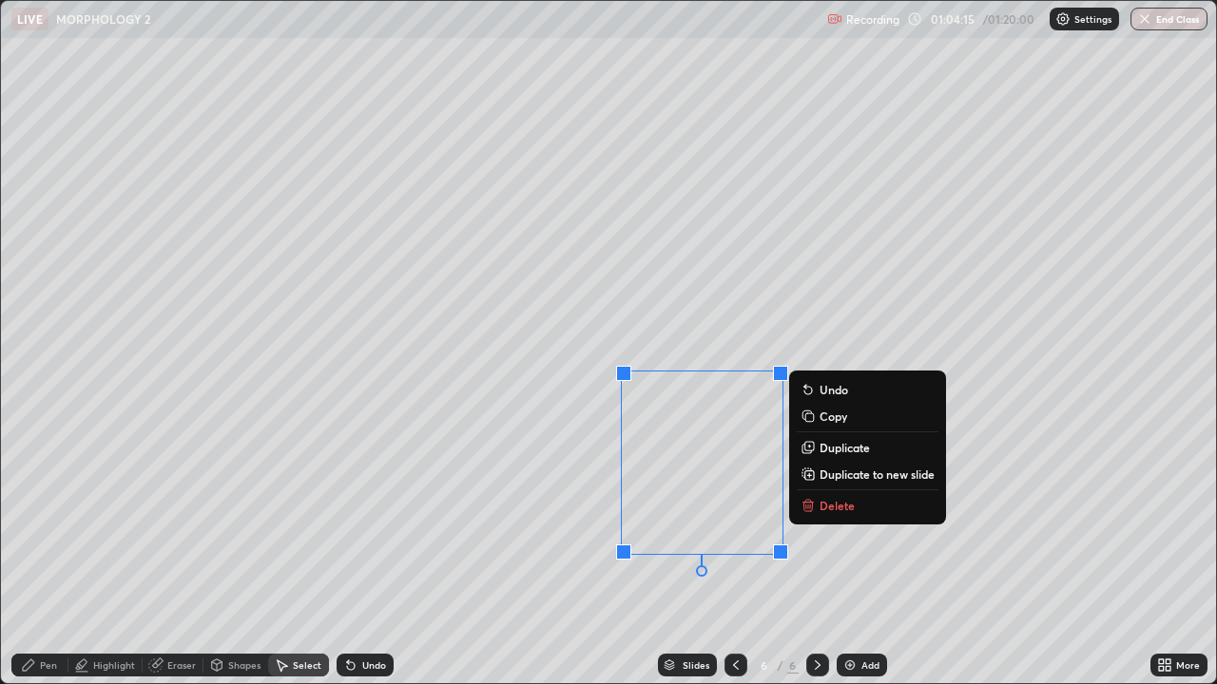
click at [515, 555] on div "0 ° Undo Copy Duplicate Duplicate to new slide Delete" at bounding box center [608, 342] width 1215 height 682
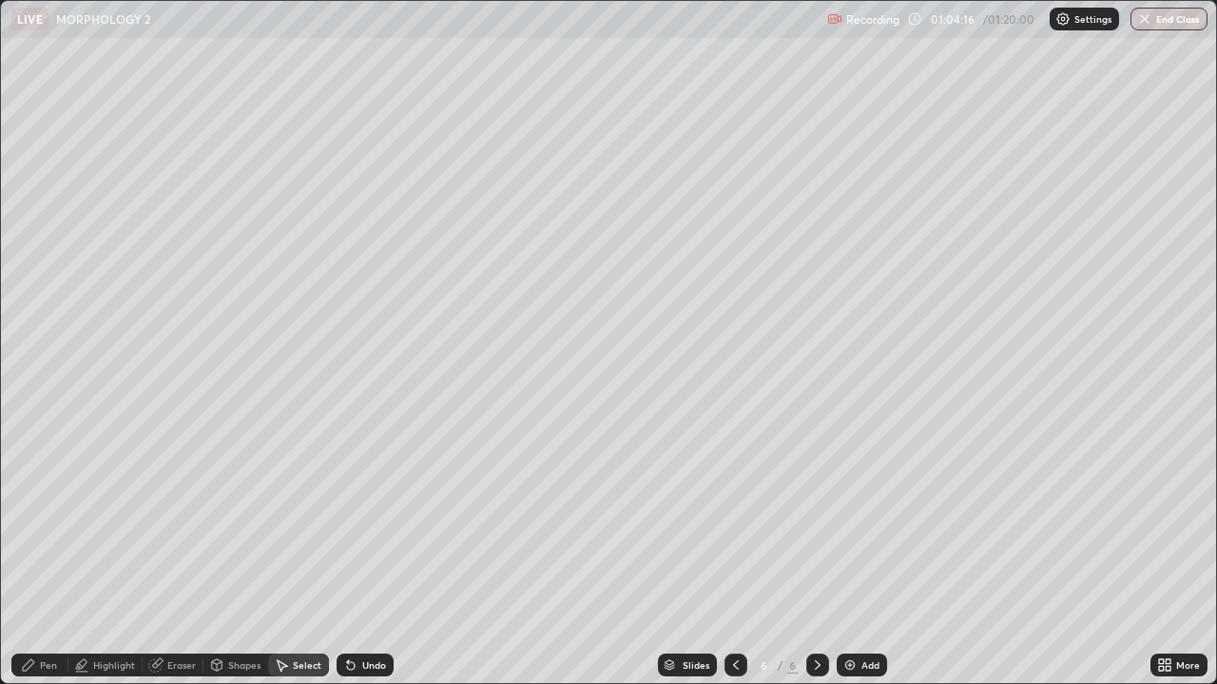
click at [40, 555] on div "Pen" at bounding box center [48, 666] width 17 height 10
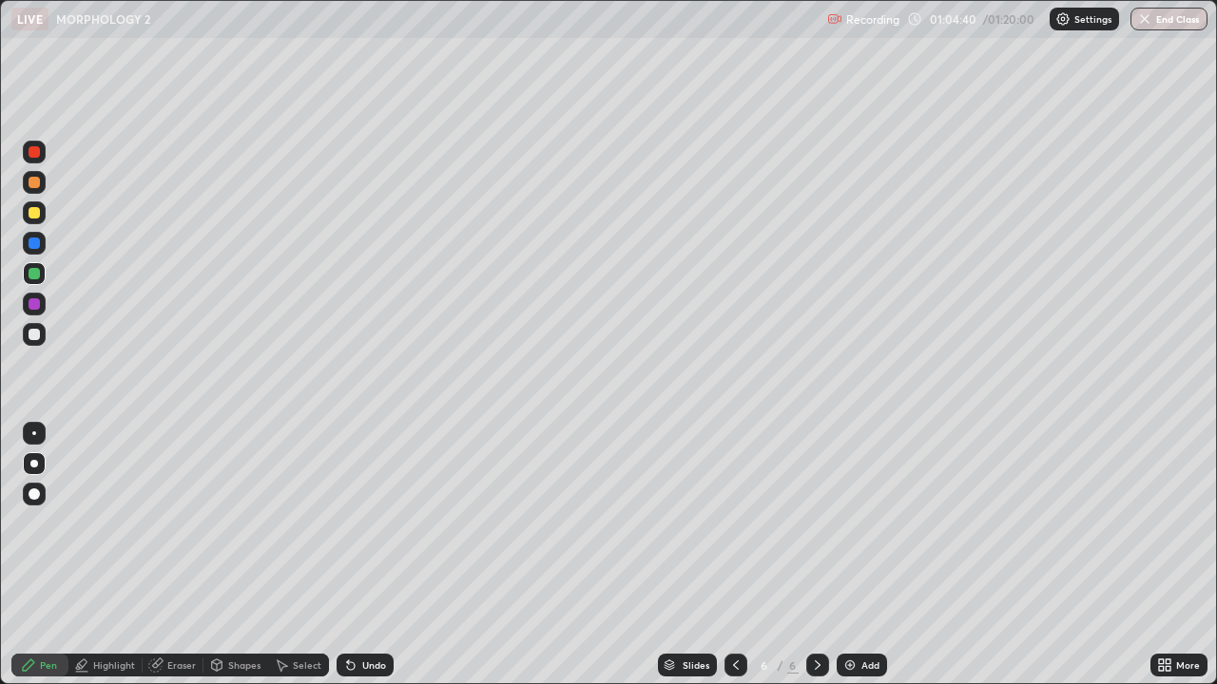
click at [363, 555] on div "Undo" at bounding box center [374, 666] width 24 height 10
click at [358, 555] on div "Undo" at bounding box center [364, 665] width 57 height 23
click at [362, 555] on div "Undo" at bounding box center [364, 665] width 57 height 23
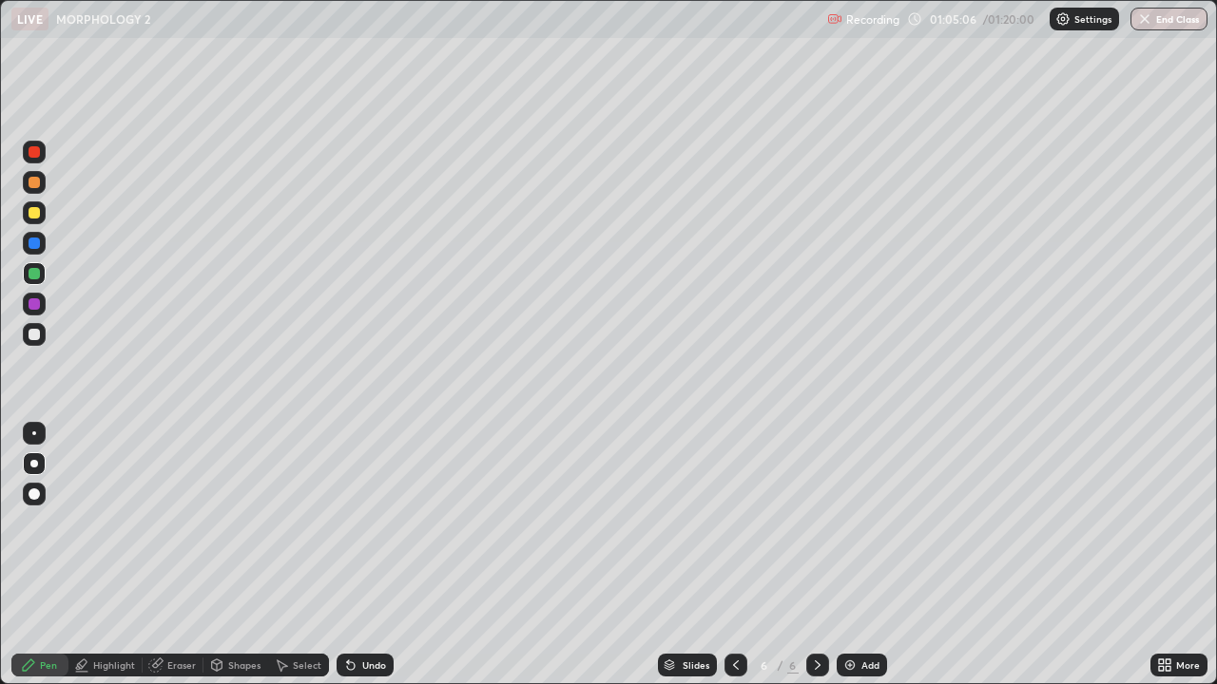
click at [33, 298] on div at bounding box center [34, 303] width 11 height 11
click at [40, 555] on div "Pen" at bounding box center [48, 666] width 17 height 10
click at [34, 211] on div at bounding box center [34, 212] width 11 height 11
click at [293, 555] on div "Select" at bounding box center [307, 666] width 29 height 10
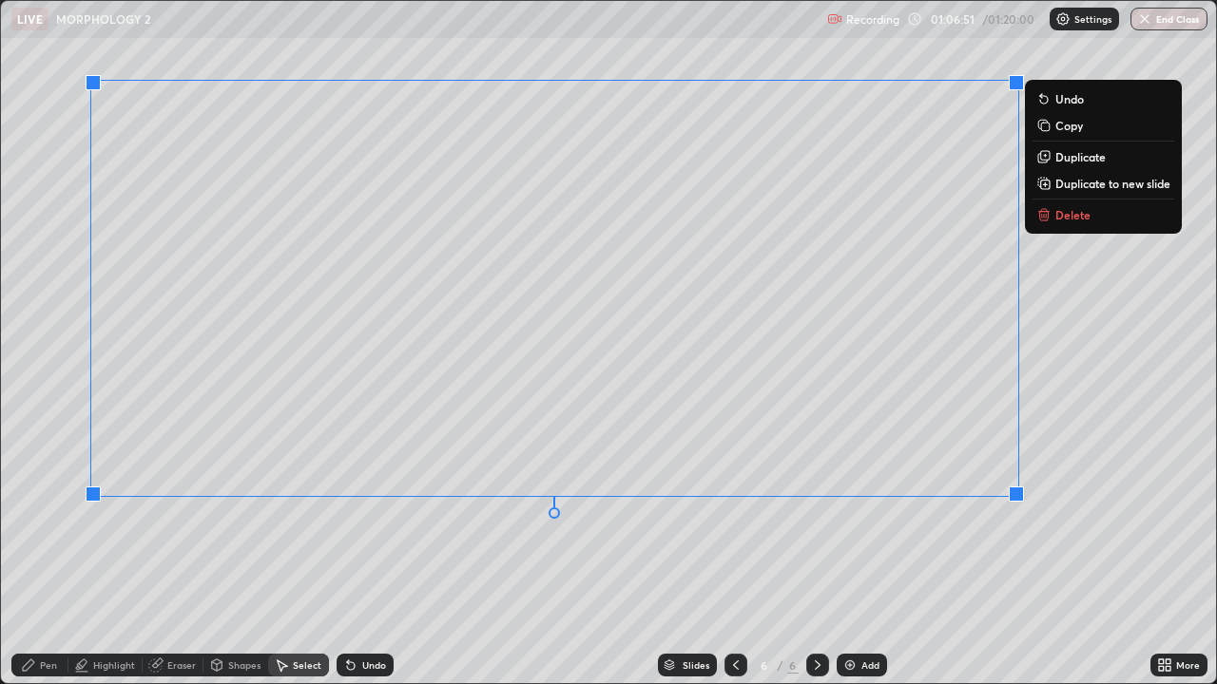
click at [252, 555] on div "0 ° Undo Copy Duplicate Duplicate to new slide Delete" at bounding box center [608, 342] width 1215 height 682
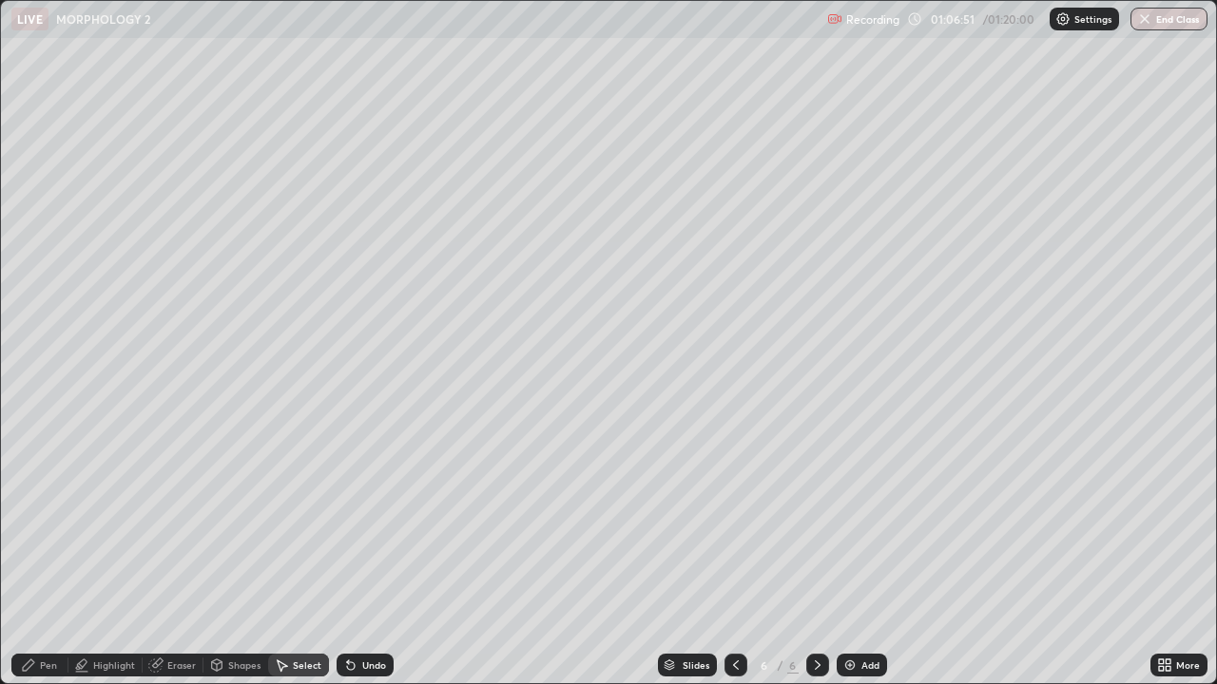
click at [46, 555] on div "Pen" at bounding box center [48, 666] width 17 height 10
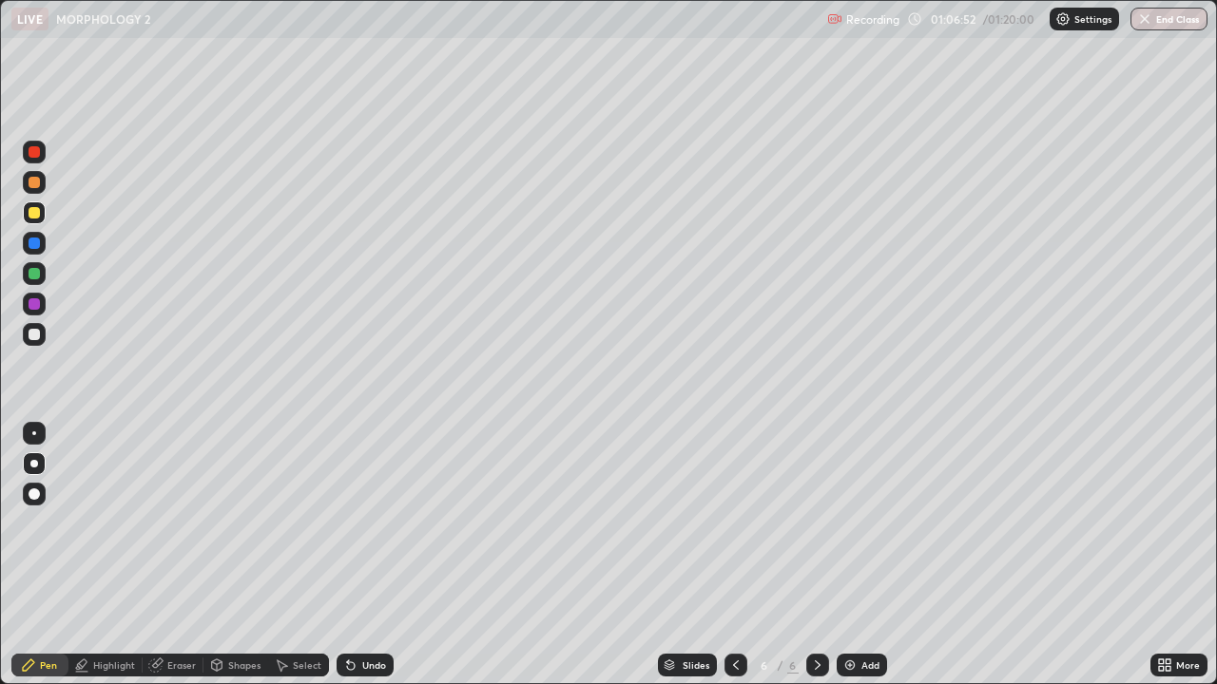
click at [34, 334] on div at bounding box center [34, 334] width 11 height 11
click at [36, 243] on div at bounding box center [34, 243] width 11 height 11
click at [362, 555] on div "Undo" at bounding box center [374, 666] width 24 height 10
click at [364, 555] on div "Undo" at bounding box center [374, 666] width 24 height 10
click at [735, 555] on icon at bounding box center [735, 665] width 15 height 15
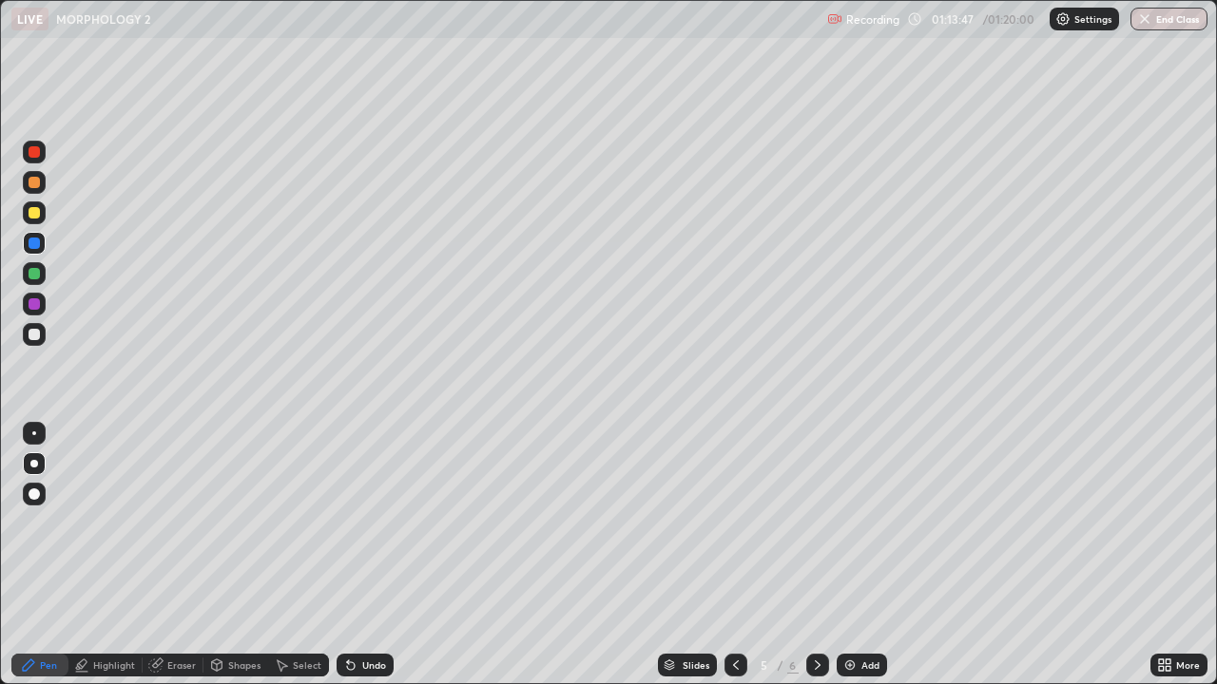
click at [725, 555] on div at bounding box center [735, 665] width 23 height 23
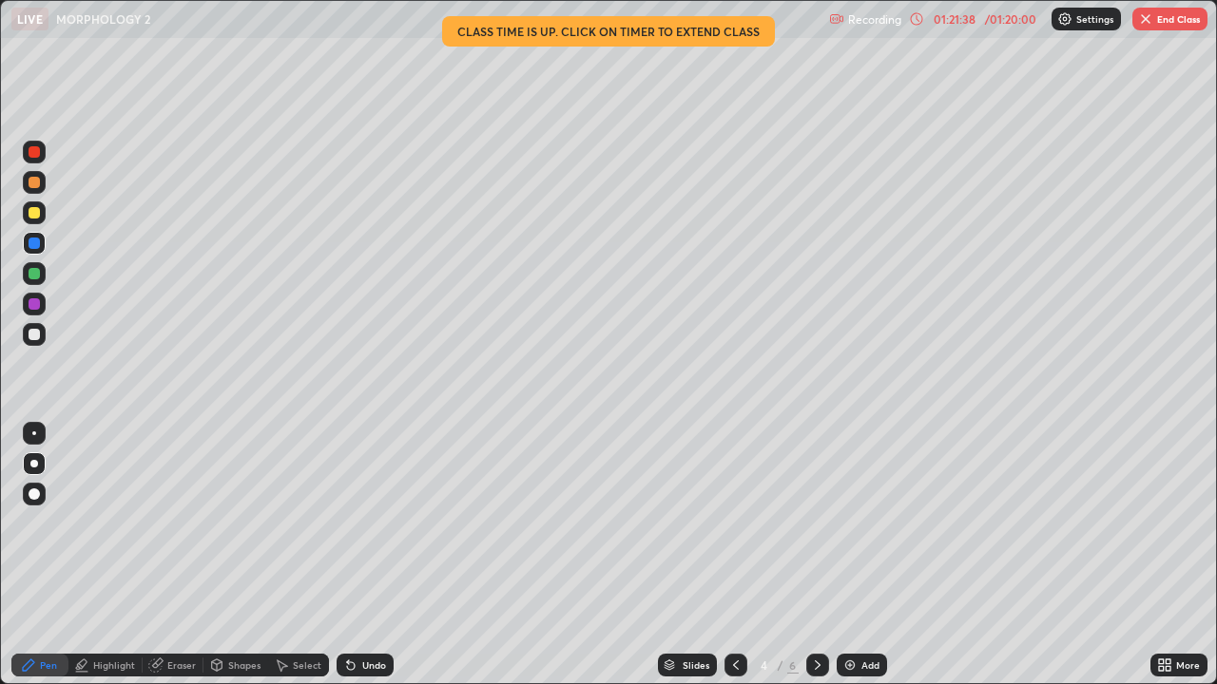
click at [1158, 12] on button "End Class" at bounding box center [1169, 19] width 75 height 23
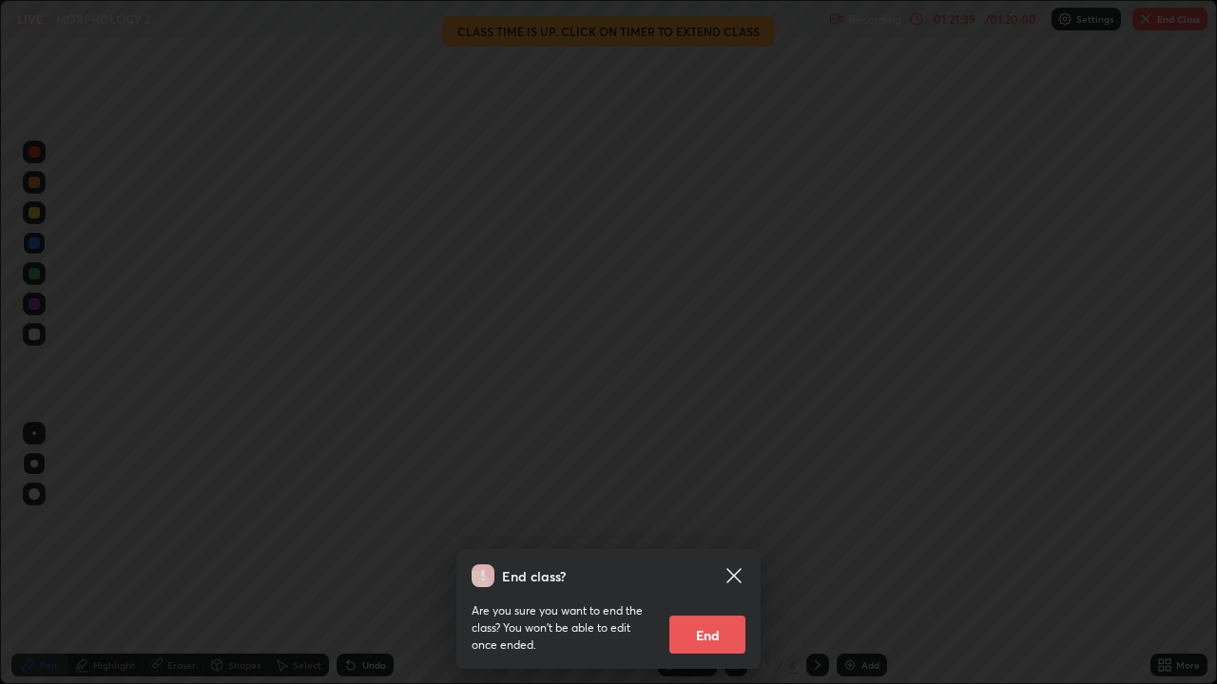
click at [706, 555] on button "End" at bounding box center [707, 635] width 76 height 38
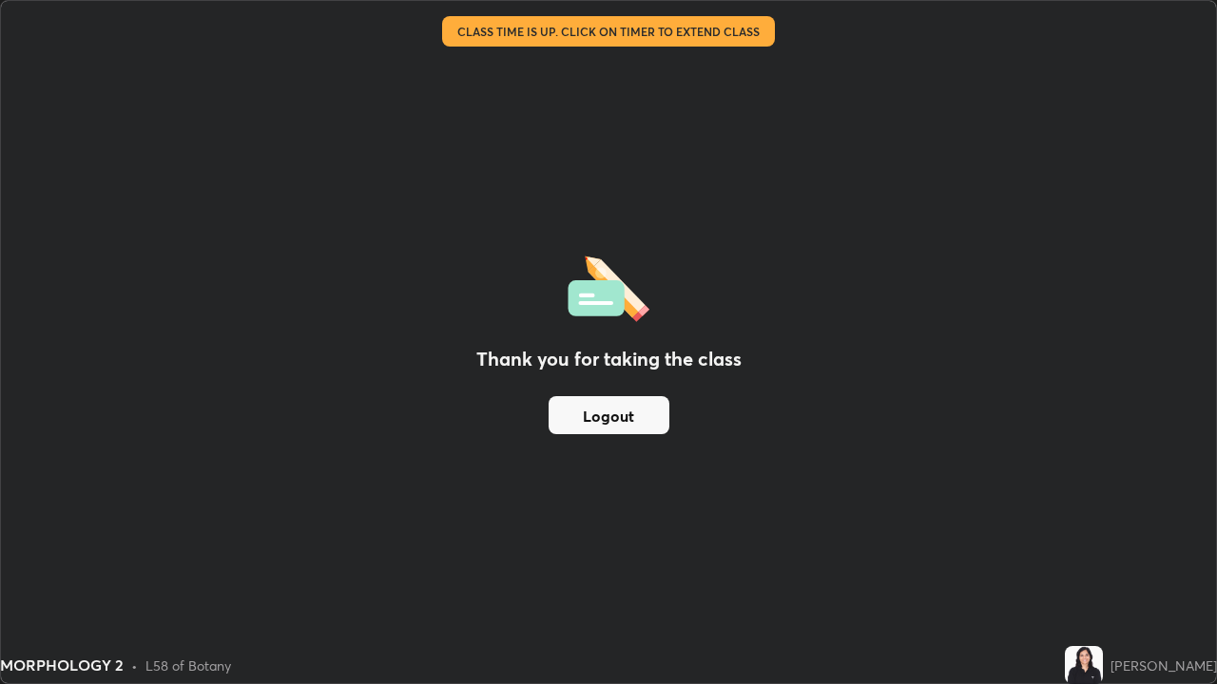
click at [624, 418] on button "Logout" at bounding box center [608, 415] width 121 height 38
